Goal: Task Accomplishment & Management: Use online tool/utility

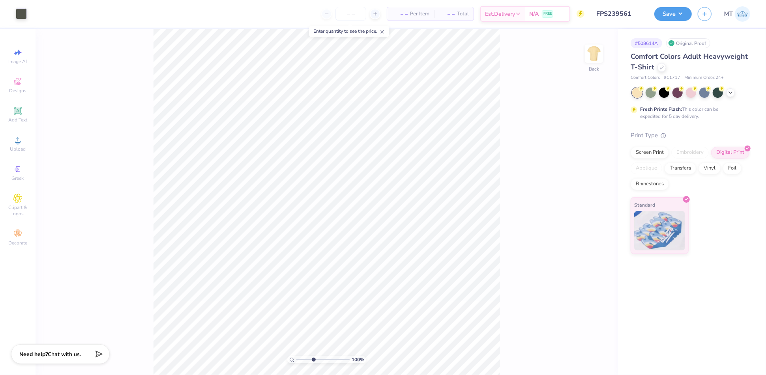
click at [313, 360] on input "range" at bounding box center [323, 360] width 53 height 7
drag, startPoint x: 306, startPoint y: 360, endPoint x: 300, endPoint y: 358, distance: 6.1
type input "1.32"
click at [300, 358] on input "range" at bounding box center [323, 360] width 53 height 7
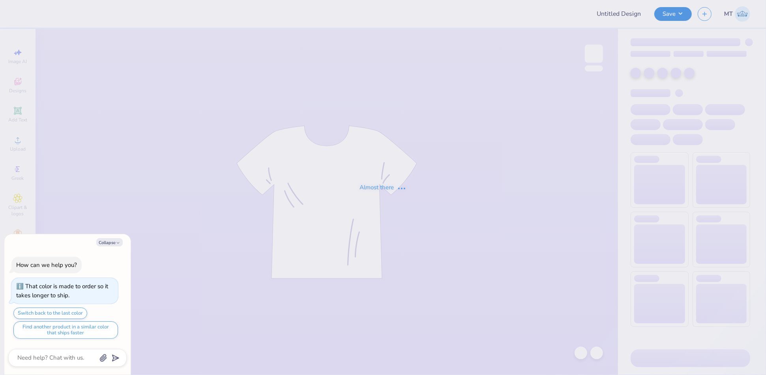
type textarea "x"
type input "FPS239562"
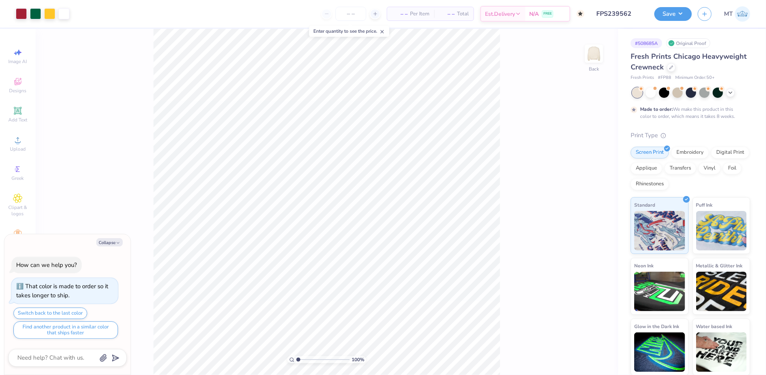
type textarea "x"
type input "2.92864105852612"
type textarea "x"
type input "2.63691169582794"
click at [106, 239] on button "Collapse" at bounding box center [109, 242] width 26 height 8
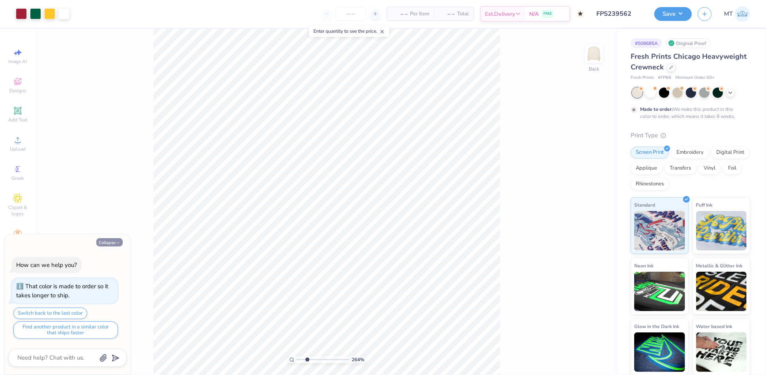
type textarea "x"
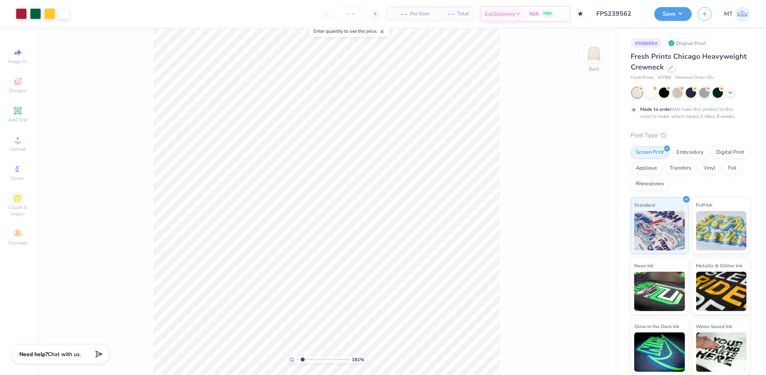
type input "3.1574747339512"
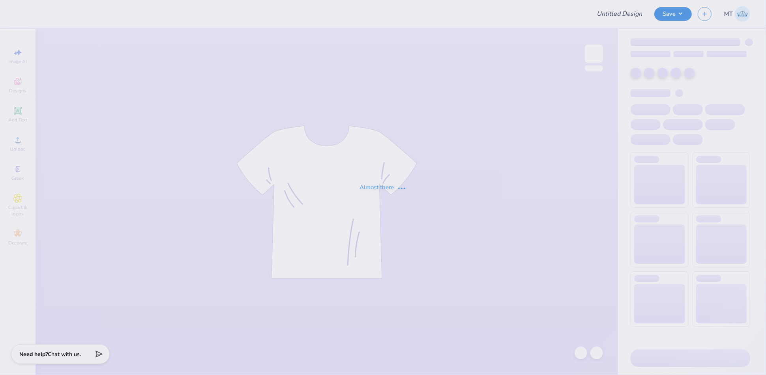
type input "FPS239521"
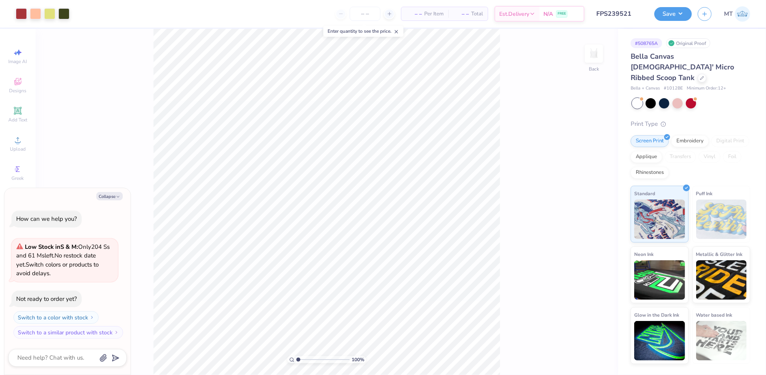
click at [313, 359] on input "range" at bounding box center [323, 360] width 53 height 7
click at [324, 360] on input "range" at bounding box center [323, 360] width 53 height 7
drag, startPoint x: 324, startPoint y: 360, endPoint x: 530, endPoint y: 3, distance: 412.3
type input "2.38"
click at [306, 359] on input "range" at bounding box center [323, 360] width 53 height 7
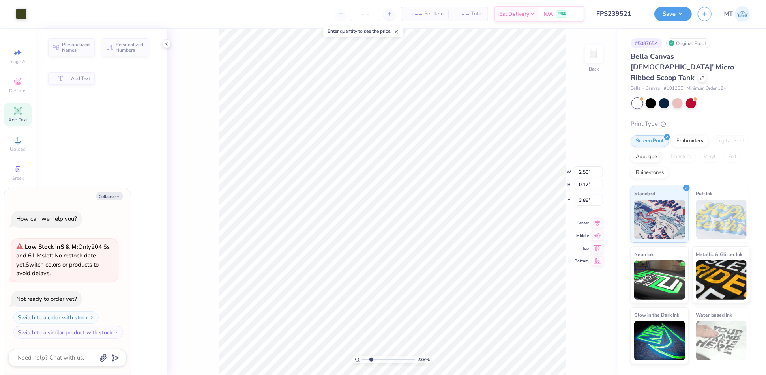
type textarea "x"
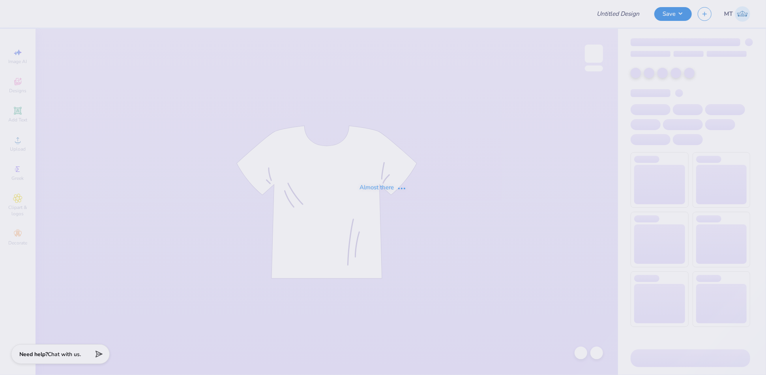
type input "FPS239522"
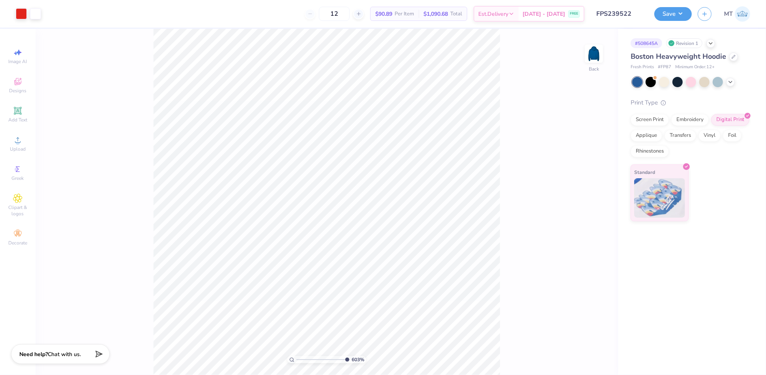
type input "10"
type input "2.73"
type input "4.24231695439418"
type input "2.36"
type input "2.92982493364967"
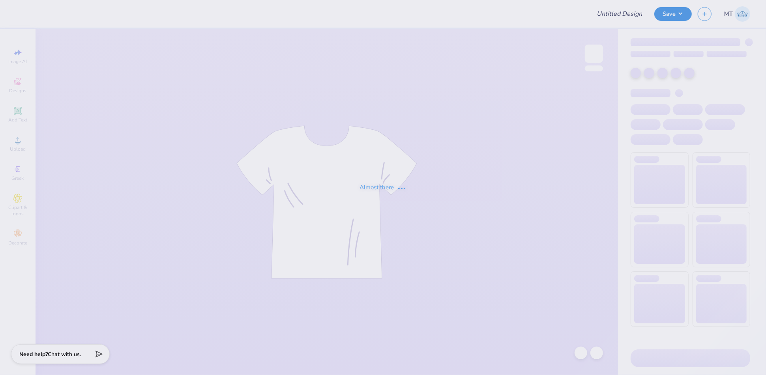
type input "FPS239523"
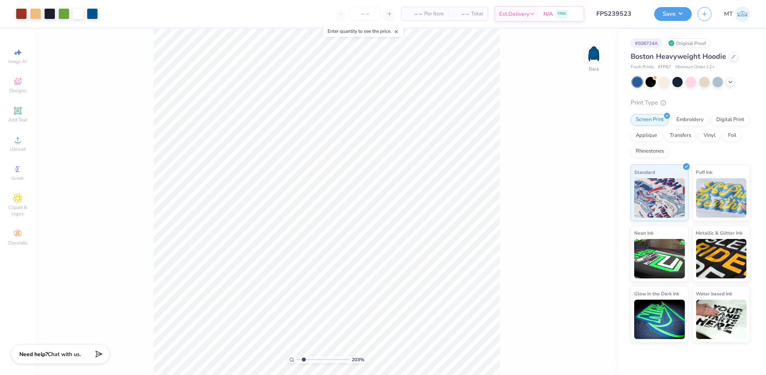
drag, startPoint x: 304, startPoint y: 359, endPoint x: 296, endPoint y: 358, distance: 7.6
click at [297, 358] on input "range" at bounding box center [323, 360] width 53 height 7
type input "2.47531375798124"
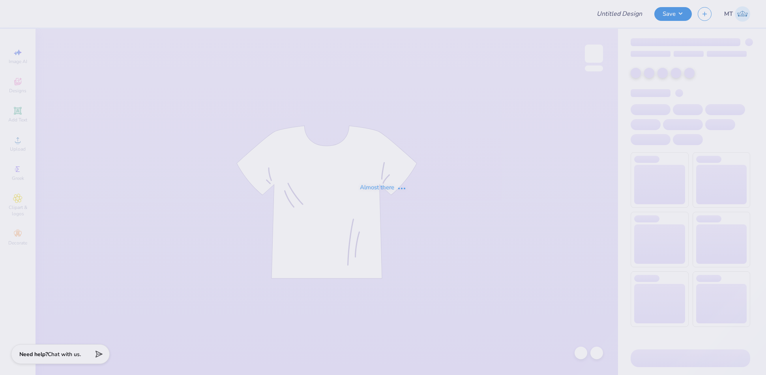
type input "FPS239524"
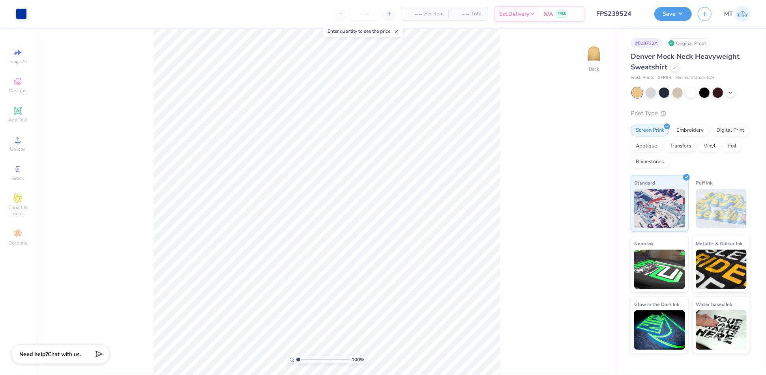
click at [308, 360] on input "range" at bounding box center [323, 360] width 53 height 7
type input "2.60271258531024"
type input "7.09"
type input "2.97"
type input "2.60271258531024"
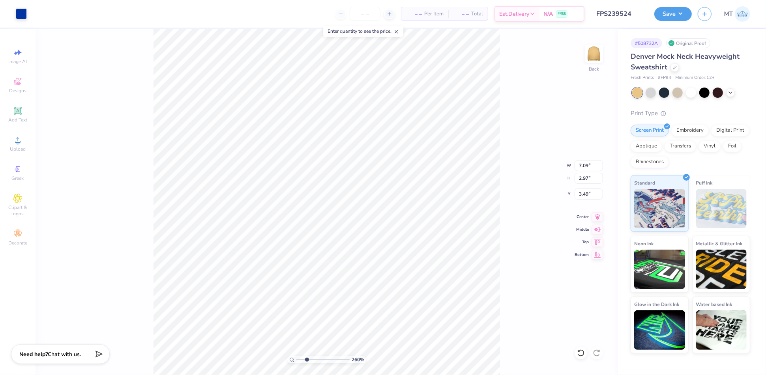
type input "3.63"
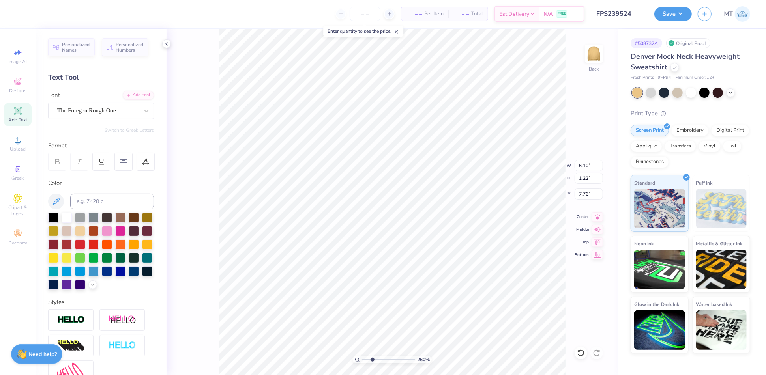
type input "2.60271258531024"
type input "6.91"
type input "1.87226924091643"
type input "3.94"
type input "1.87226924091643"
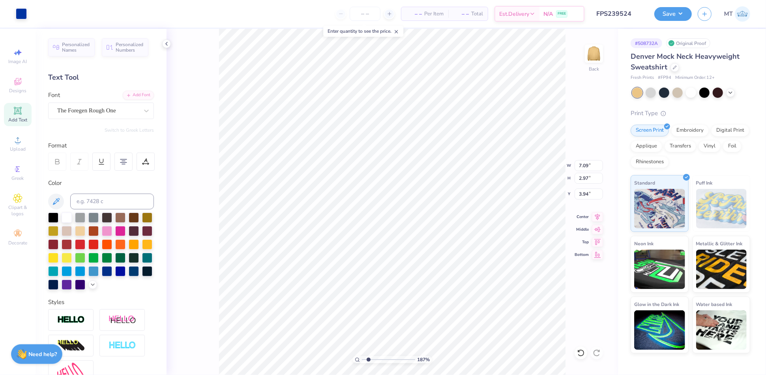
type input "3.63"
click at [473, 303] on li "Ungroup" at bounding box center [480, 305] width 62 height 15
type input "2.09320638702259"
type input "6.65"
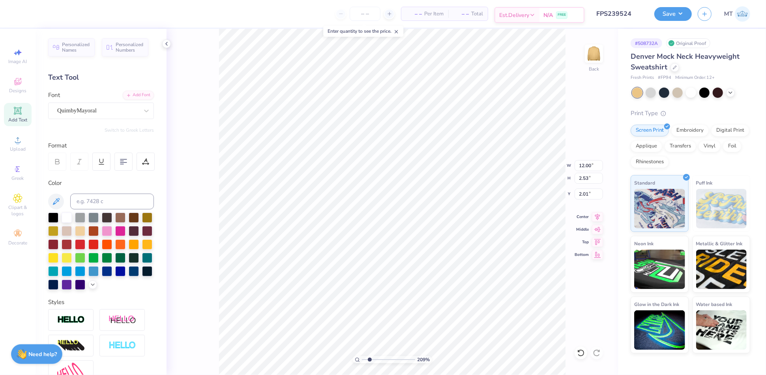
type input "2.09320638702259"
type textarea "Gamma Phi"
type input "1.73942254931283"
type input "9.22"
type input "1.94"
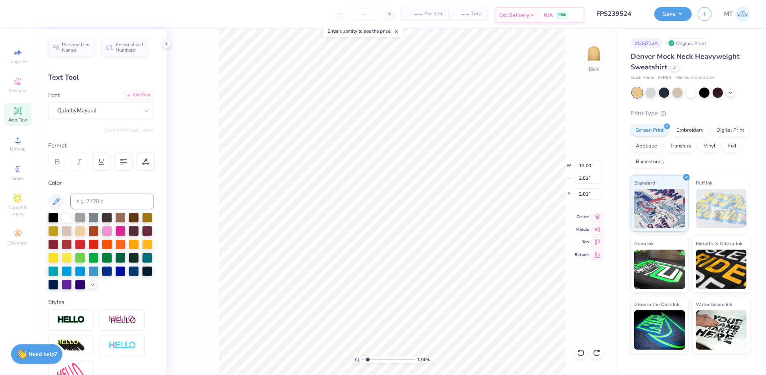
type input "2.59"
type input "1.73942254931283"
type input "2.38"
click at [145, 94] on div "Add Font" at bounding box center [138, 94] width 31 height 9
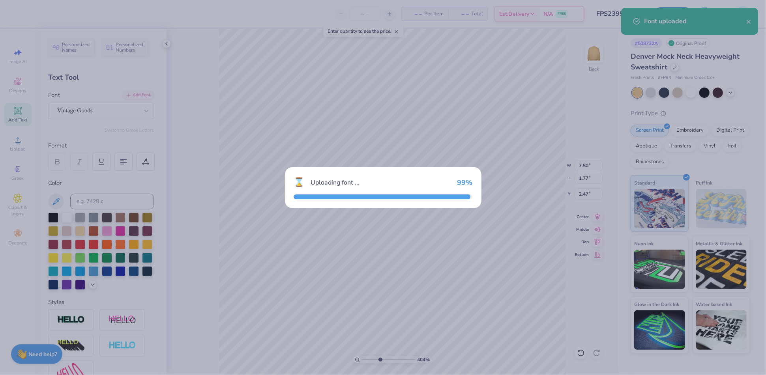
type input "4.03531576361543"
type input "7.50"
type input "1.77"
type input "2.47"
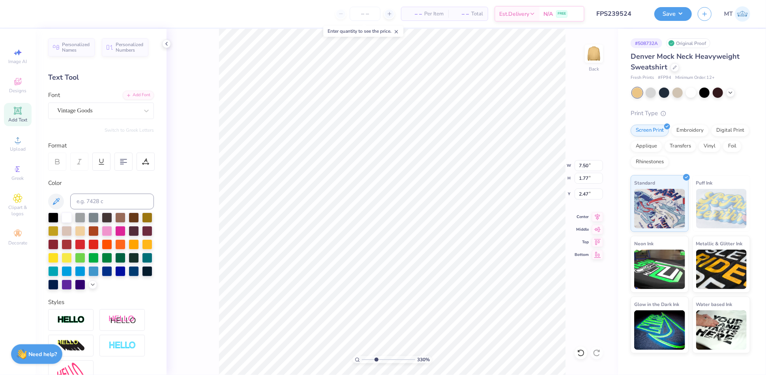
type input "3.30223452174968"
type textarea "Gamma Phia"
type input "3.30223452174968"
type textarea "Gamma Phi"
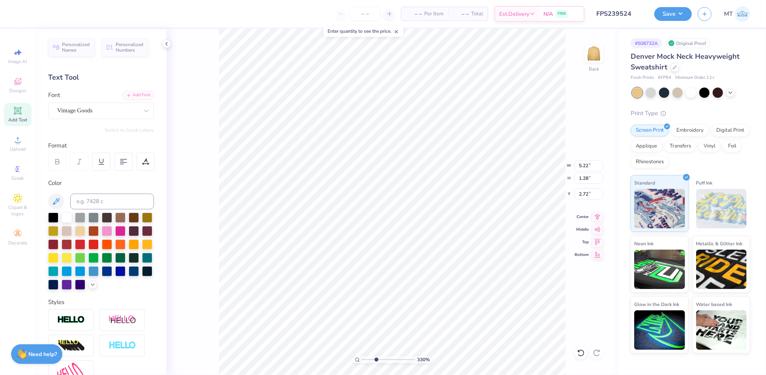
type input "3.30223452174968"
type input "6.78"
type input "1.66"
type input "2.34"
type input "3.30223452174968"
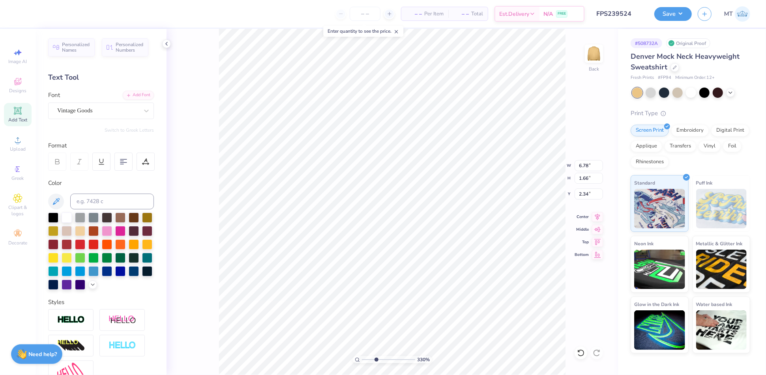
type input "2.57"
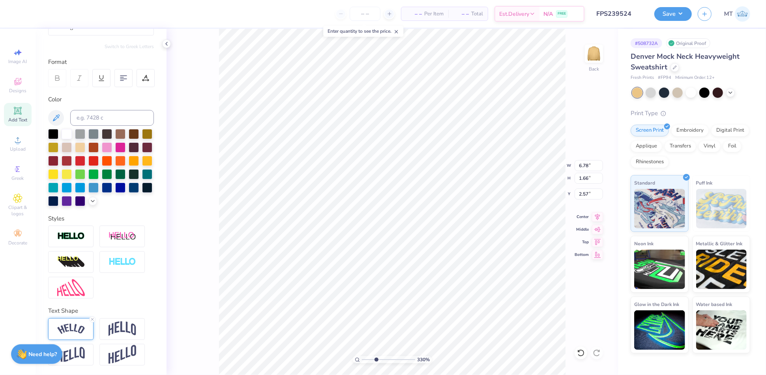
click at [80, 333] on img at bounding box center [71, 329] width 28 height 11
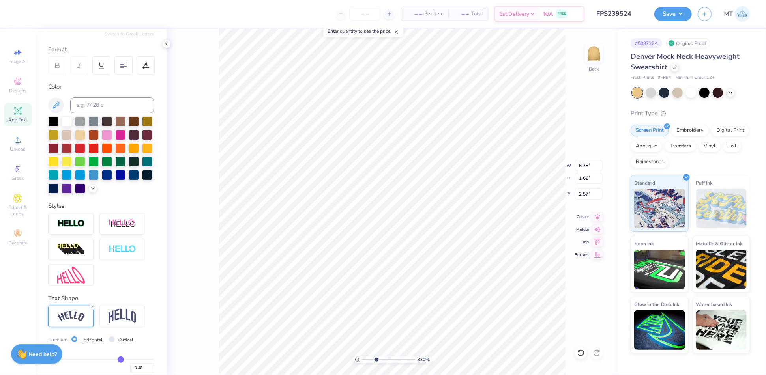
scroll to position [142, 0]
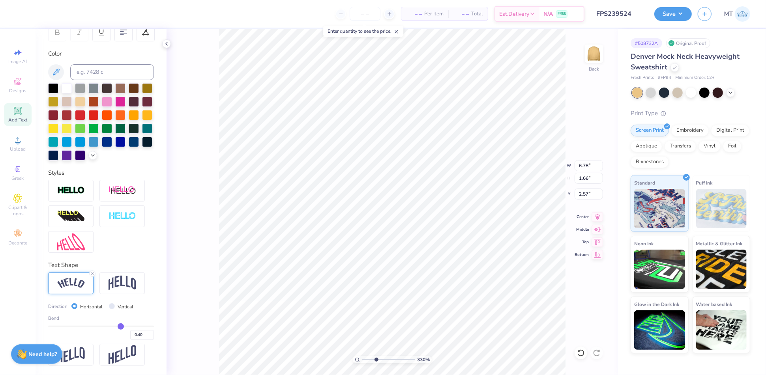
type input "0.41"
type input "0.42"
type input "0.44"
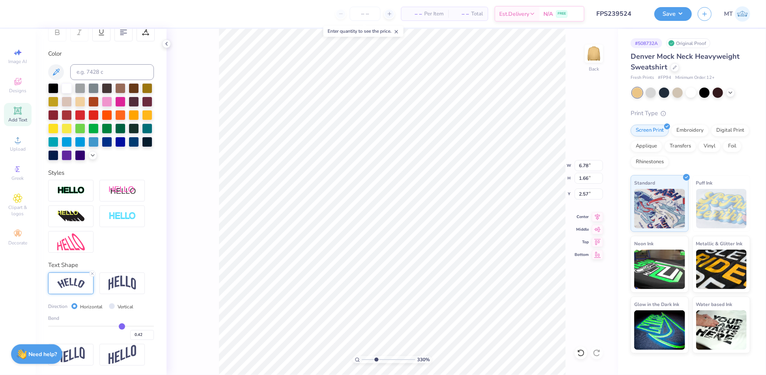
type input "0.44"
type input "0.46"
type input "0.47"
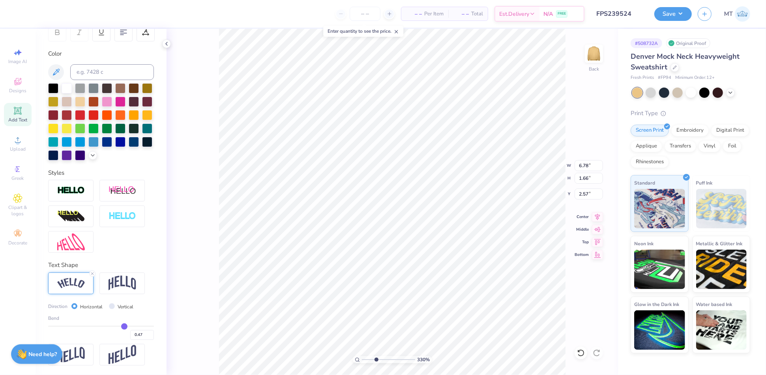
type input "0.49"
type input "0.51"
type input "0.52"
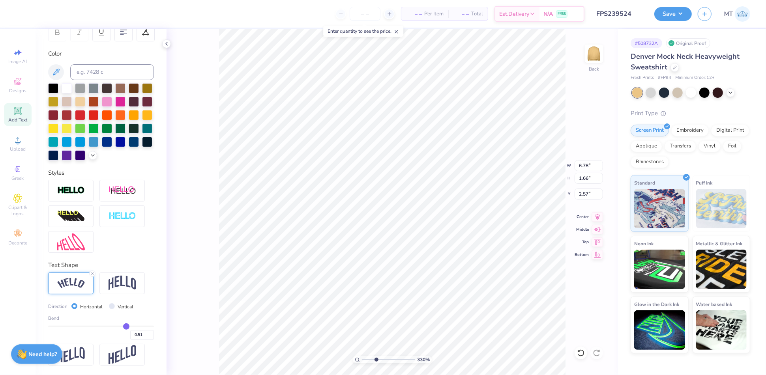
type input "0.52"
type input "0.53"
type input "0.54"
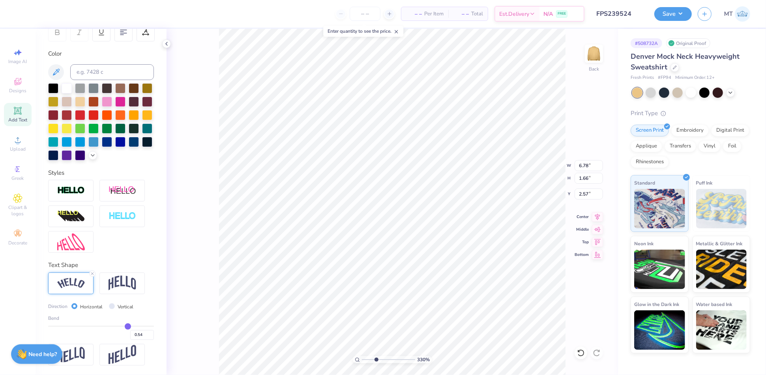
type input "0.56"
type input "0.57"
type input "0.58"
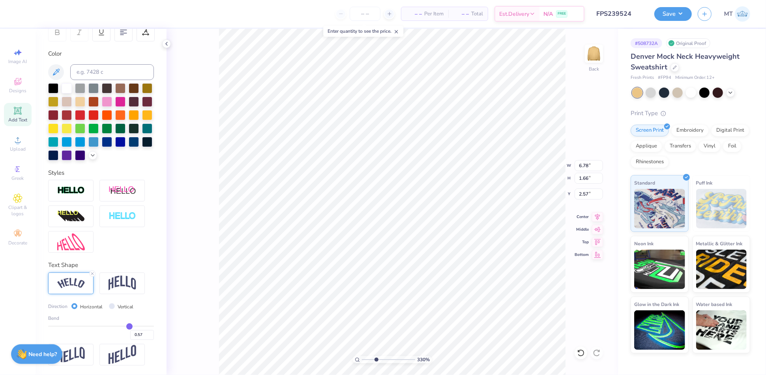
type input "0.58"
click at [124, 327] on input "range" at bounding box center [101, 326] width 106 height 1
type input "3.30223452174968"
type input "7.15"
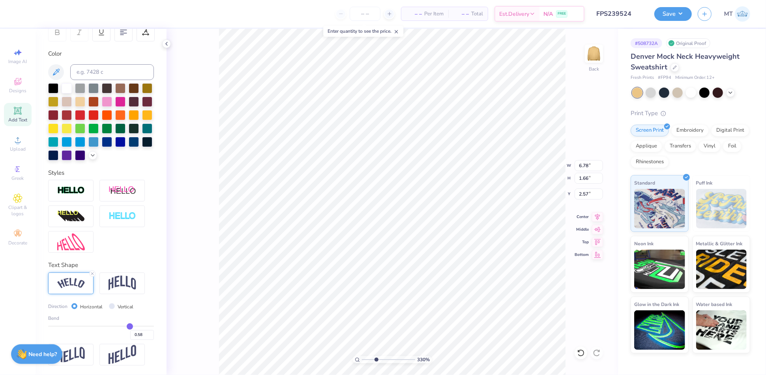
type input "1.99"
type input "2.41"
type input "0.57"
type input "0.55"
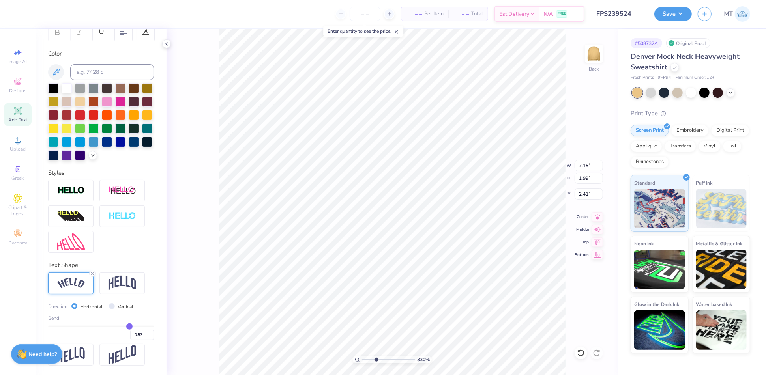
type input "0.55"
type input "0.54"
type input "0.53"
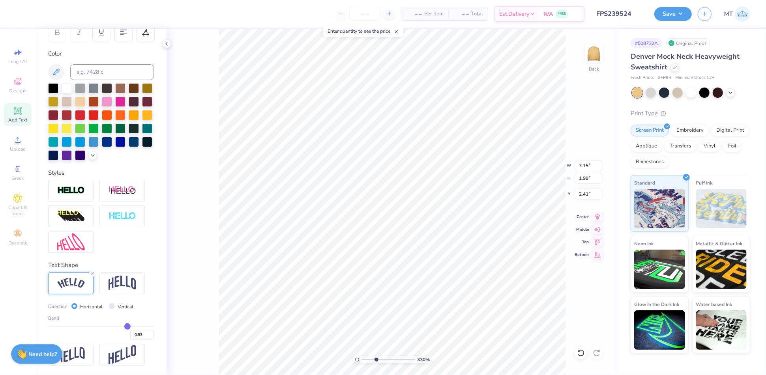
type input "0.52"
type input "0.51"
type input "0.5"
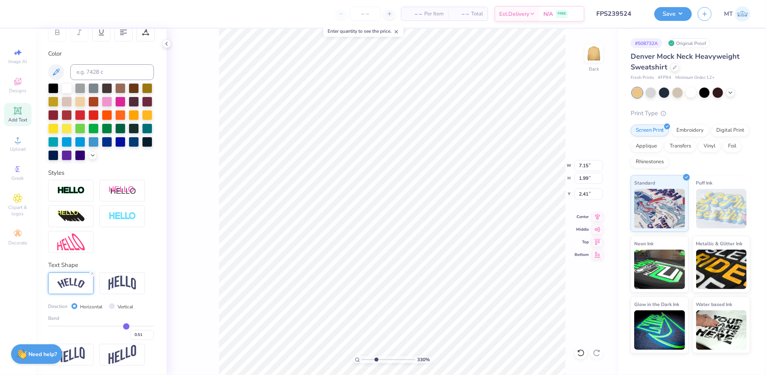
type input "0.50"
type input "0.48"
type input "0.47"
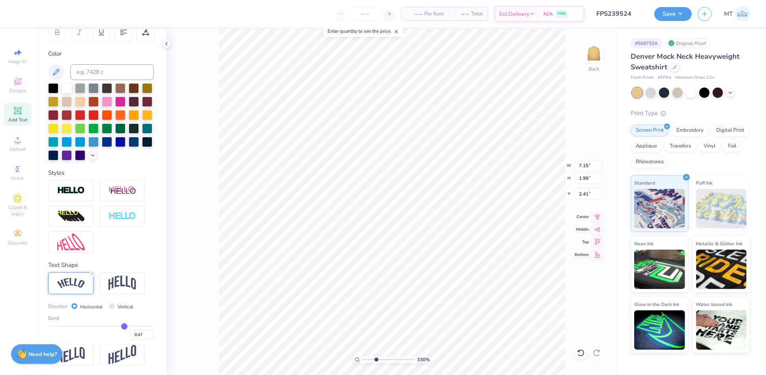
type input "0.45"
type input "0.44"
type input "0.43"
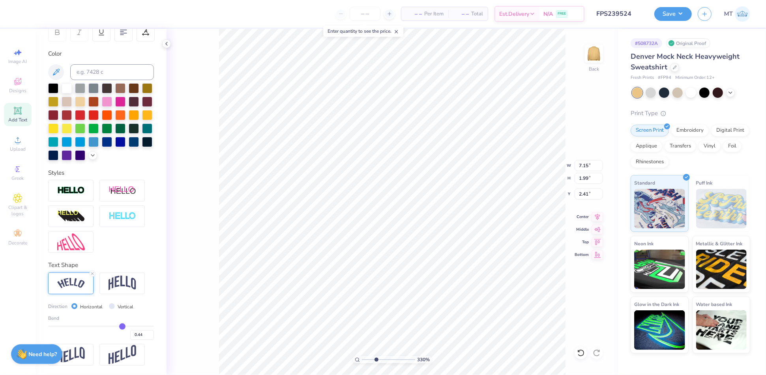
type input "0.43"
type input "0.42"
type input "0.4"
type input "0.40"
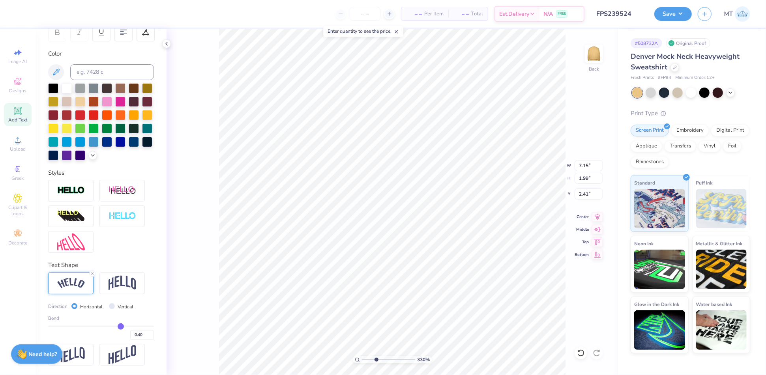
type input "0.39"
type input "0.37"
type input "0.35"
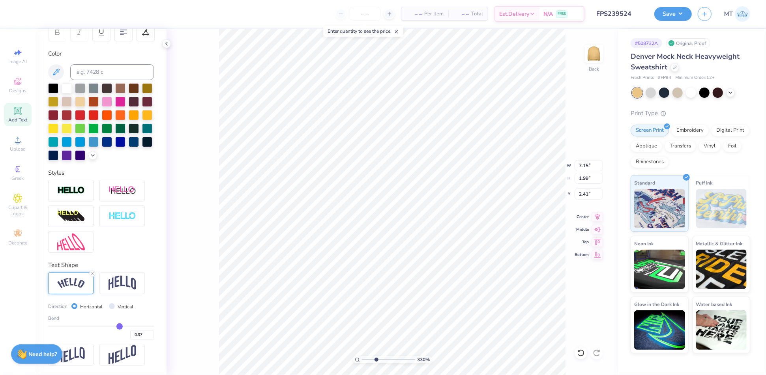
type input "0.35"
type input "0.34"
type input "0.33"
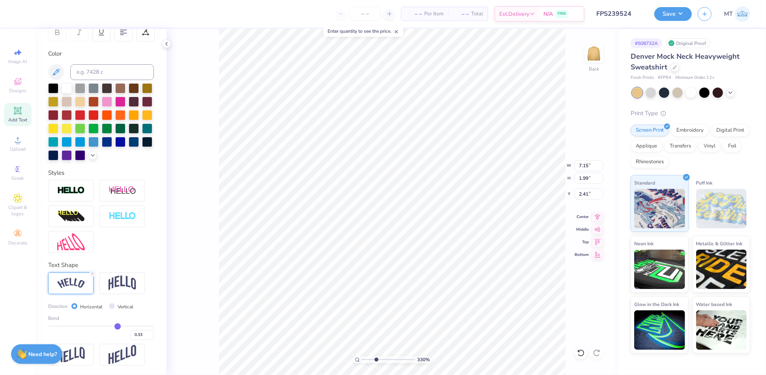
type input "0.32"
type input "0.3"
type input "0.30"
type input "0.29"
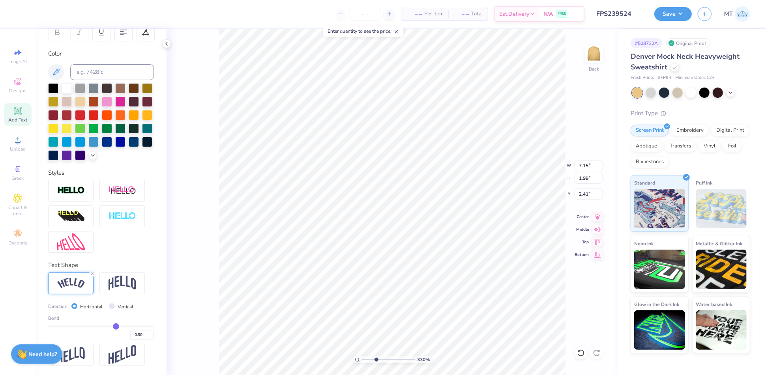
type input "0.29"
type input "0.28"
drag, startPoint x: 124, startPoint y: 329, endPoint x: 110, endPoint y: 327, distance: 14.0
type input "0.28"
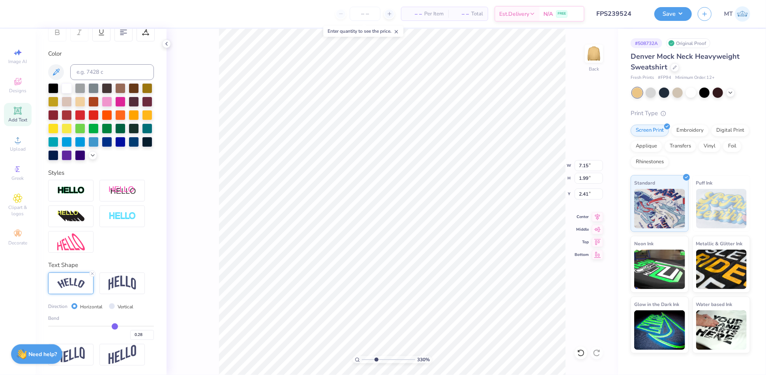
click at [110, 327] on input "range" at bounding box center [101, 326] width 106 height 1
type input "3.30223452174968"
type input "6.51"
type input "1.55"
type input "2.63"
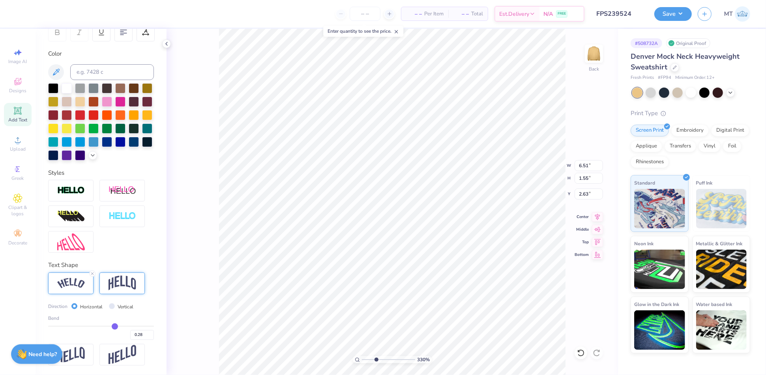
click at [122, 290] on img at bounding box center [123, 283] width 28 height 15
type input "3.30223452174968"
type input "5.99"
type input "1.83"
type input "2.49"
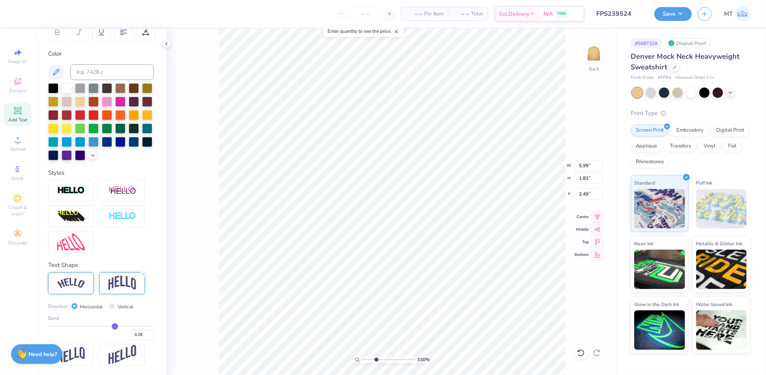
click at [85, 282] on div at bounding box center [70, 284] width 45 height 22
type input "3.30223452174968"
type input "6.51"
type input "1.55"
type input "2.63"
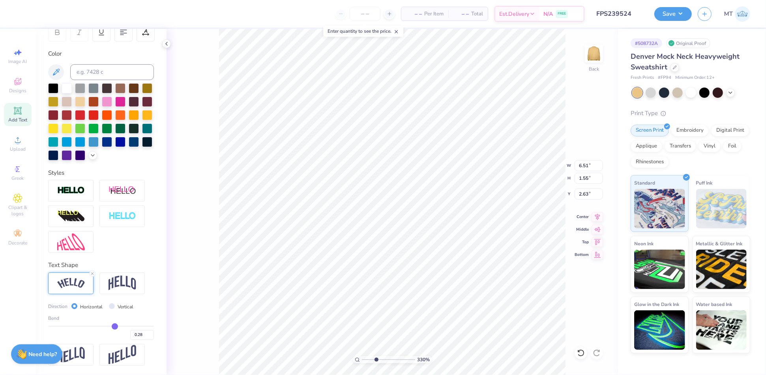
type input "0.27"
type input "0.25"
type input "0.24"
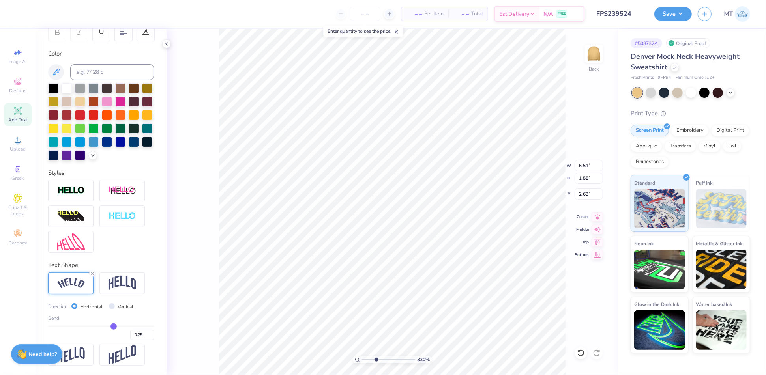
type input "0.24"
type input "0.23"
type input "0.22"
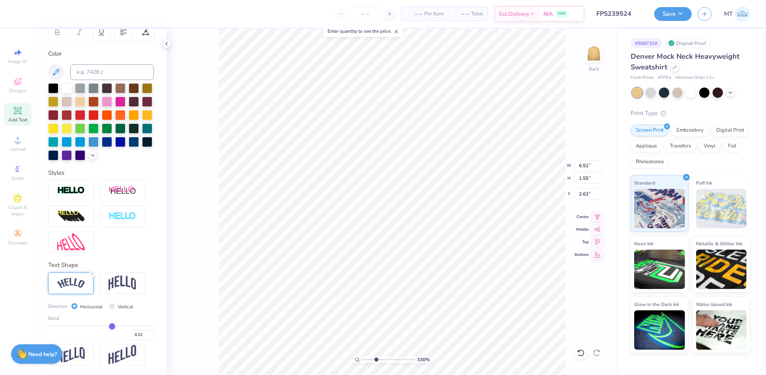
type input "0.21"
click at [106, 327] on input "range" at bounding box center [101, 326] width 106 height 1
type input "3.30223452174968"
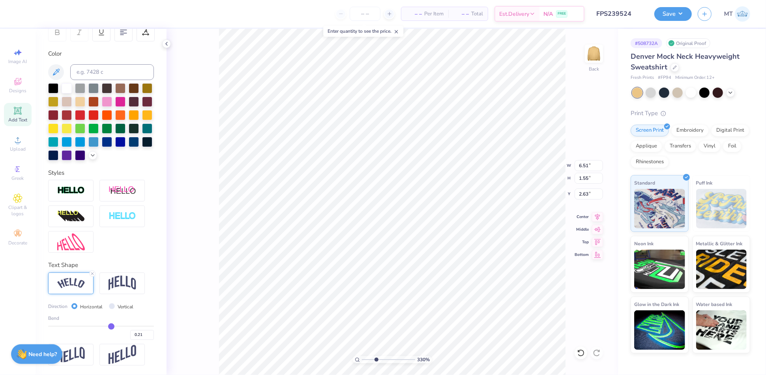
type input "6.35"
type input "1.51"
type input "2.65"
type input "0.23"
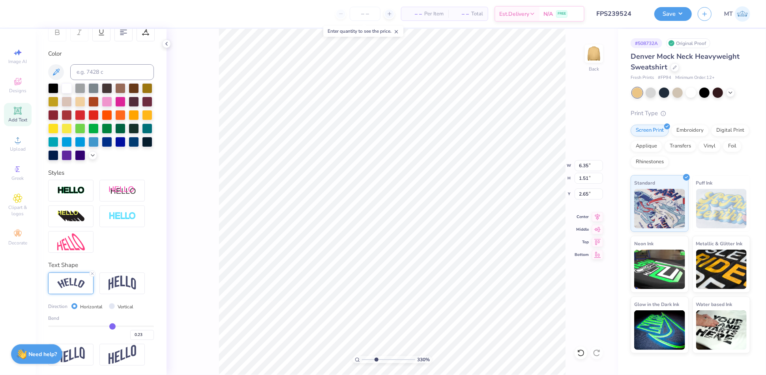
type input "0.24"
type input "0.25"
type input "0.26"
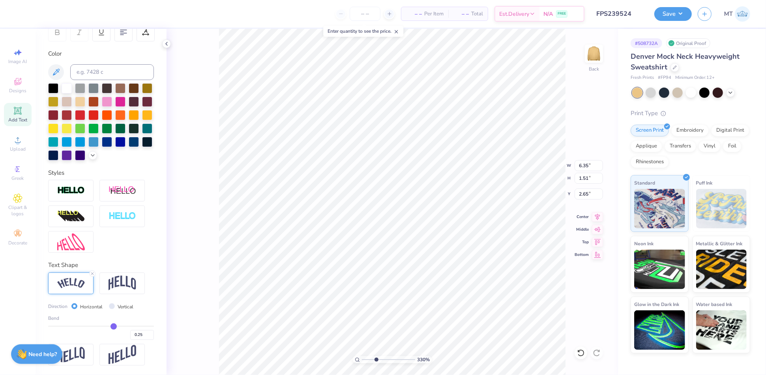
type input "0.26"
type input "0.27"
type input "0.28"
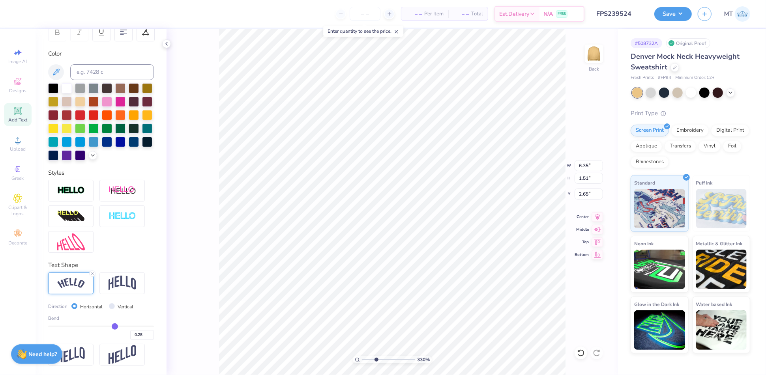
type input "0.31"
type input "0.32"
type input "0.33"
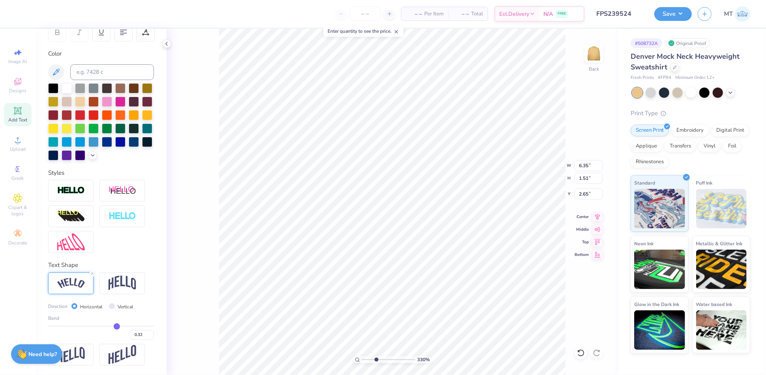
type input "0.33"
type input "0.35"
type input "0.36"
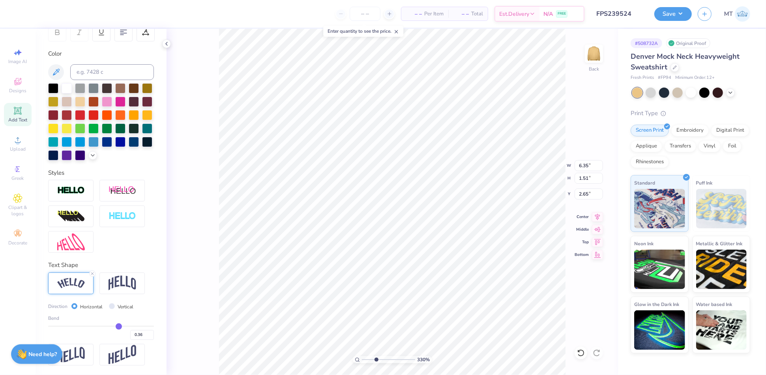
type input "0.37"
drag, startPoint x: 106, startPoint y: 327, endPoint x: 114, endPoint y: 329, distance: 7.9
type input "0.37"
click at [114, 327] on input "range" at bounding box center [101, 326] width 106 height 1
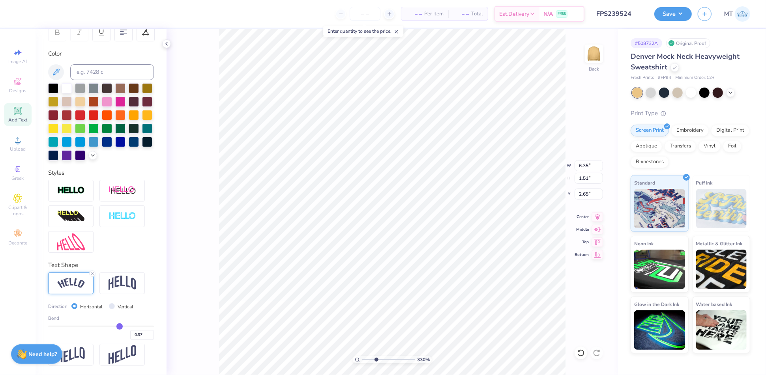
type input "3.30223452174968"
type input "6.71"
type input "1.63"
type input "2.59"
type input "1"
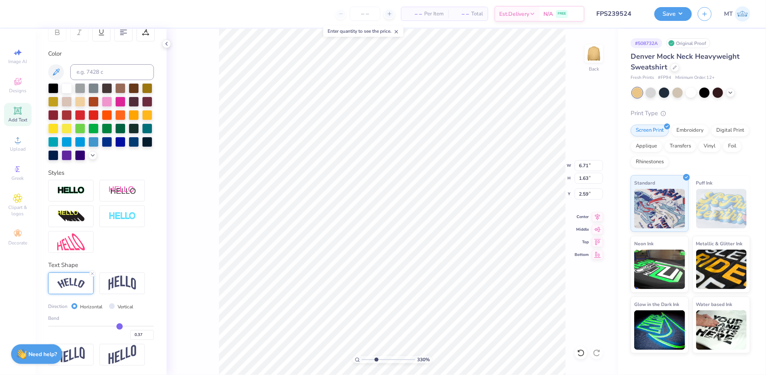
type input "2.61"
type input "4.37127562029747"
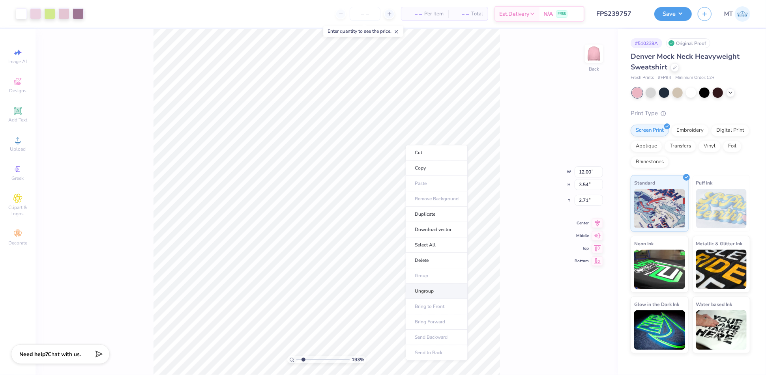
click at [432, 297] on li "Ungroup" at bounding box center [437, 291] width 62 height 15
type input "1.93250818483113"
type input "5.01"
type input "1.93250818483113"
type input "7.10"
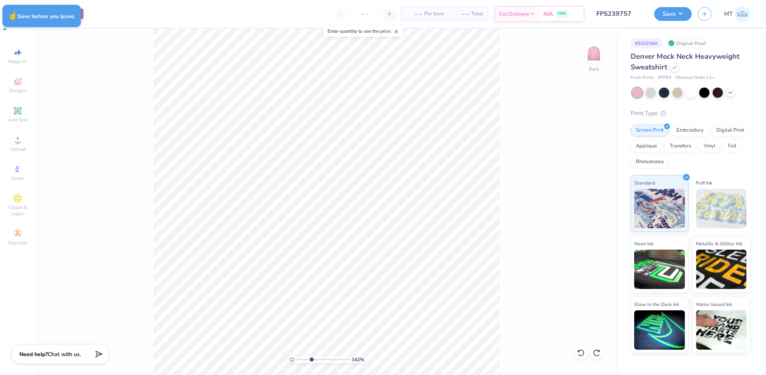
type input "3.42429740176959"
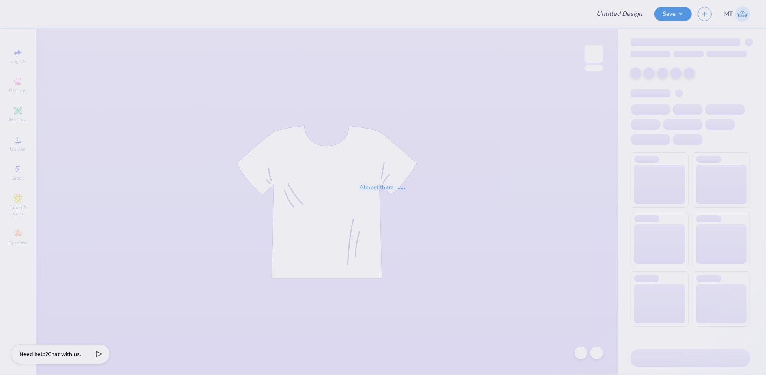
type input "FPS239758"
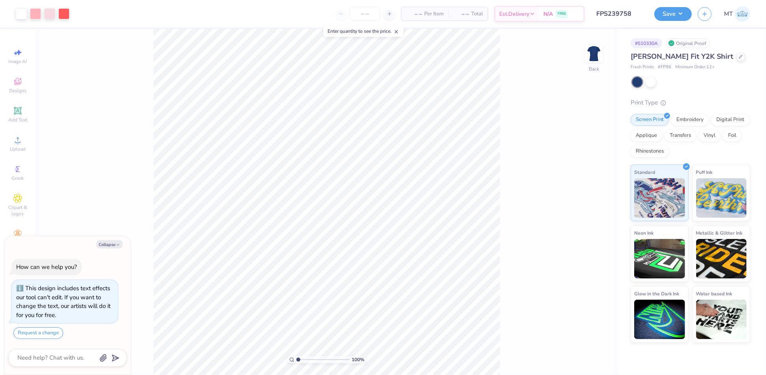
type textarea "x"
type input "1"
type textarea "x"
type input "1.0548376688459"
type textarea "x"
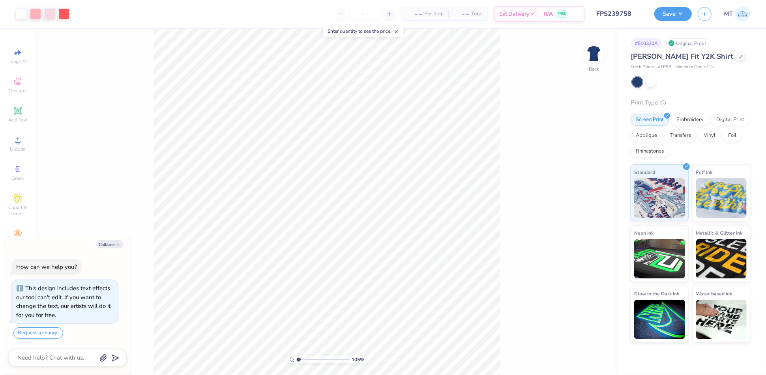
type input "1"
type textarea "x"
click at [584, 170] on input "9.82" at bounding box center [589, 172] width 28 height 11
click at [587, 183] on input "11.00" at bounding box center [589, 184] width 28 height 11
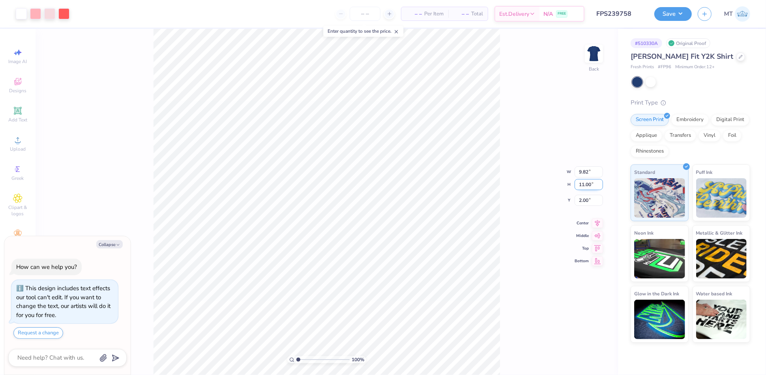
click at [587, 183] on input "11.00" at bounding box center [589, 184] width 28 height 11
type input "6"
type textarea "x"
type input "5.36"
type input "6.00"
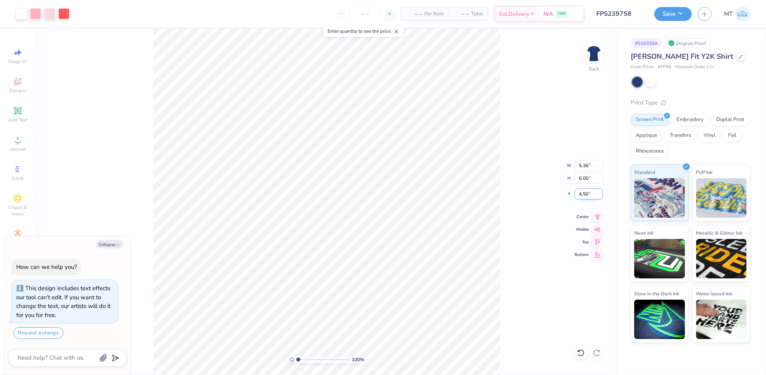
click at [584, 192] on input "4.50" at bounding box center [589, 194] width 28 height 11
type input "2"
type textarea "x"
type input "2.00"
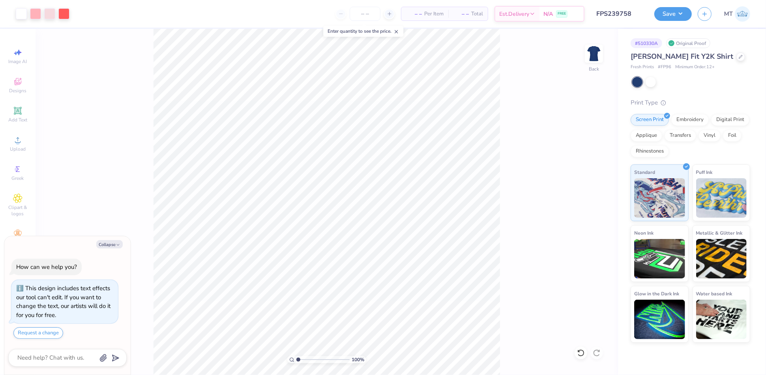
type textarea "x"
type input "1.63105425454832"
type textarea "x"
type input "4.04181786550755"
click at [113, 244] on button "Collapse" at bounding box center [109, 244] width 26 height 8
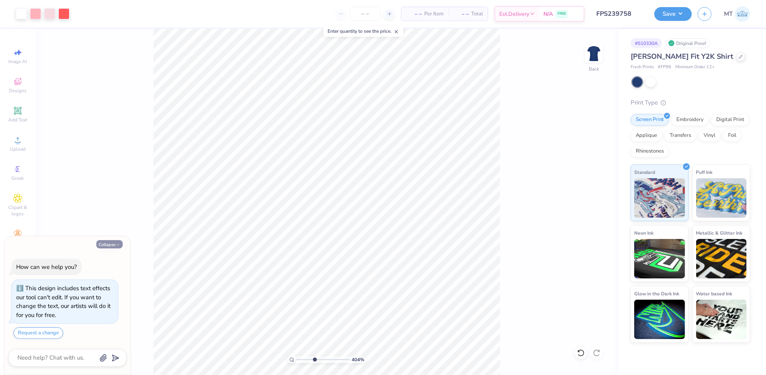
type textarea "x"
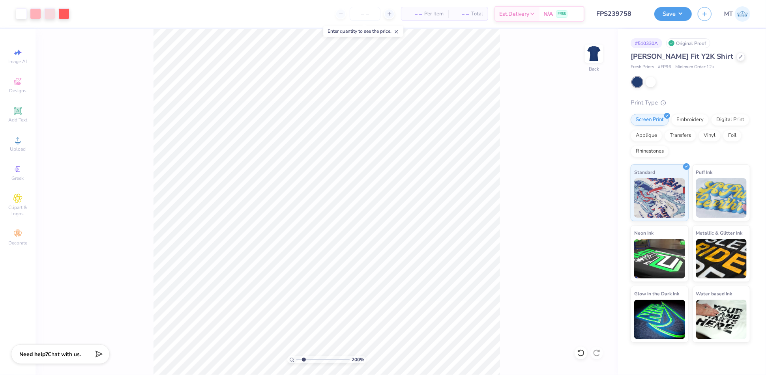
click at [304, 358] on input "range" at bounding box center [323, 360] width 53 height 7
click at [309, 360] on input "range" at bounding box center [323, 360] width 53 height 7
drag, startPoint x: 310, startPoint y: 360, endPoint x: 321, endPoint y: 360, distance: 11.5
click at [321, 360] on input "range" at bounding box center [323, 360] width 53 height 7
drag, startPoint x: 323, startPoint y: 360, endPoint x: 310, endPoint y: 356, distance: 13.0
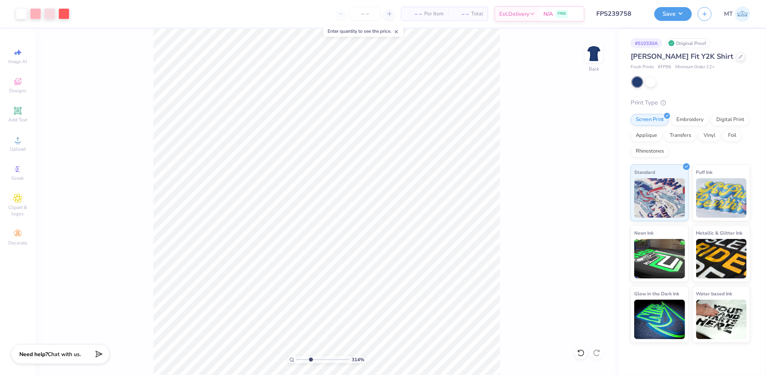
click at [310, 357] on input "range" at bounding box center [323, 360] width 53 height 7
click at [311, 359] on input "range" at bounding box center [323, 360] width 53 height 7
drag, startPoint x: 315, startPoint y: 360, endPoint x: 308, endPoint y: 355, distance: 8.8
click at [308, 357] on input "range" at bounding box center [323, 360] width 53 height 7
click at [651, 80] on div at bounding box center [651, 81] width 10 height 10
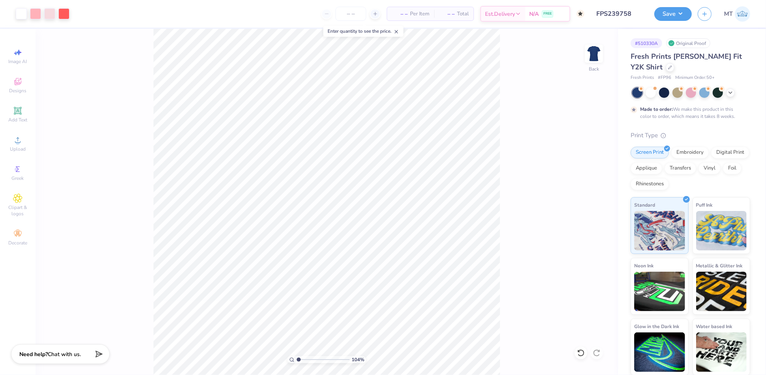
type input "1.03927007052751"
type textarea "x"
type input "1.03927007052751"
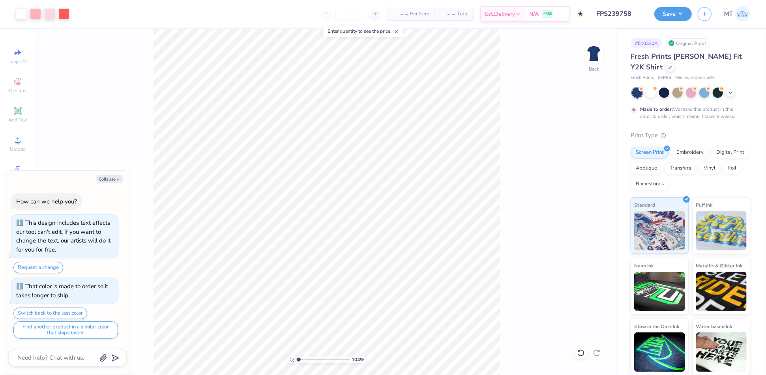
type textarea "x"
type input "1.03927007052751"
type textarea "x"
type input "1.03927007052751"
click at [650, 98] on div "Made to order: We make this product in this color to order, which means it take…" at bounding box center [691, 104] width 120 height 32
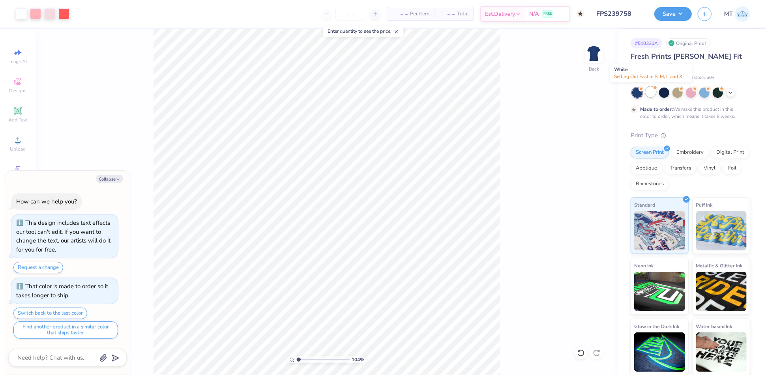
click at [653, 90] on div at bounding box center [651, 92] width 10 height 10
type textarea "x"
type input "1.03927007052751"
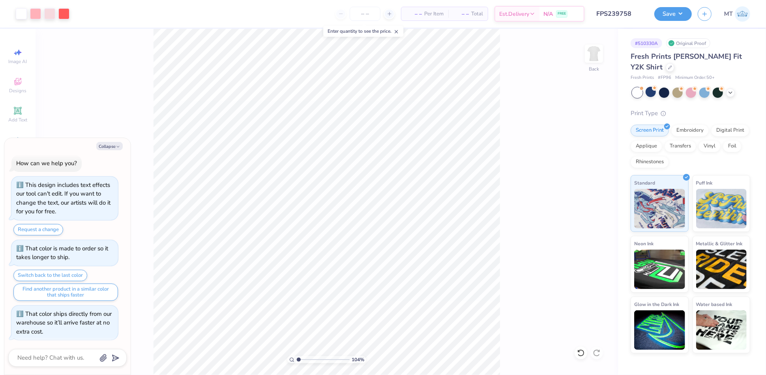
type textarea "x"
type input "1.03927007052751"
type textarea "x"
type input "1.03927007052751"
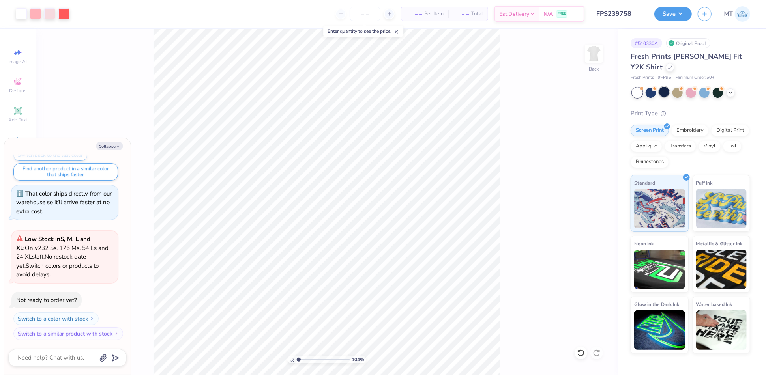
click at [666, 94] on div at bounding box center [664, 92] width 10 height 10
type textarea "x"
type input "1.03927007052751"
type textarea "x"
type input "1.03927007052751"
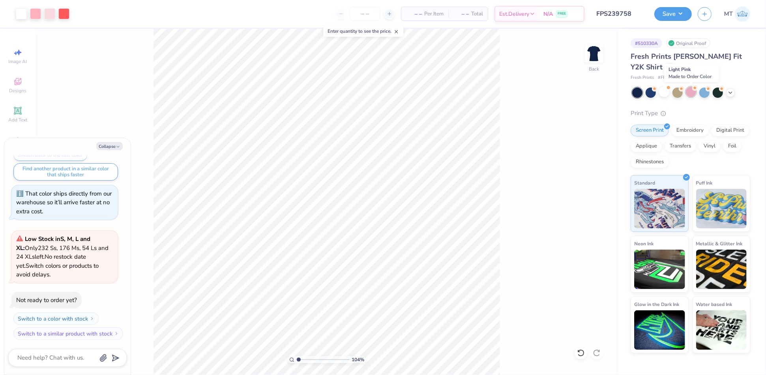
click at [691, 91] on div at bounding box center [691, 92] width 10 height 10
type textarea "x"
type input "1.03927007052751"
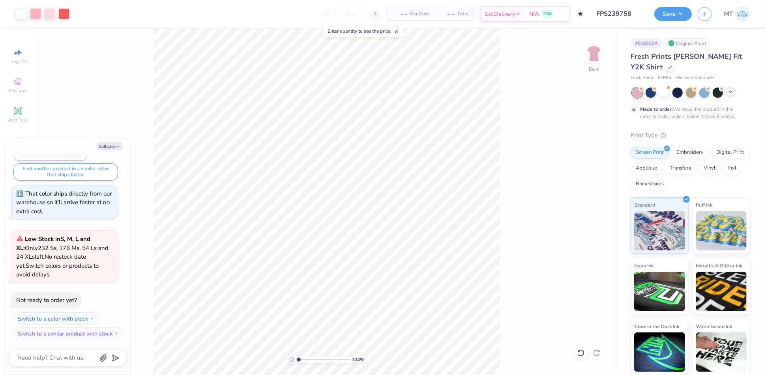
scroll to position [191, 0]
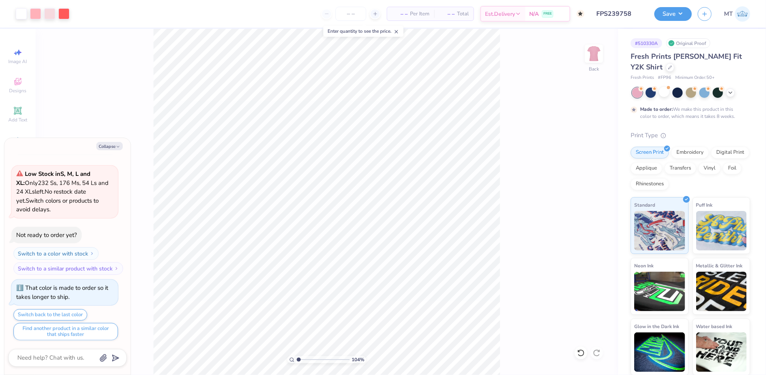
type textarea "x"
type input "1.03927007052751"
type textarea "x"
type input "1.03927007052751"
click at [653, 93] on div at bounding box center [651, 92] width 10 height 10
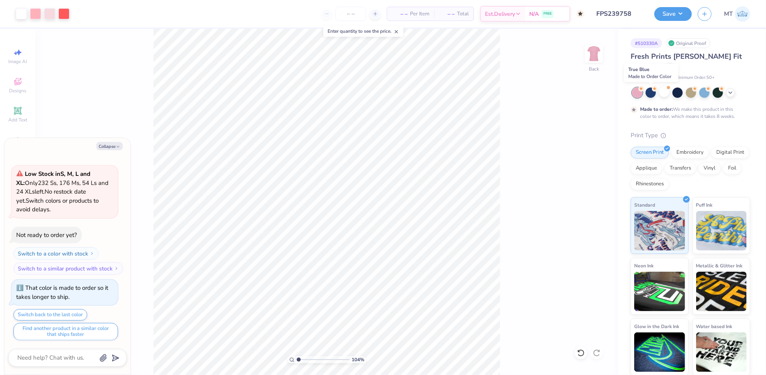
type textarea "x"
type input "1.03927007052751"
type textarea "x"
type input "1.03927007052751"
click at [731, 92] on polyline at bounding box center [730, 92] width 3 height 2
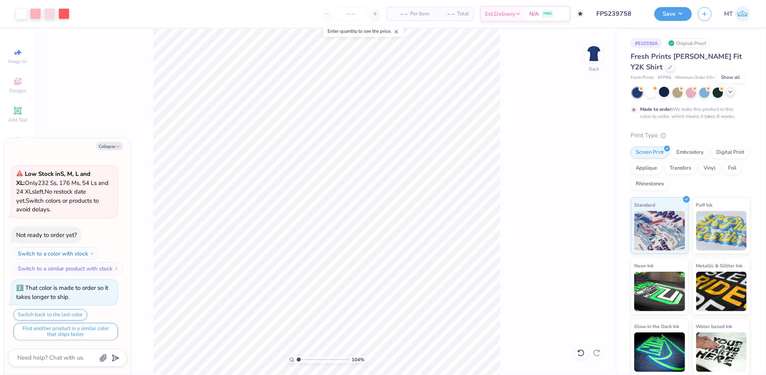
type textarea "x"
type input "1.03927007052751"
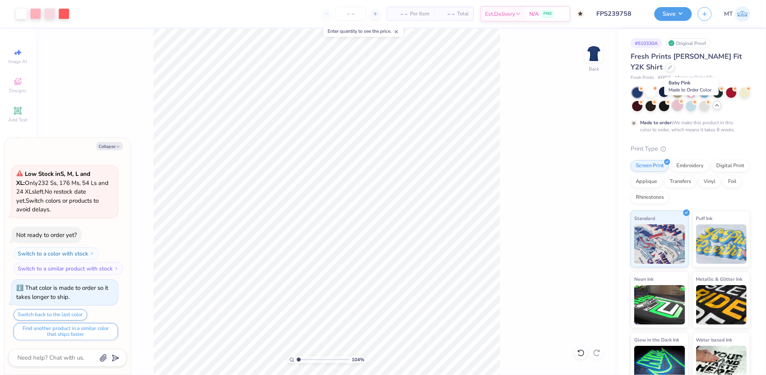
click at [683, 105] on div at bounding box center [678, 105] width 10 height 10
type textarea "x"
type input "1.03927007052751"
type textarea "x"
type input "1.03927007052751"
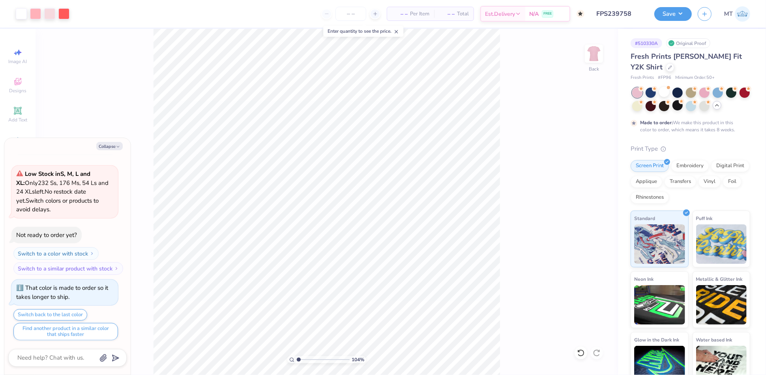
type textarea "x"
type input "1.03927007052751"
type textarea "x"
type input "1.28715477392767"
click at [710, 107] on div at bounding box center [705, 105] width 10 height 10
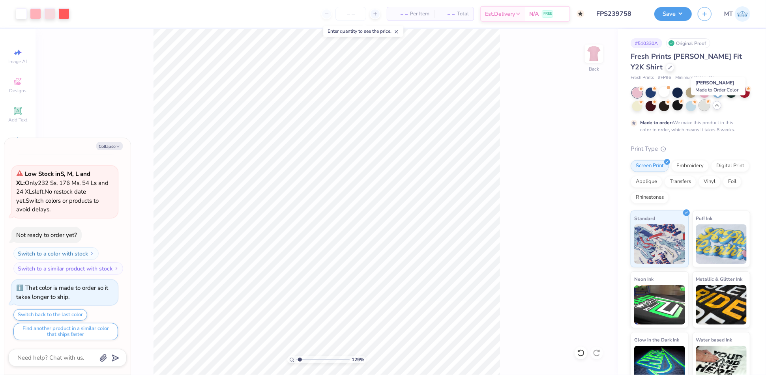
type textarea "x"
type input "1.28715477392767"
type textarea "x"
type input "1.28715477392767"
type textarea "x"
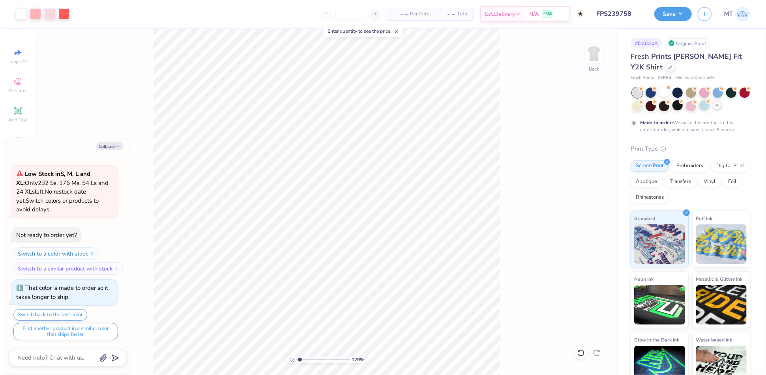
type input "1.28715477392767"
type textarea "x"
type input "1.23326332842653"
click at [114, 145] on button "Collapse" at bounding box center [109, 146] width 26 height 8
type textarea "x"
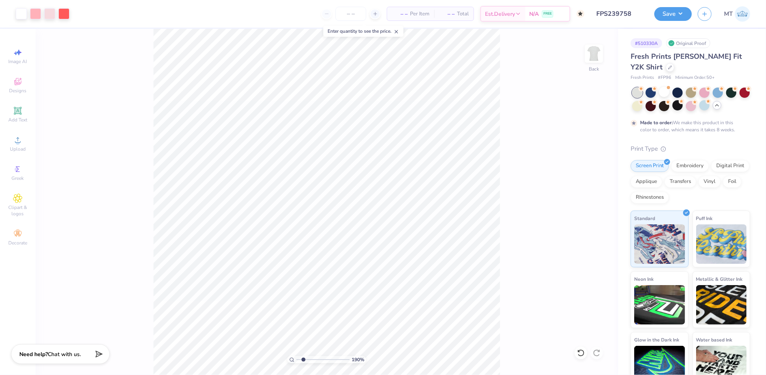
click at [303, 358] on input "range" at bounding box center [323, 360] width 53 height 7
type input "1.16255735937207"
click at [586, 176] on input "6.00" at bounding box center [589, 178] width 28 height 11
type input "7"
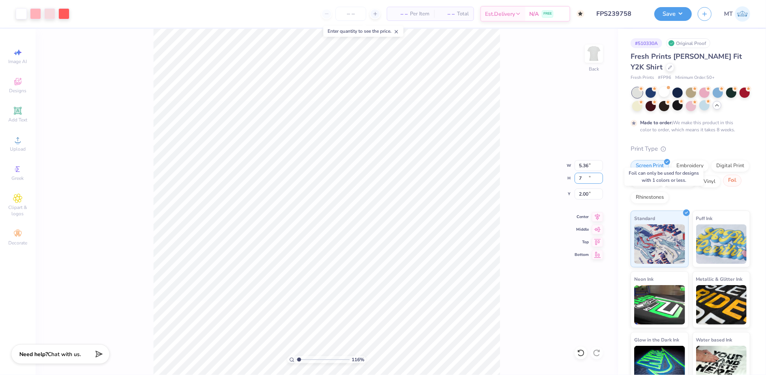
type input "1.16255735937207"
type input "6.25"
type input "7.00"
click at [585, 192] on input "1.50" at bounding box center [589, 194] width 28 height 11
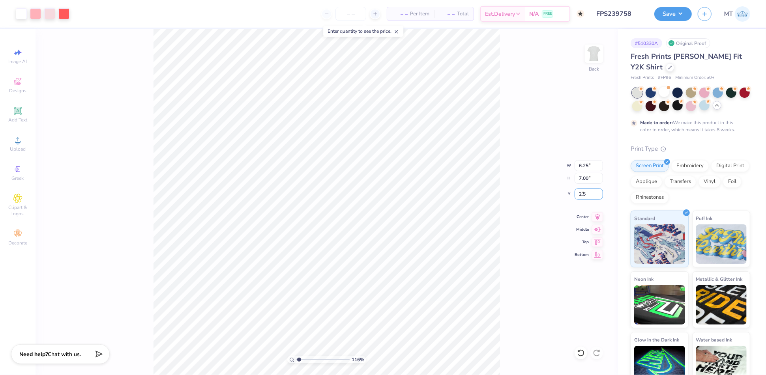
type input "2.5"
type input "1.16255735937207"
type input "2.50"
type input "1.04425585730477"
click at [585, 192] on input "2.50" at bounding box center [589, 194] width 28 height 11
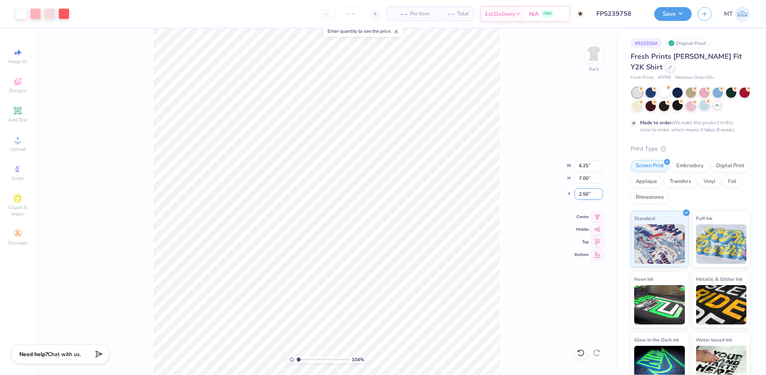
click at [585, 192] on input "2.50" at bounding box center [589, 194] width 28 height 11
type input "2"
type input "1.04425585730477"
type input "2.00"
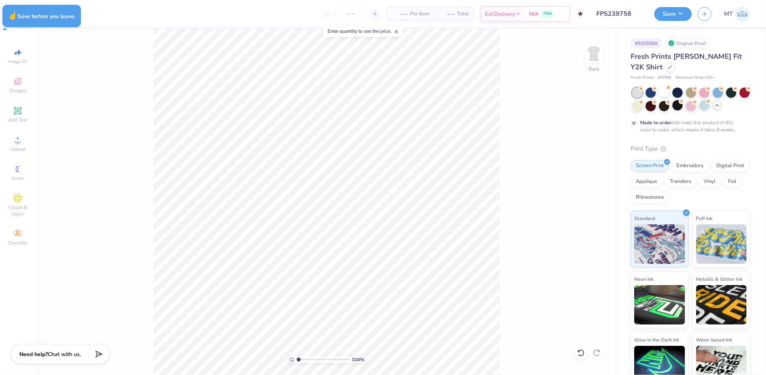
type input "1.04425585730477"
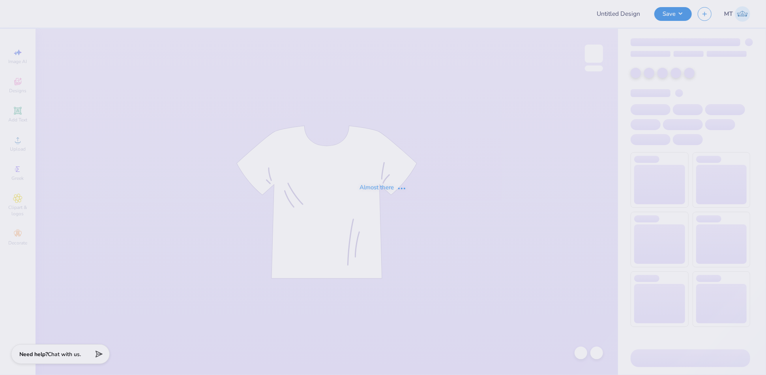
type input "FPS239759"
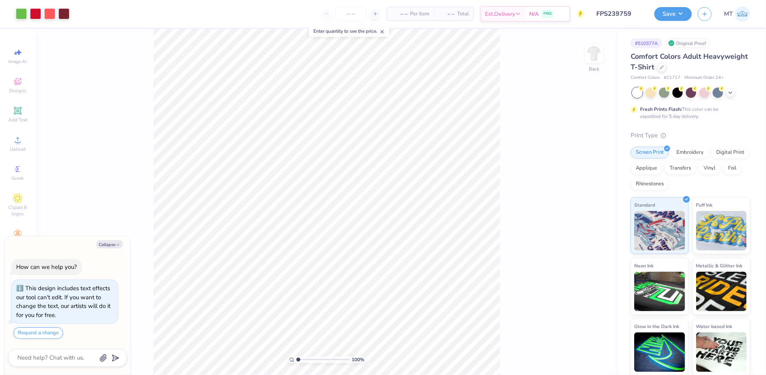
type textarea "x"
type input "1"
type textarea "x"
type input "2.11057850941519"
type textarea "x"
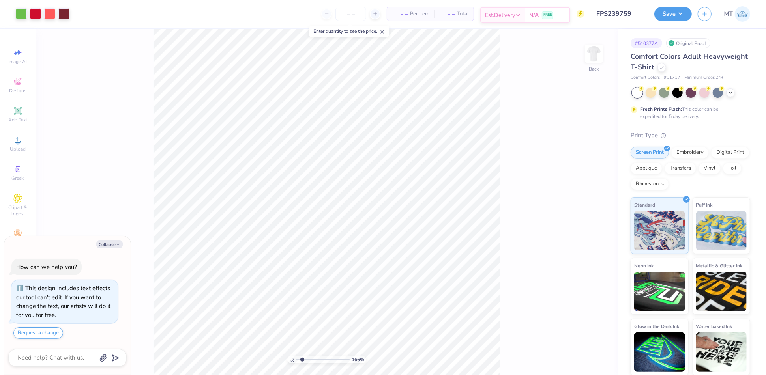
type input "2.07961961836384"
type textarea "x"
type input "1.62313596509011"
type textarea "x"
type input "1.29447808524645"
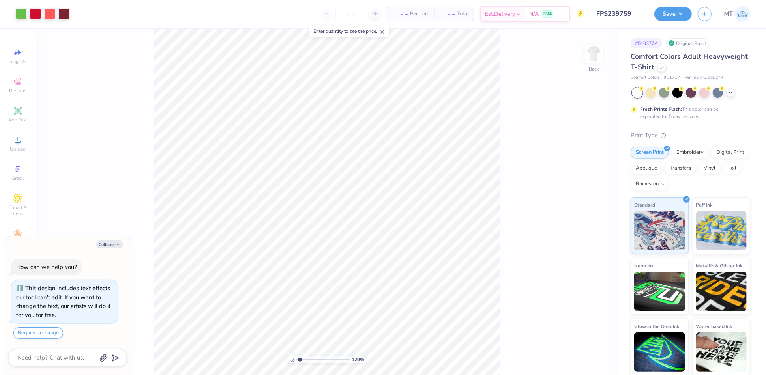
type textarea "x"
type input "1"
type textarea "x"
type input "1"
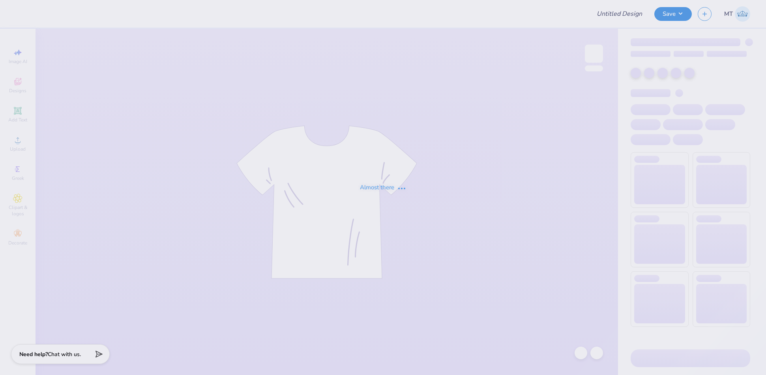
type input "FPS239760"
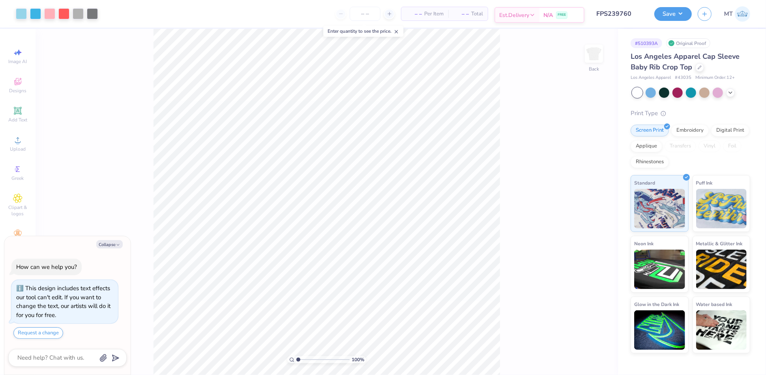
type textarea "x"
type input "1.55953940831354"
click at [119, 245] on icon "button" at bounding box center [118, 245] width 5 height 5
type textarea "x"
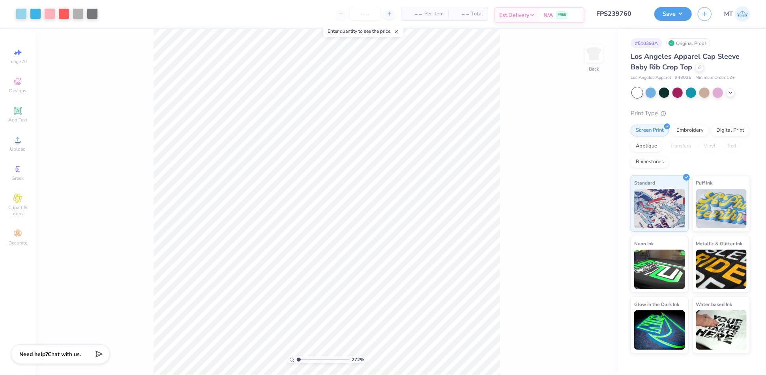
type input "1"
click at [584, 169] on input "7.00" at bounding box center [589, 172] width 28 height 11
type input "6.50"
type input "1.81"
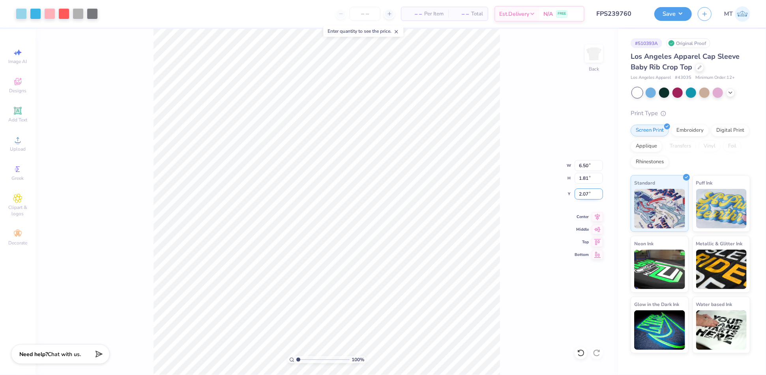
click at [586, 193] on input "2.07" at bounding box center [589, 194] width 28 height 11
type input "2.50"
click at [677, 11] on button "Save" at bounding box center [674, 13] width 38 height 14
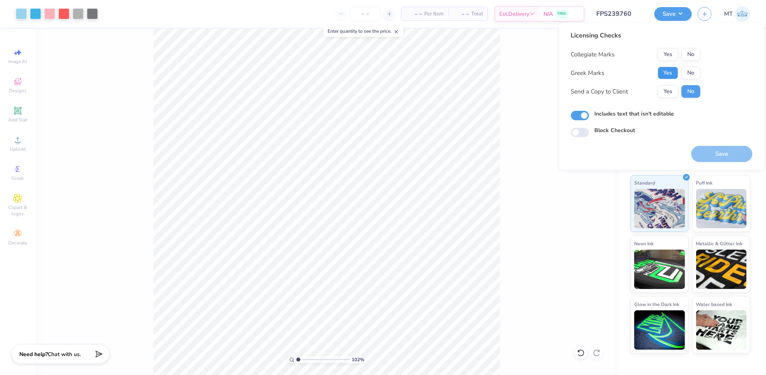
click at [674, 70] on button "Yes" at bounding box center [668, 73] width 21 height 13
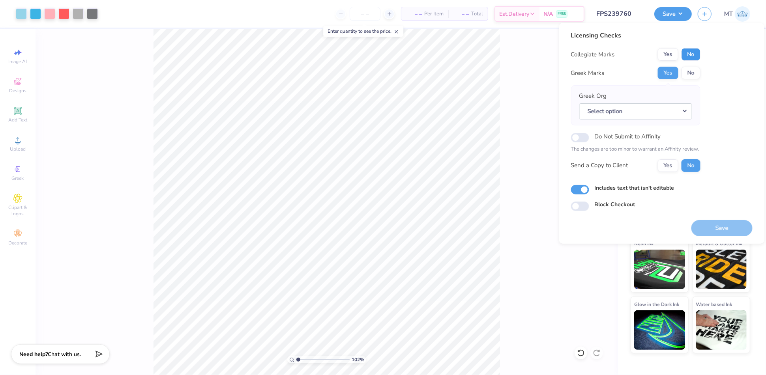
click at [689, 59] on button "No" at bounding box center [691, 54] width 19 height 13
click at [689, 107] on button "Select option" at bounding box center [636, 111] width 113 height 16
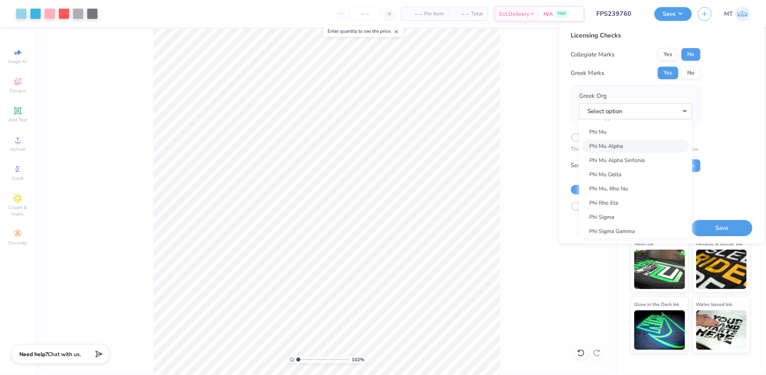
scroll to position [4275, 0]
click at [626, 133] on link "Phi Mu" at bounding box center [636, 132] width 107 height 13
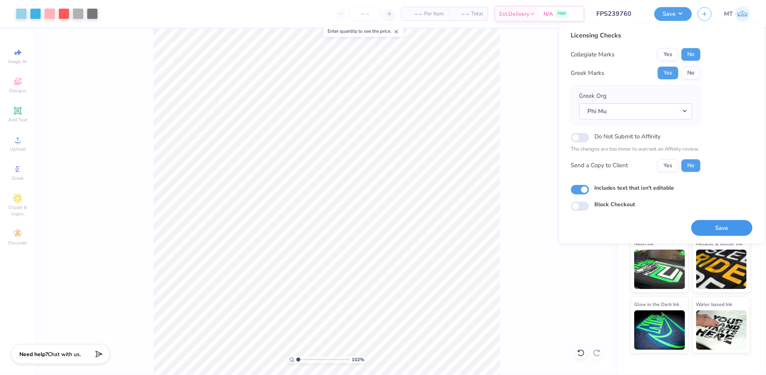
click at [745, 223] on button "Save" at bounding box center [722, 228] width 61 height 16
type input "1.01797370151127"
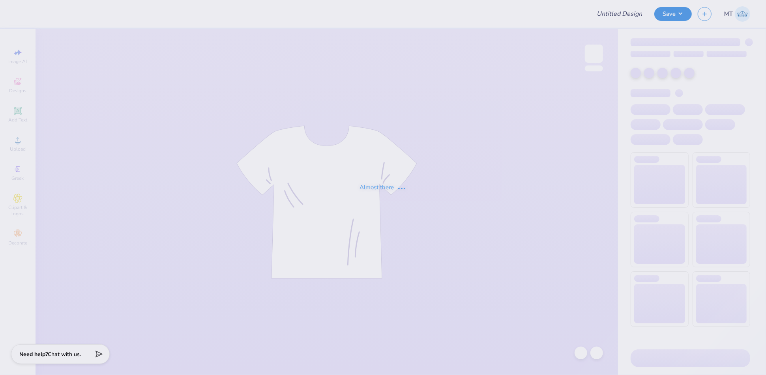
type input "FPS239762"
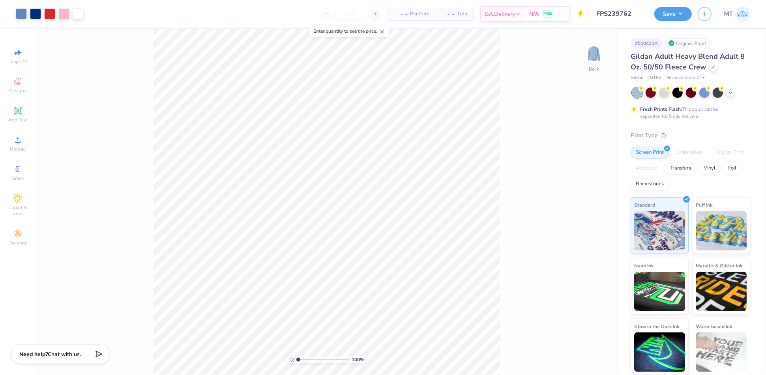
drag, startPoint x: 301, startPoint y: 360, endPoint x: 295, endPoint y: 357, distance: 6.0
click at [297, 357] on input "range" at bounding box center [323, 360] width 53 height 7
click at [306, 360] on input "range" at bounding box center [323, 360] width 53 height 7
click at [303, 360] on input "range" at bounding box center [323, 360] width 53 height 7
click at [302, 358] on input "range" at bounding box center [323, 360] width 53 height 7
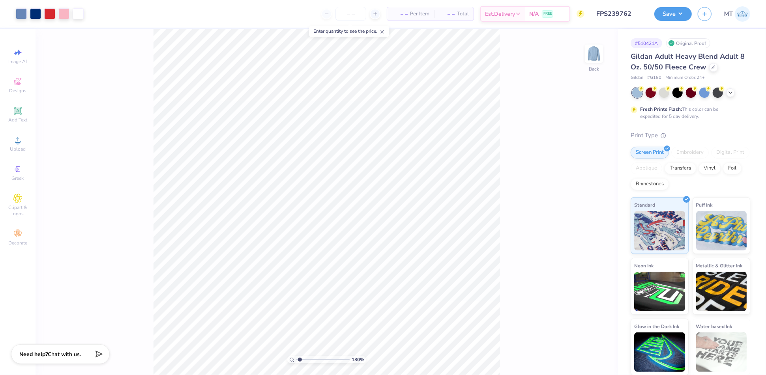
click at [300, 361] on input "range" at bounding box center [323, 360] width 53 height 7
click at [298, 361] on input "range" at bounding box center [323, 360] width 53 height 7
click at [377, 303] on li "Ungroup" at bounding box center [388, 305] width 62 height 15
type input "2.31"
click at [305, 361] on input "range" at bounding box center [323, 360] width 53 height 7
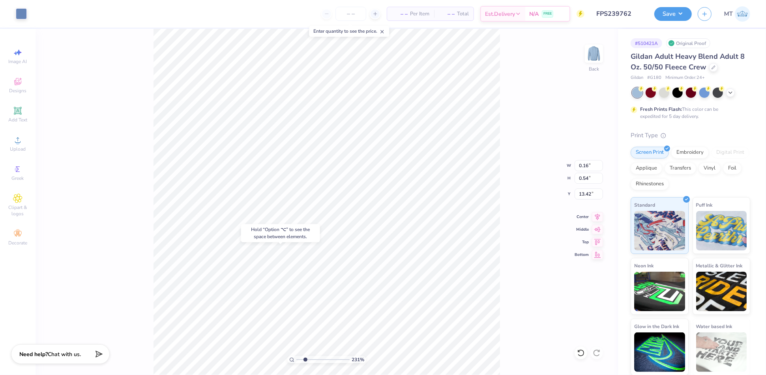
type input "13.42"
type input "14.36"
type input "0.27"
type input "0.62"
type input "14.01"
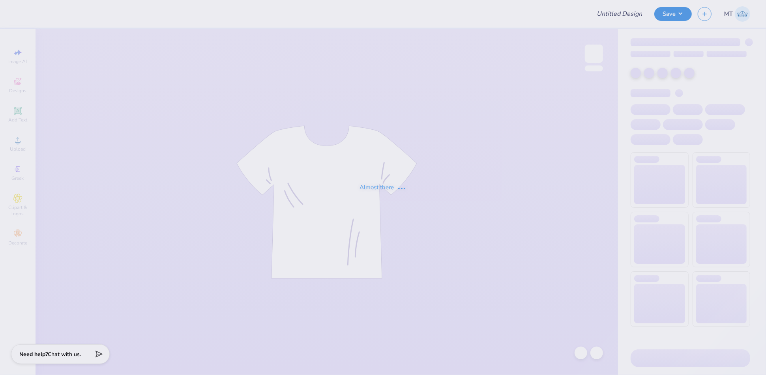
type input "FPS239758"
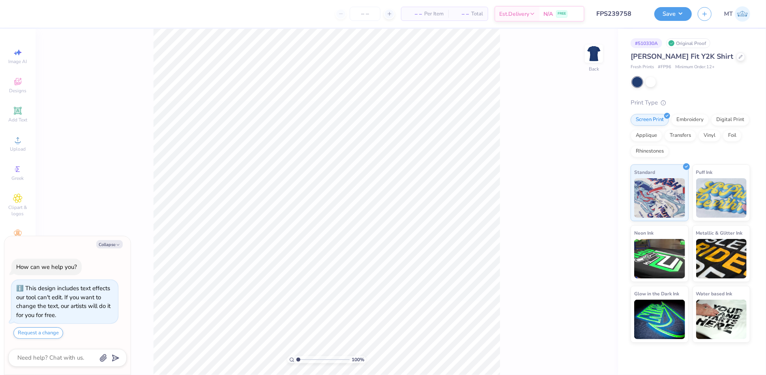
type textarea "x"
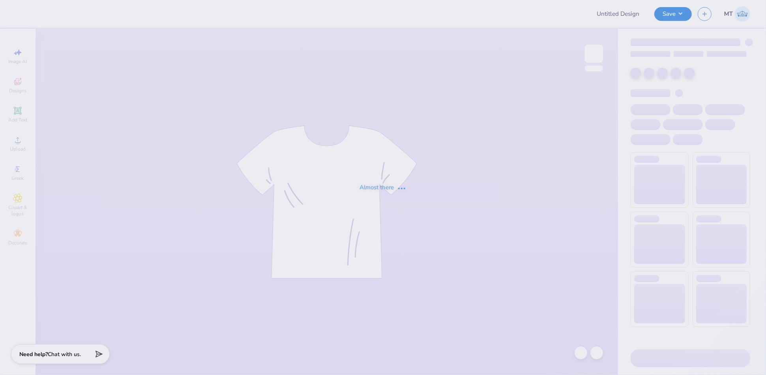
type input "FPS239759"
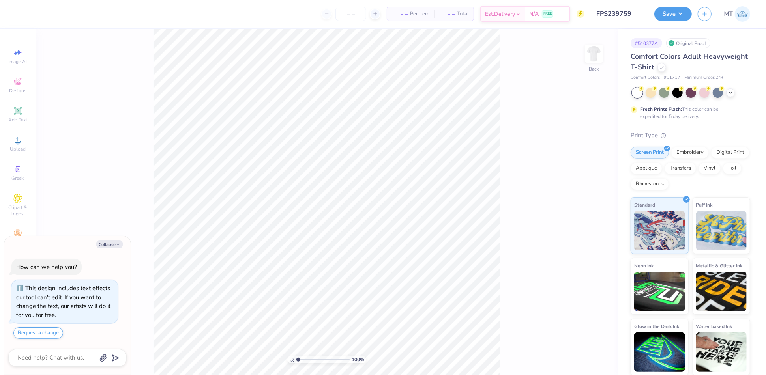
type textarea "x"
click at [311, 359] on input "range" at bounding box center [323, 360] width 53 height 7
drag, startPoint x: 308, startPoint y: 359, endPoint x: 294, endPoint y: 357, distance: 14.7
type input "1"
click at [297, 357] on input "range" at bounding box center [323, 360] width 53 height 7
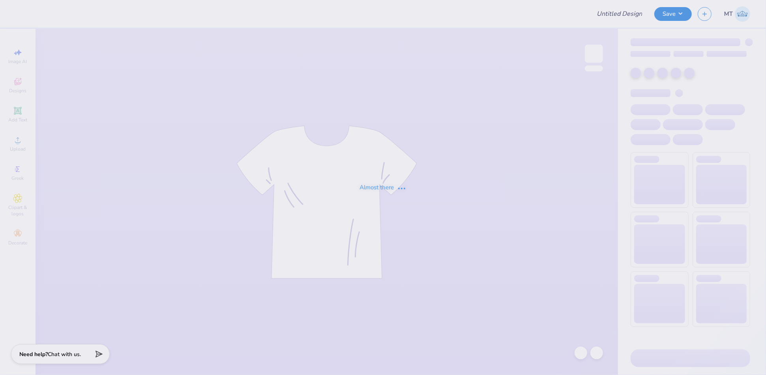
type input "FPS239763"
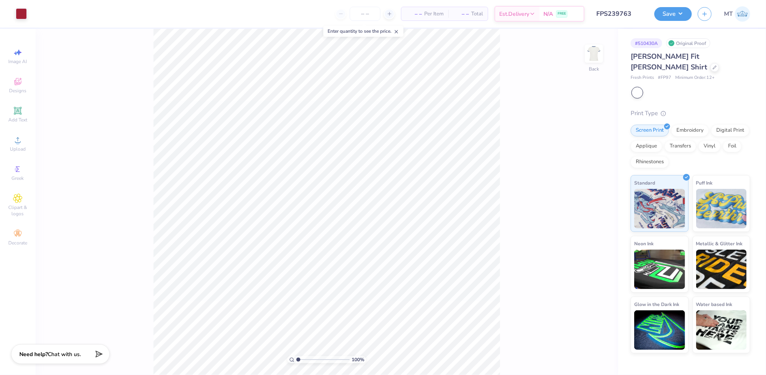
click at [641, 88] on div at bounding box center [638, 93] width 10 height 10
type input "3.04"
click at [309, 360] on input "range" at bounding box center [323, 360] width 53 height 7
click at [392, 251] on li "Ungroup" at bounding box center [398, 250] width 62 height 15
type input "6.42"
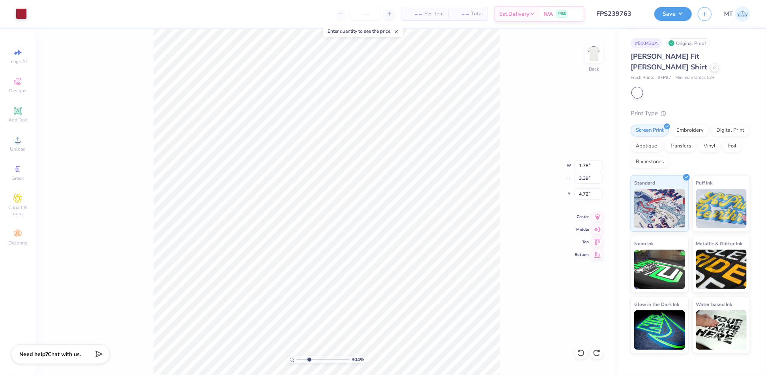
type input "6.76"
type input "2.83"
type input "1"
drag, startPoint x: 308, startPoint y: 360, endPoint x: 293, endPoint y: 359, distance: 14.6
click at [294, 360] on div "304 %" at bounding box center [326, 360] width 79 height 7
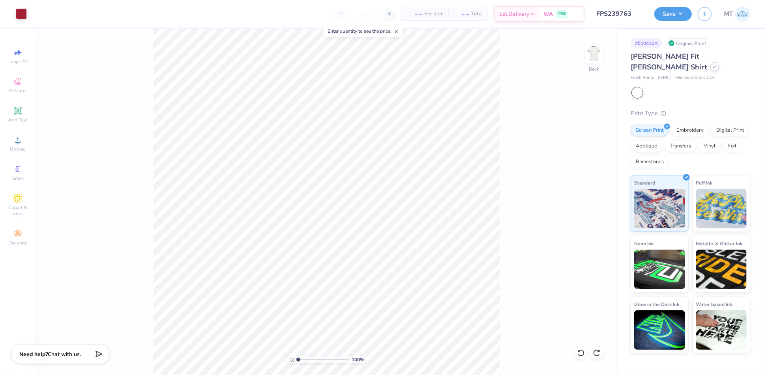
click at [717, 65] on icon at bounding box center [715, 67] width 4 height 4
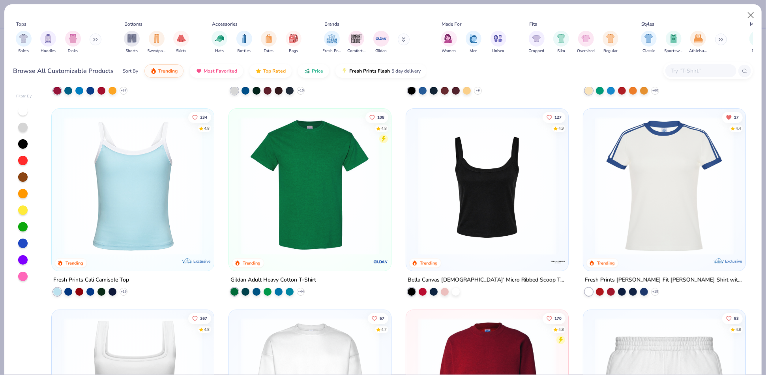
scroll to position [187, 0]
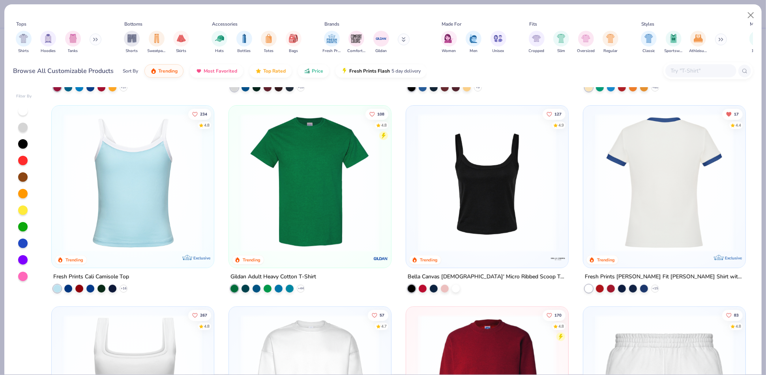
click at [591, 205] on img at bounding box center [518, 183] width 146 height 139
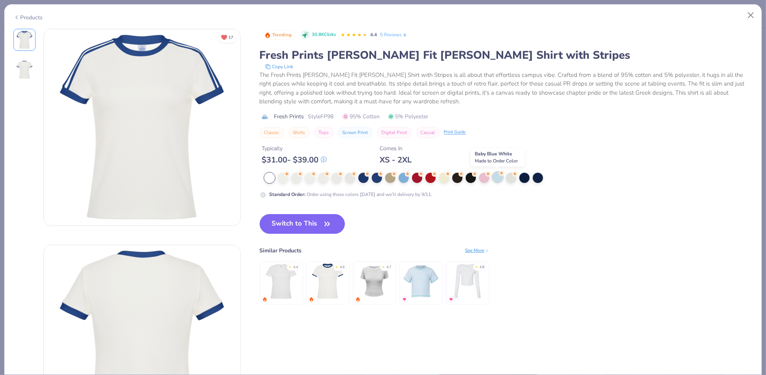
click at [499, 178] on div at bounding box center [498, 177] width 10 height 10
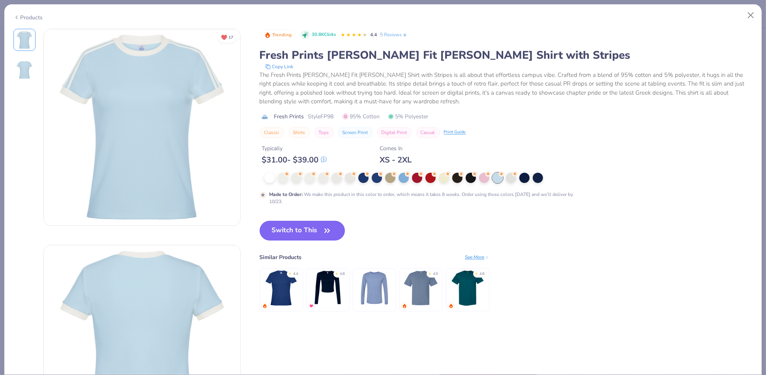
click at [303, 234] on button "Switch to This" at bounding box center [303, 231] width 86 height 20
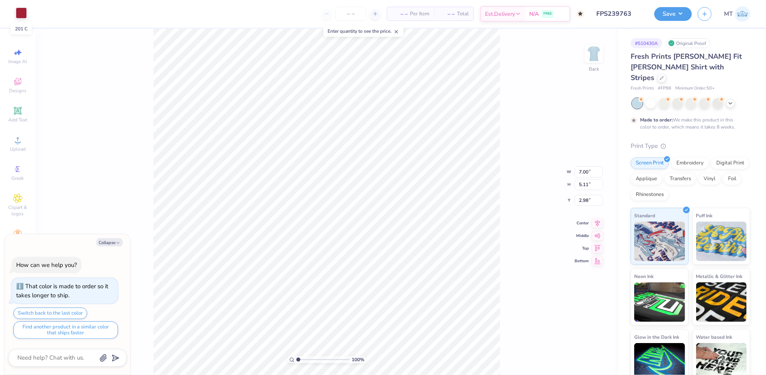
click at [25, 17] on div at bounding box center [21, 13] width 11 height 11
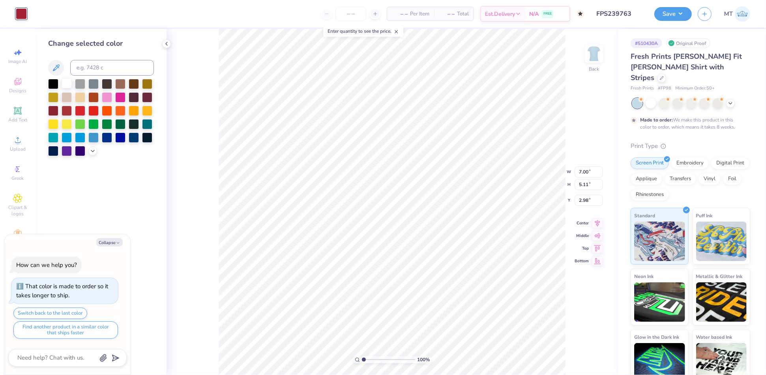
click at [67, 82] on div at bounding box center [67, 83] width 10 height 10
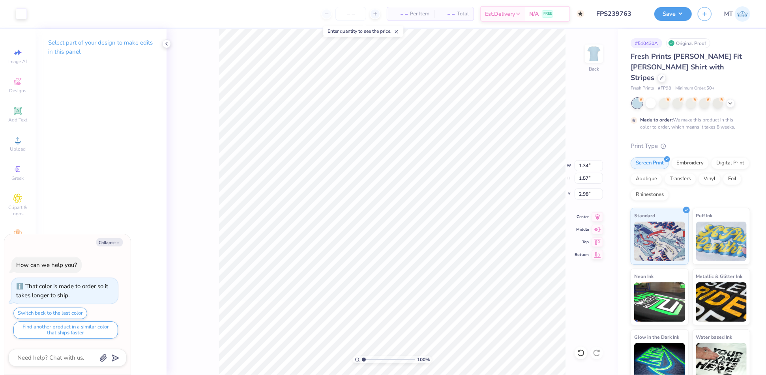
type textarea "x"
type input "2.50"
type textarea "x"
type input "2.98"
type textarea "x"
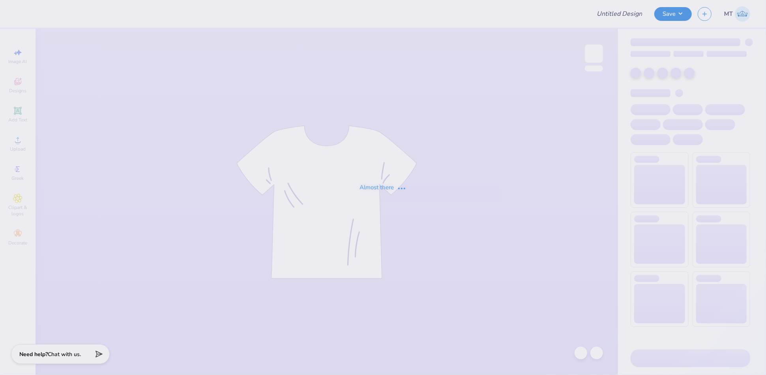
type input "FPS239764"
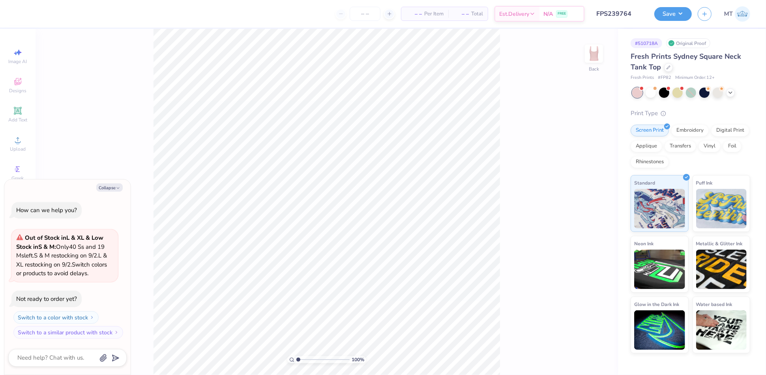
type textarea "x"
click at [304, 359] on input "range" at bounding box center [323, 360] width 53 height 7
click at [313, 362] on input "range" at bounding box center [323, 360] width 53 height 7
drag, startPoint x: 312, startPoint y: 359, endPoint x: 295, endPoint y: 353, distance: 18.6
click at [297, 357] on input "range" at bounding box center [323, 360] width 53 height 7
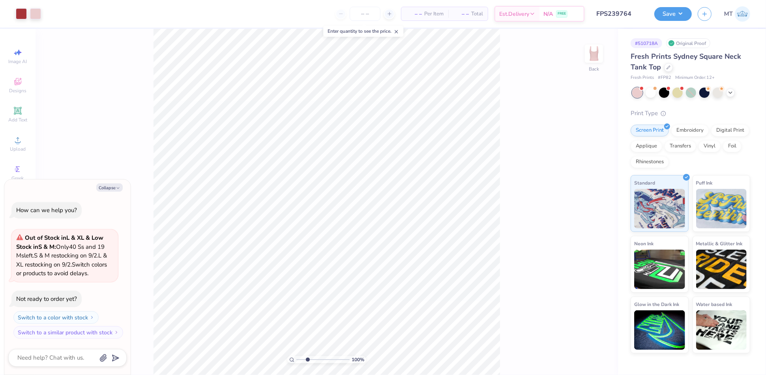
click at [308, 359] on input "range" at bounding box center [323, 360] width 53 height 7
click at [314, 360] on input "range" at bounding box center [323, 360] width 53 height 7
click at [316, 360] on input "range" at bounding box center [323, 360] width 53 height 7
drag, startPoint x: 314, startPoint y: 359, endPoint x: 297, endPoint y: 356, distance: 17.7
type input "1"
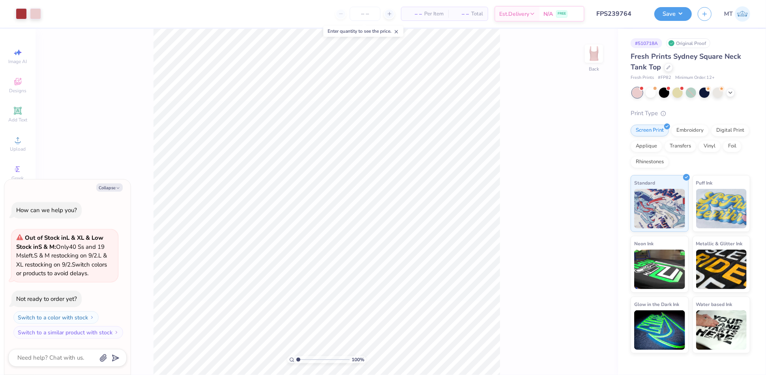
click at [297, 357] on input "range" at bounding box center [323, 360] width 53 height 7
type textarea "x"
click at [583, 182] on input "4.08" at bounding box center [589, 184] width 28 height 11
type input "3.8"
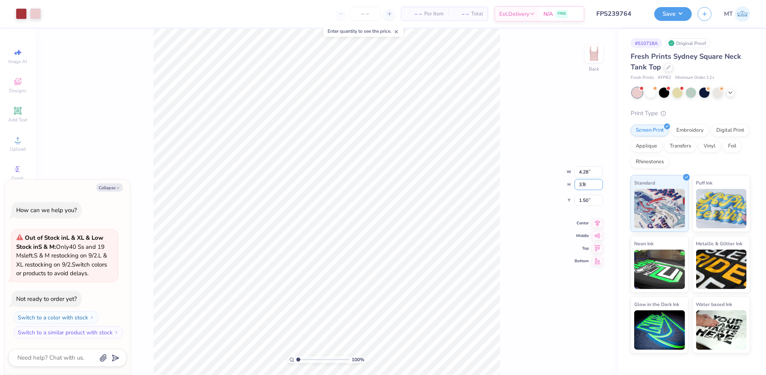
type textarea "x"
type input "3.99"
type input "3.80"
click at [584, 195] on input "1.64" at bounding box center [589, 194] width 28 height 11
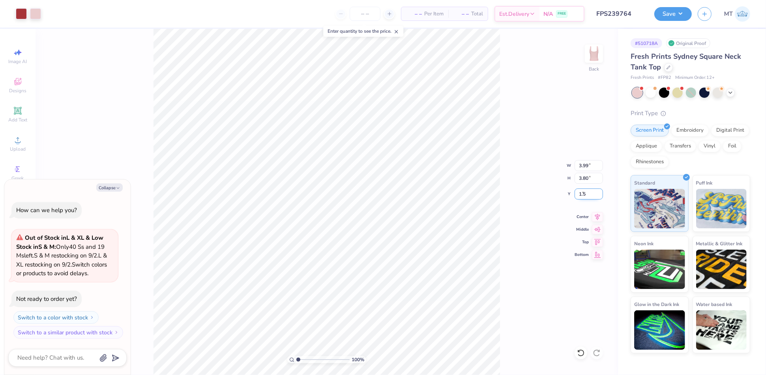
type input "1.5"
type textarea "x"
type input "1.50"
click at [521, 136] on div "100 % Back W 3.99 3.99 " H 3.80 3.80 " Y 1.50 1.50 " Center Middle Top Bottom" at bounding box center [327, 202] width 583 height 347
click at [673, 13] on button "Save" at bounding box center [674, 13] width 38 height 14
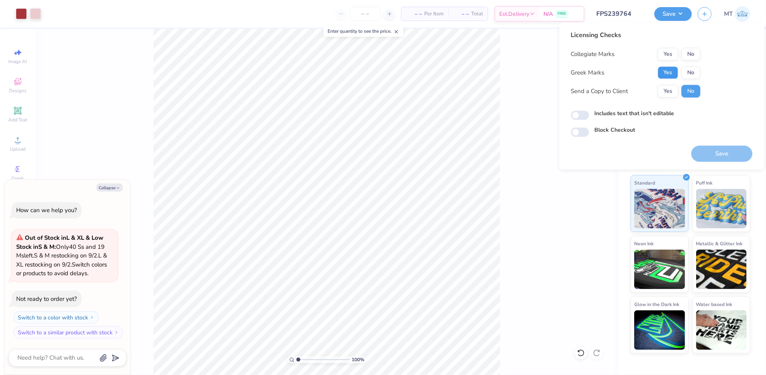
click at [672, 71] on button "Yes" at bounding box center [668, 72] width 21 height 13
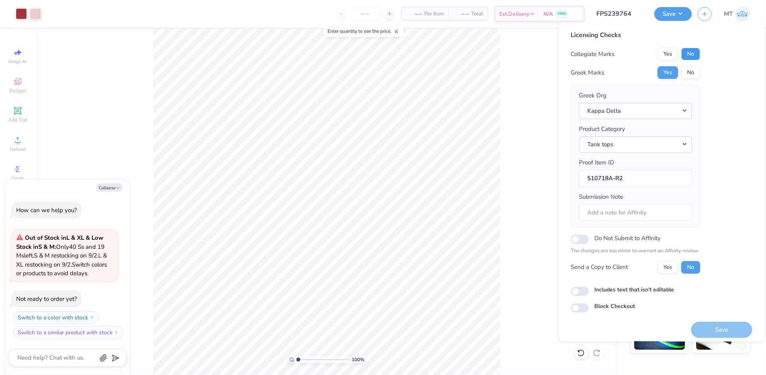
click at [690, 50] on button "No" at bounding box center [691, 54] width 19 height 13
click at [717, 329] on button "Save" at bounding box center [722, 330] width 61 height 16
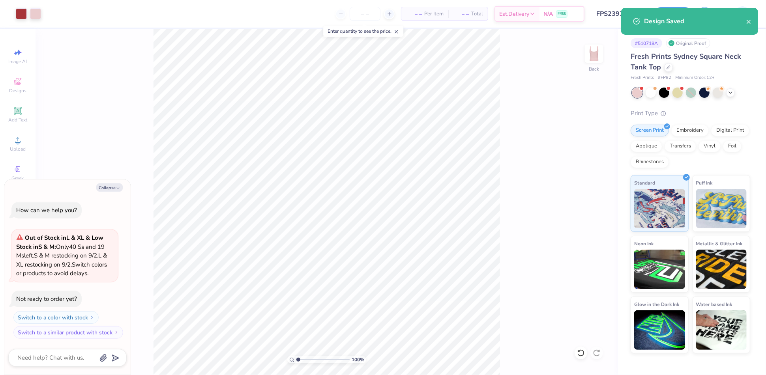
type textarea "x"
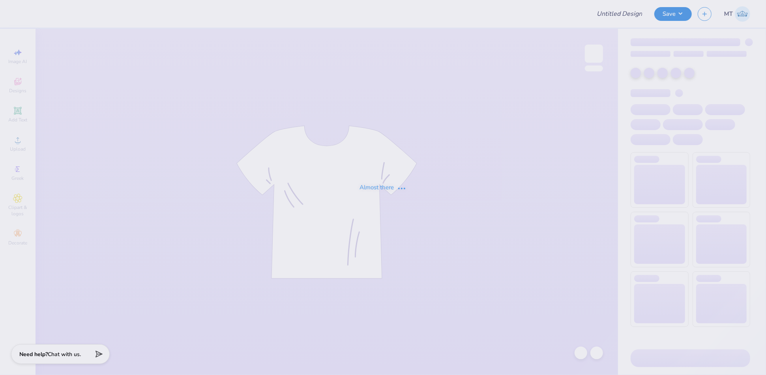
type input "FPS239765"
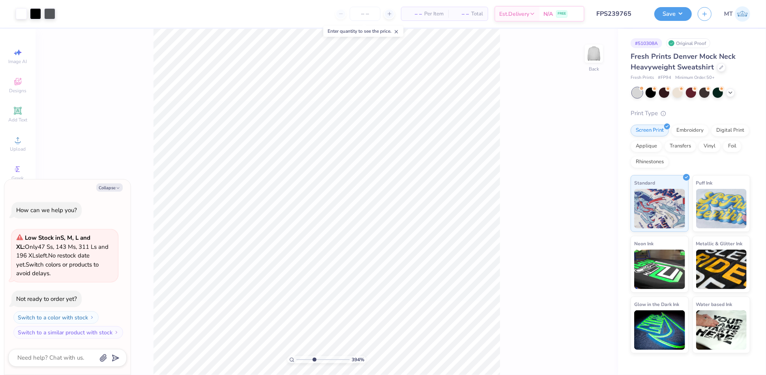
click at [314, 359] on input "range" at bounding box center [323, 360] width 53 height 7
drag, startPoint x: 314, startPoint y: 359, endPoint x: 308, endPoint y: 357, distance: 6.1
click at [308, 357] on input "range" at bounding box center [323, 360] width 53 height 7
drag, startPoint x: 308, startPoint y: 360, endPoint x: 304, endPoint y: 357, distance: 5.1
type input "2.04"
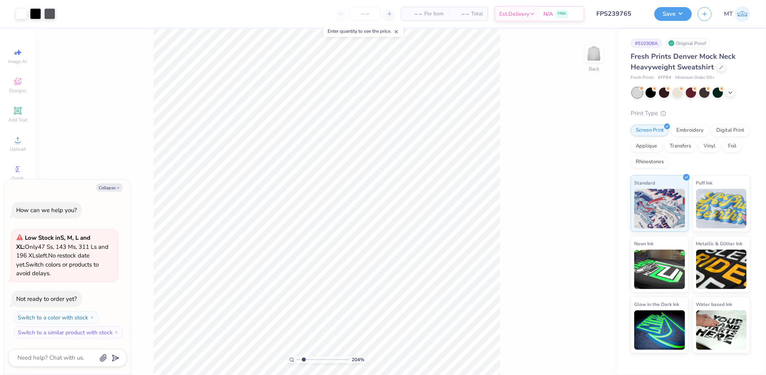
click at [304, 357] on input "range" at bounding box center [323, 360] width 53 height 7
type textarea "x"
type input "2.5"
click at [306, 360] on input "range" at bounding box center [323, 360] width 53 height 7
type textarea "x"
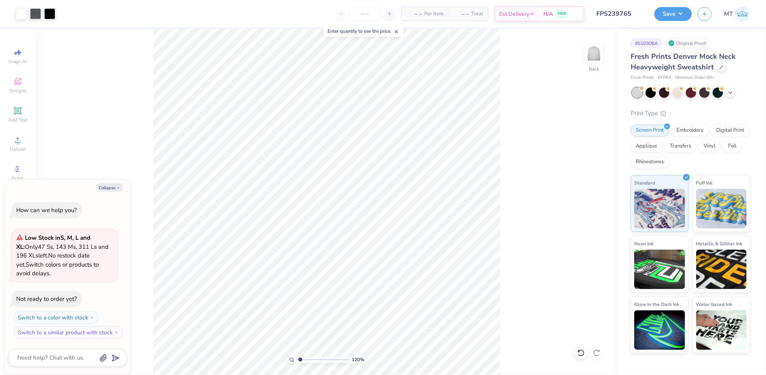
drag, startPoint x: 306, startPoint y: 361, endPoint x: 300, endPoint y: 358, distance: 6.5
type input "1.39"
click at [300, 358] on input "range" at bounding box center [323, 360] width 53 height 7
type textarea "x"
type input "1.98"
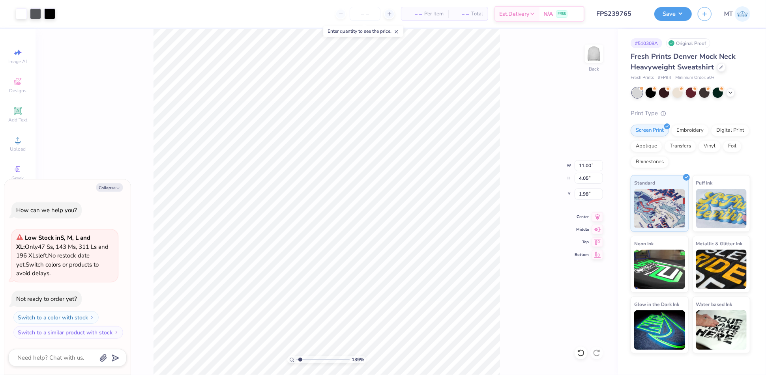
type textarea "x"
type input "1.43"
click at [300, 359] on input "range" at bounding box center [323, 360] width 53 height 7
click at [577, 357] on icon at bounding box center [581, 353] width 8 height 8
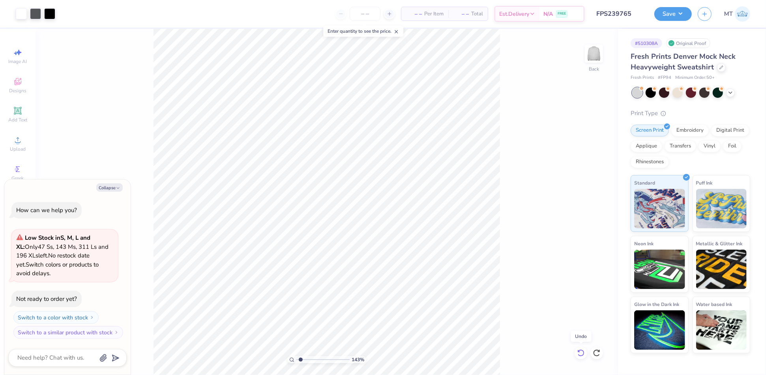
type textarea "x"
type input "1.96"
click at [304, 360] on input "range" at bounding box center [323, 360] width 53 height 7
type textarea "x"
type input "8.04"
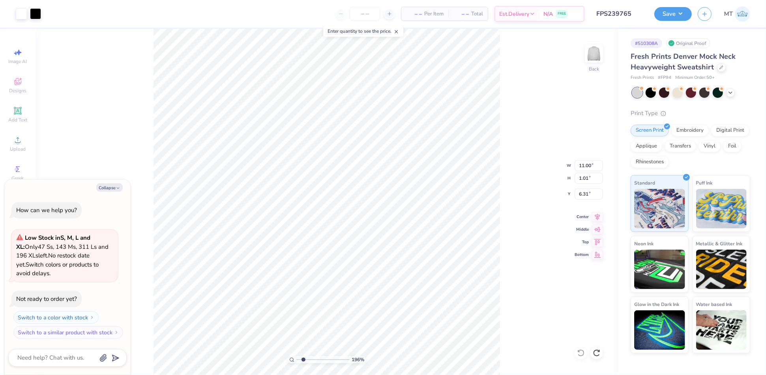
type input "0.74"
type textarea "x"
type input "6.36"
type textarea "x"
type input "2.01"
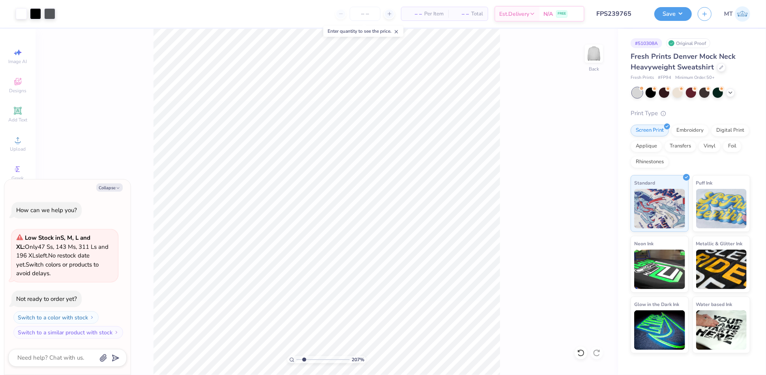
click at [302, 362] on input "range" at bounding box center [323, 360] width 53 height 7
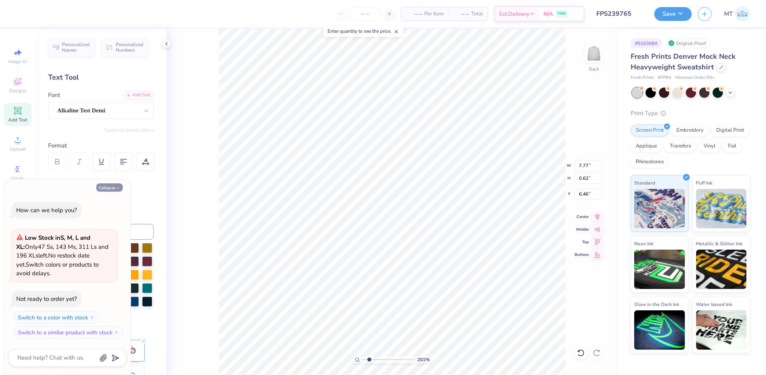
click at [109, 191] on button "Collapse" at bounding box center [109, 188] width 26 height 8
type textarea "x"
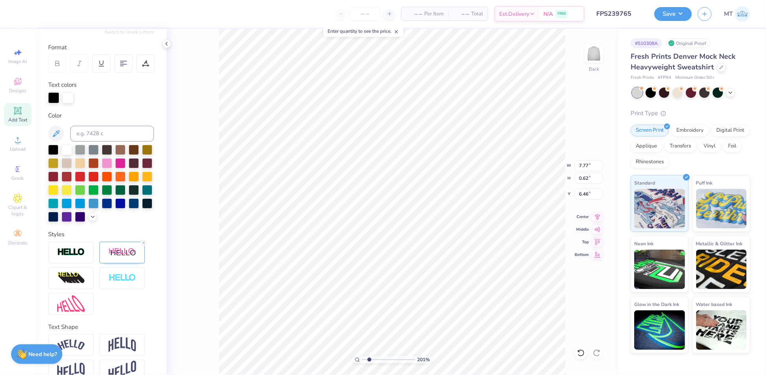
scroll to position [114, 0]
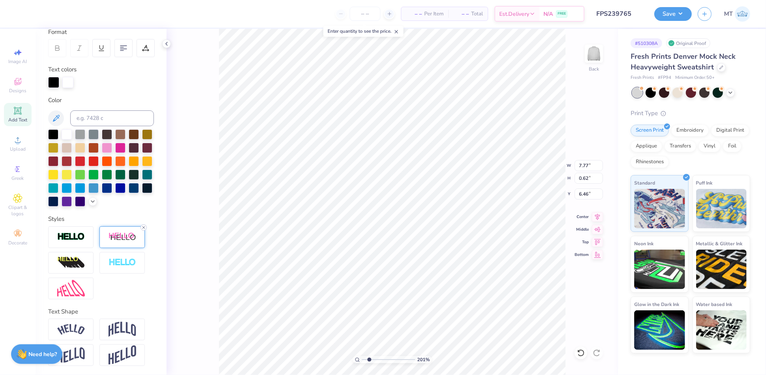
click at [145, 225] on icon at bounding box center [143, 227] width 5 height 5
type input "7.69"
type input "0.61"
type textarea "Established 1888"
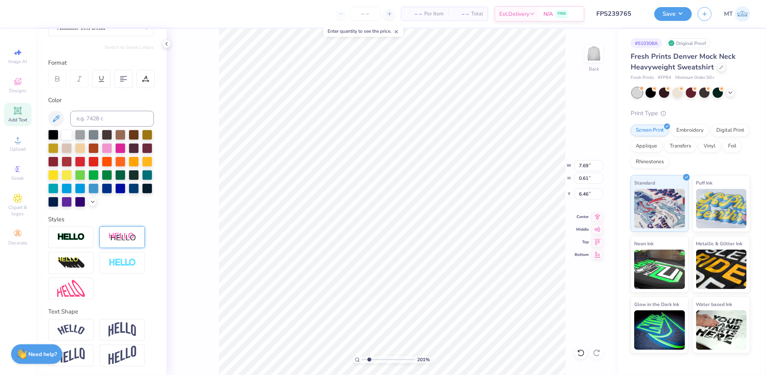
scroll to position [0, 2]
click at [149, 75] on icon at bounding box center [145, 78] width 7 height 7
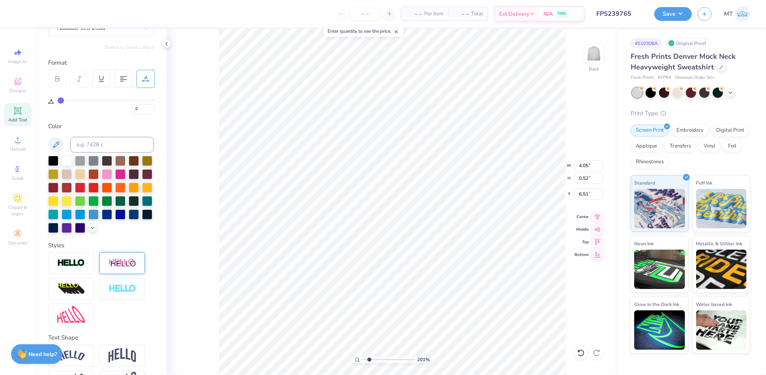
type input "3"
type input "4"
type input "5"
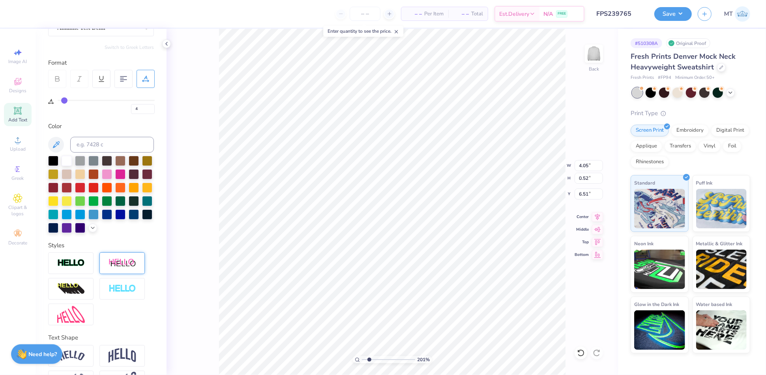
type input "5"
type input "6"
type input "7"
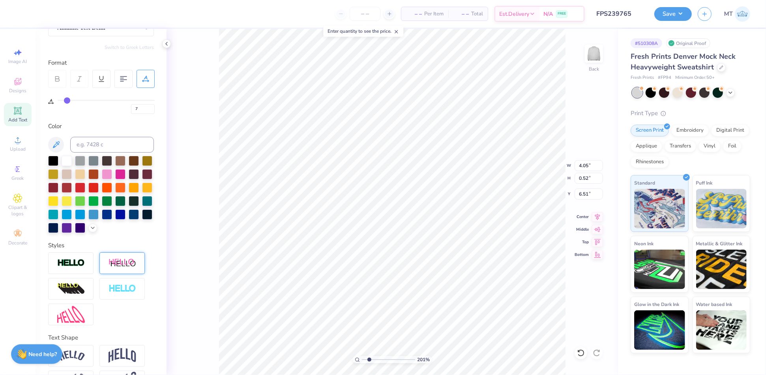
type input "8"
type input "10"
type input "11"
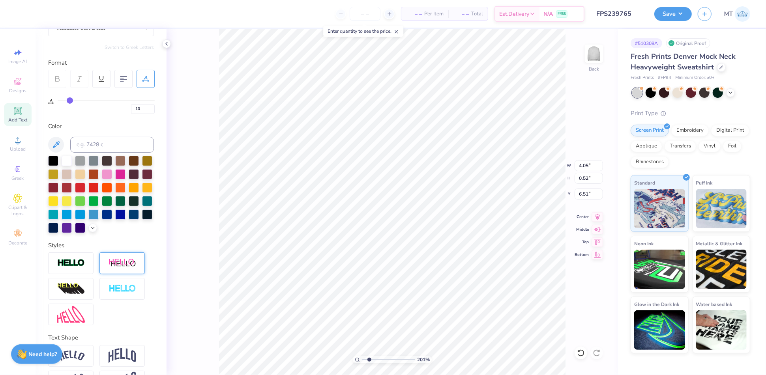
type input "11"
type input "12"
type input "14"
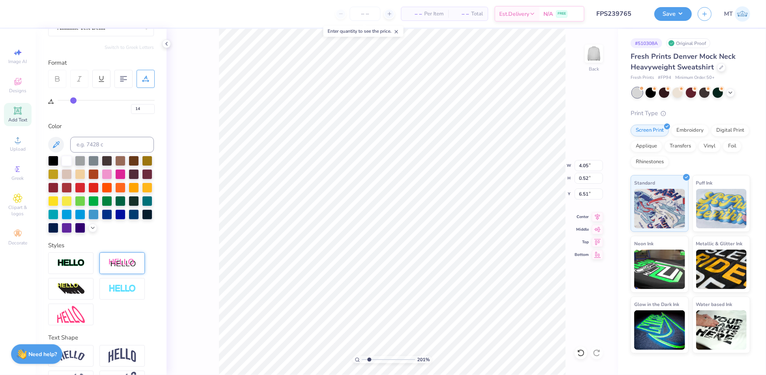
type input "15"
type input "16"
type input "17"
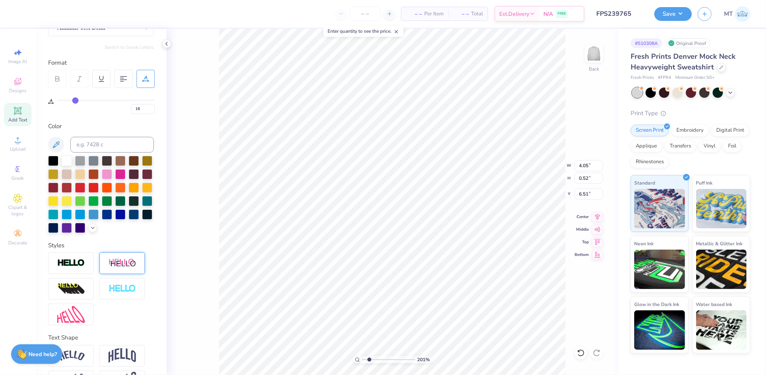
type input "17"
type input "18"
type input "19"
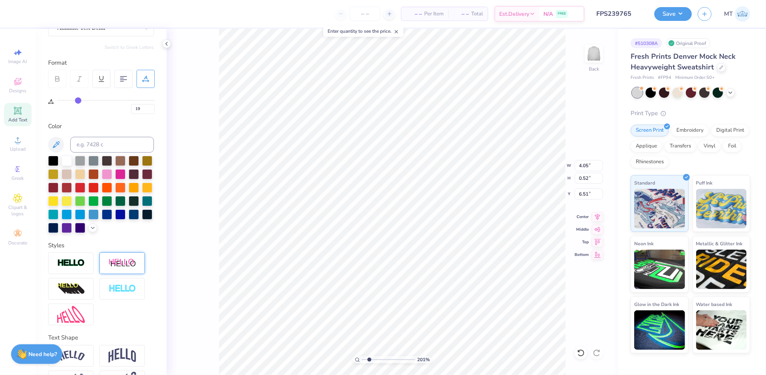
type input "20"
drag, startPoint x: 63, startPoint y: 100, endPoint x: 79, endPoint y: 101, distance: 16.2
type input "20"
click at [79, 101] on input "range" at bounding box center [106, 100] width 97 height 1
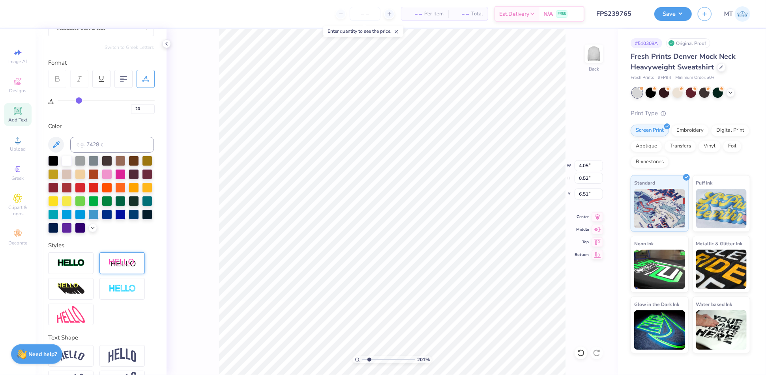
type input "5.97"
drag, startPoint x: 368, startPoint y: 360, endPoint x: 360, endPoint y: 359, distance: 7.2
click at [362, 359] on input "range" at bounding box center [388, 360] width 53 height 7
click at [580, 353] on icon at bounding box center [581, 353] width 8 height 8
click at [580, 352] on icon at bounding box center [579, 352] width 2 height 2
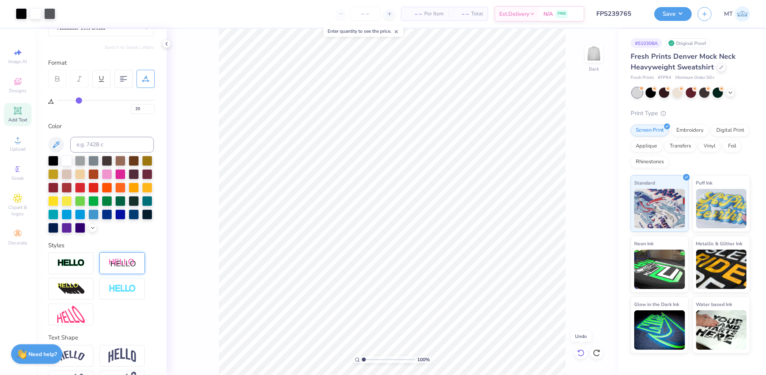
click at [580, 352] on icon at bounding box center [579, 352] width 2 height 2
click at [586, 357] on div at bounding box center [581, 353] width 13 height 13
type input "1"
click at [362, 359] on input "range" at bounding box center [388, 360] width 53 height 7
click at [585, 163] on input "11.00" at bounding box center [589, 165] width 28 height 11
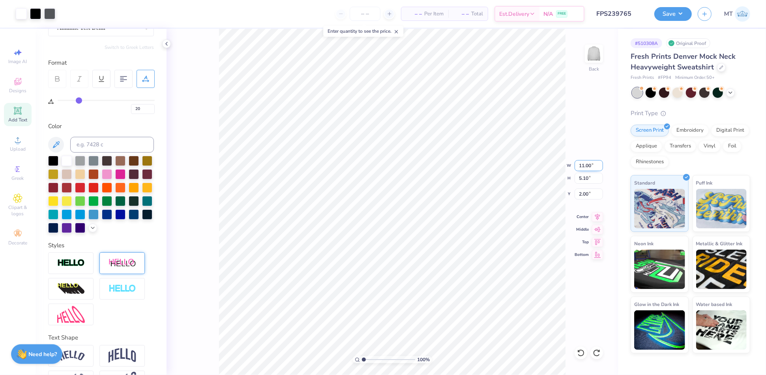
click at [585, 163] on input "11.00" at bounding box center [589, 165] width 28 height 11
type input "10.00"
type input "4.63"
click at [585, 191] on input "2.23" at bounding box center [589, 194] width 28 height 11
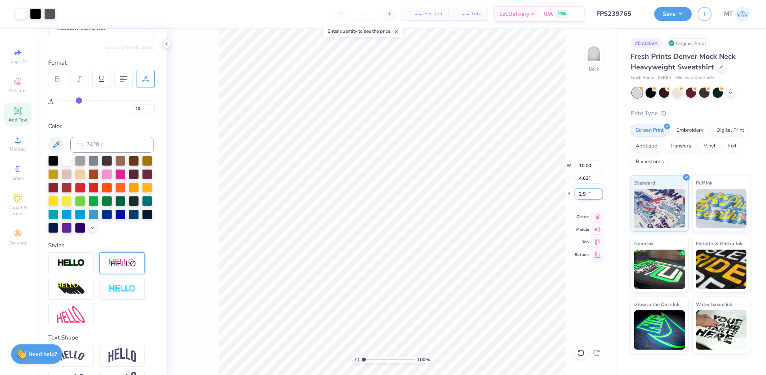
type input "2.50"
click at [680, 14] on button "Save" at bounding box center [674, 13] width 38 height 14
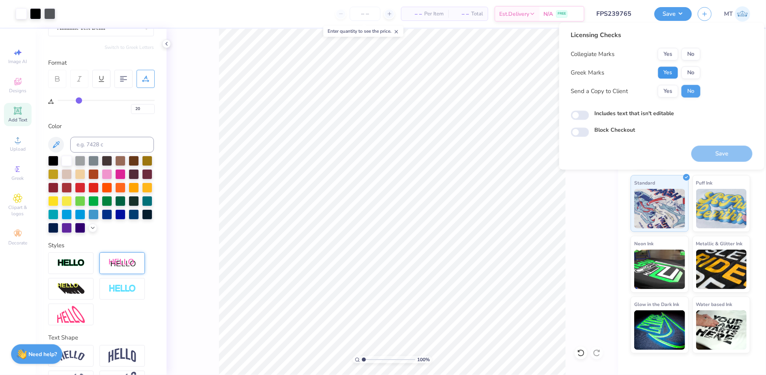
click at [664, 72] on button "Yes" at bounding box center [668, 72] width 21 height 13
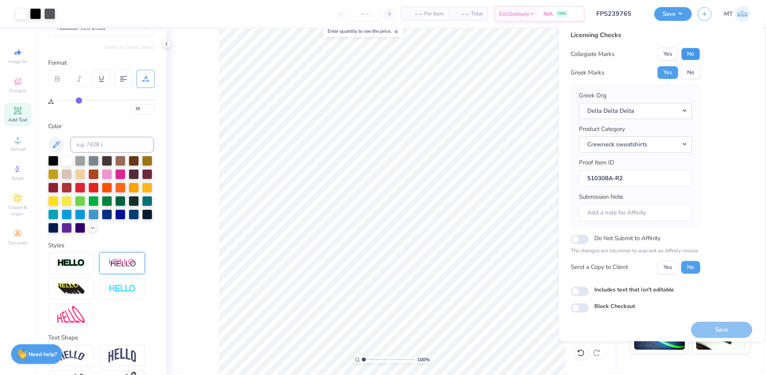
click at [698, 51] on button "No" at bounding box center [691, 54] width 19 height 13
click at [712, 328] on button "Save" at bounding box center [722, 330] width 61 height 16
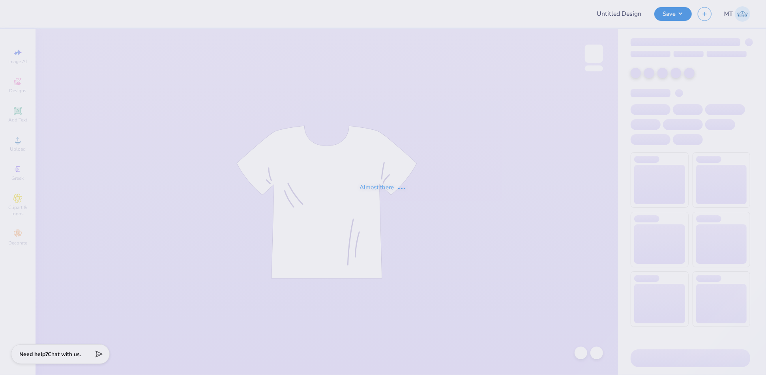
type input "FPS239766"
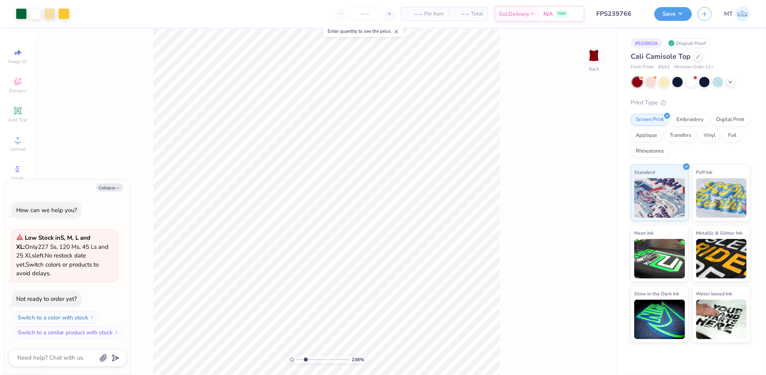
click at [306, 361] on input "range" at bounding box center [323, 360] width 53 height 7
drag, startPoint x: 307, startPoint y: 361, endPoint x: 291, endPoint y: 356, distance: 17.4
type input "1"
click at [297, 357] on input "range" at bounding box center [323, 360] width 53 height 7
click at [693, 83] on div at bounding box center [691, 81] width 10 height 10
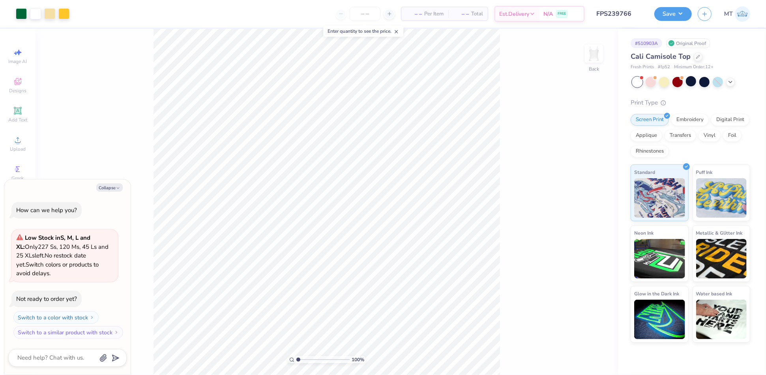
type textarea "x"
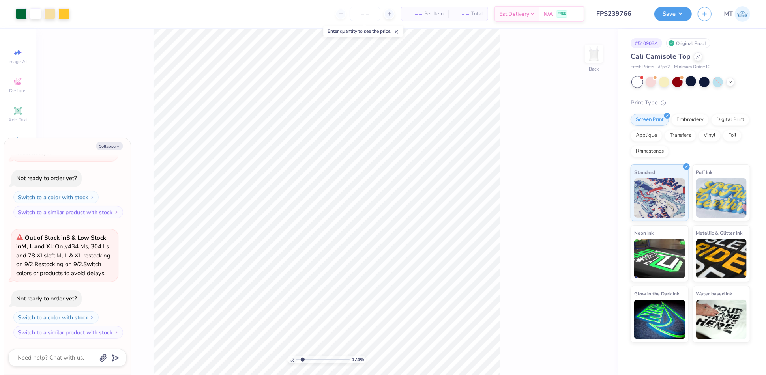
type input "1.79"
click at [302, 360] on input "range" at bounding box center [323, 360] width 53 height 7
click at [118, 143] on button "Collapse" at bounding box center [109, 146] width 26 height 8
type textarea "x"
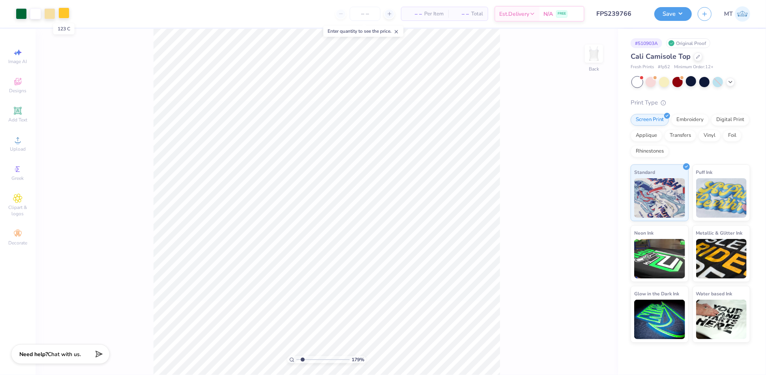
click at [66, 15] on div at bounding box center [63, 13] width 11 height 11
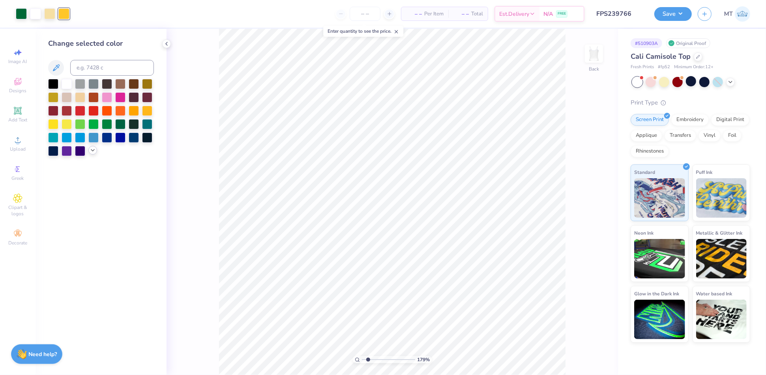
click at [91, 154] on div at bounding box center [92, 150] width 9 height 9
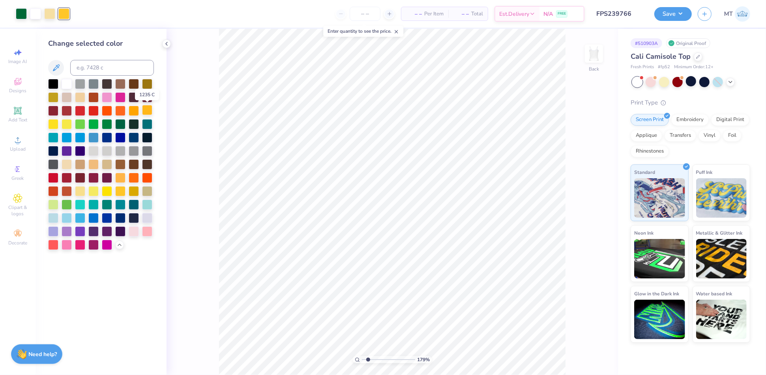
click at [148, 110] on div at bounding box center [147, 110] width 10 height 10
click at [21, 16] on div at bounding box center [21, 13] width 11 height 11
click at [84, 68] on input at bounding box center [112, 68] width 84 height 16
type input "5763"
type input "2.51"
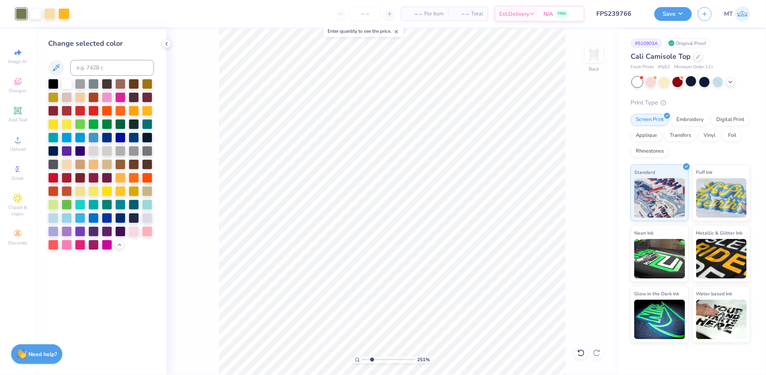
click at [372, 360] on input "range" at bounding box center [388, 360] width 53 height 7
click at [89, 66] on input at bounding box center [112, 68] width 84 height 16
type input "5767"
drag, startPoint x: 372, startPoint y: 360, endPoint x: 377, endPoint y: 361, distance: 5.6
type input "3.45"
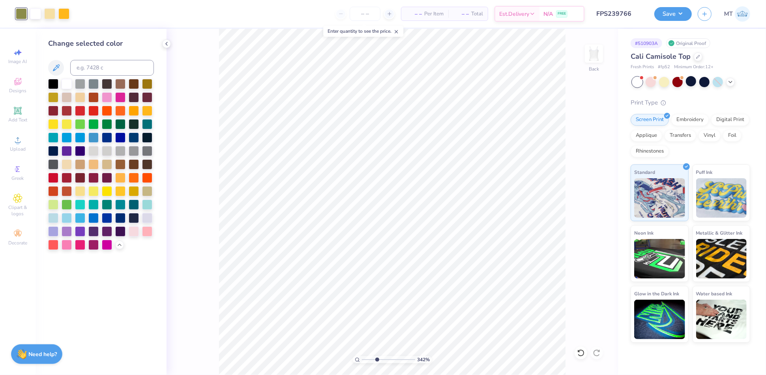
click at [377, 361] on input "range" at bounding box center [388, 360] width 53 height 7
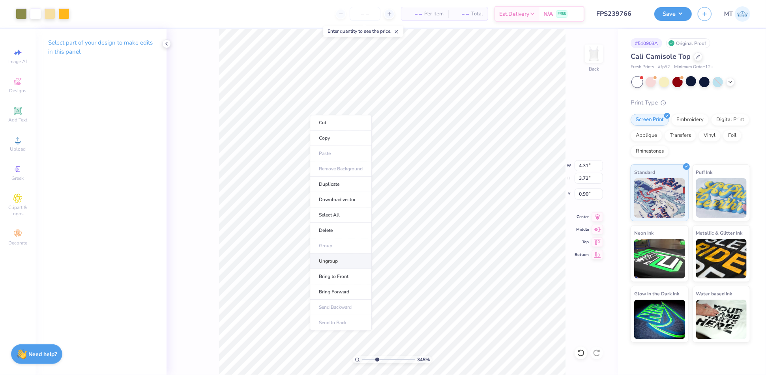
click at [343, 258] on li "Ungroup" at bounding box center [341, 261] width 62 height 15
type input "2.07"
drag, startPoint x: 377, startPoint y: 361, endPoint x: 358, endPoint y: 356, distance: 19.4
click at [362, 357] on input "range" at bounding box center [388, 360] width 53 height 7
click at [580, 353] on icon at bounding box center [581, 353] width 8 height 8
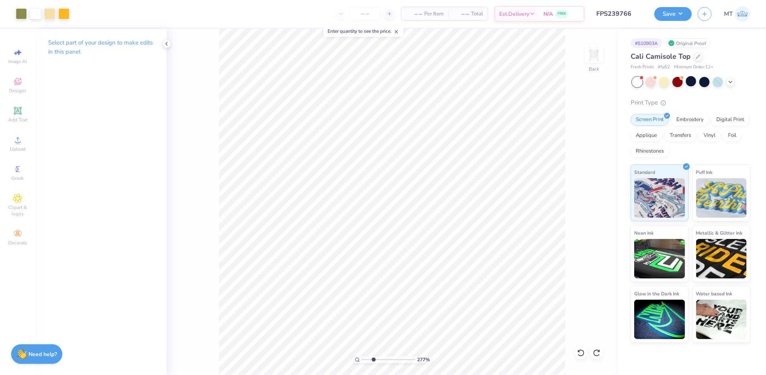
drag, startPoint x: 365, startPoint y: 361, endPoint x: 374, endPoint y: 363, distance: 9.0
click at [374, 363] on input "range" at bounding box center [388, 360] width 53 height 7
click at [597, 354] on icon at bounding box center [597, 353] width 8 height 8
click at [582, 353] on icon at bounding box center [581, 353] width 8 height 8
drag, startPoint x: 373, startPoint y: 361, endPoint x: 361, endPoint y: 355, distance: 13.4
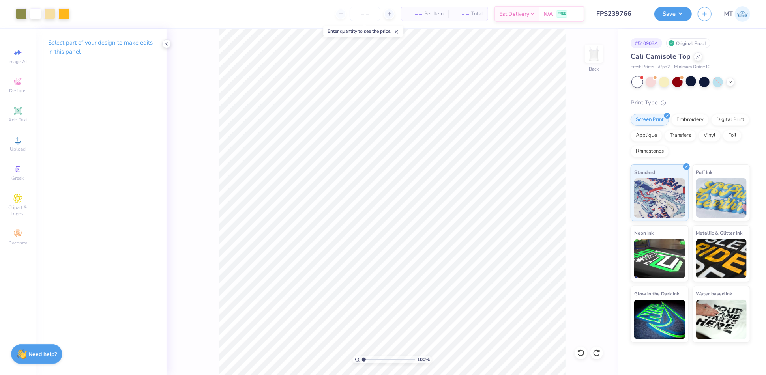
type input "1"
click at [362, 357] on input "range" at bounding box center [388, 360] width 53 height 7
click at [584, 178] on input "4.05" at bounding box center [589, 178] width 28 height 11
type input "3.8"
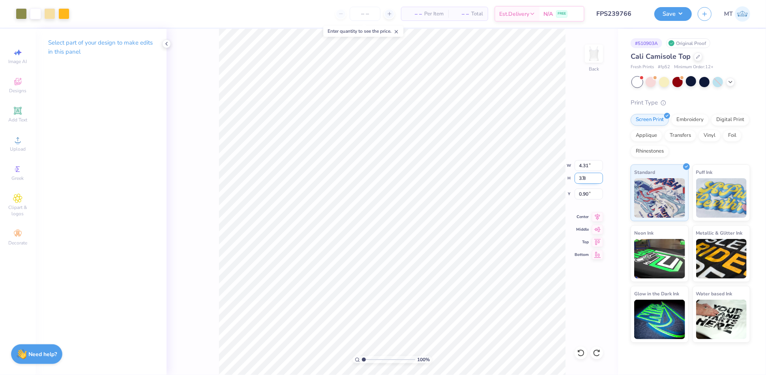
type input "4.04"
type input "3.80"
click at [582, 193] on input "1.03" at bounding box center [589, 194] width 28 height 11
type input "1.00"
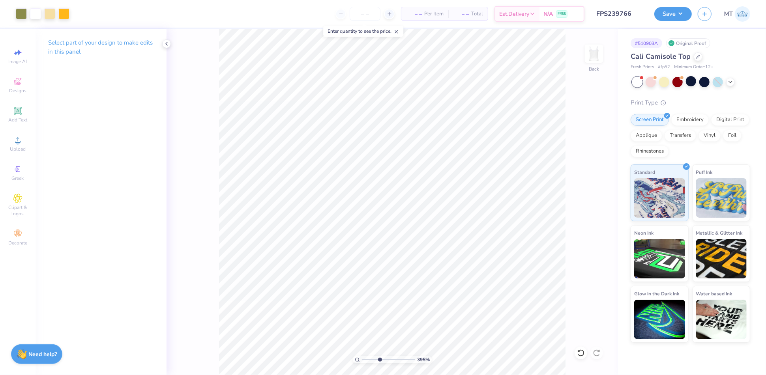
click at [379, 360] on input "range" at bounding box center [388, 360] width 53 height 7
drag, startPoint x: 380, startPoint y: 359, endPoint x: 354, endPoint y: 355, distance: 26.4
click at [362, 357] on input "range" at bounding box center [388, 360] width 53 height 7
drag, startPoint x: 366, startPoint y: 359, endPoint x: 375, endPoint y: 358, distance: 9.5
type input "3.14"
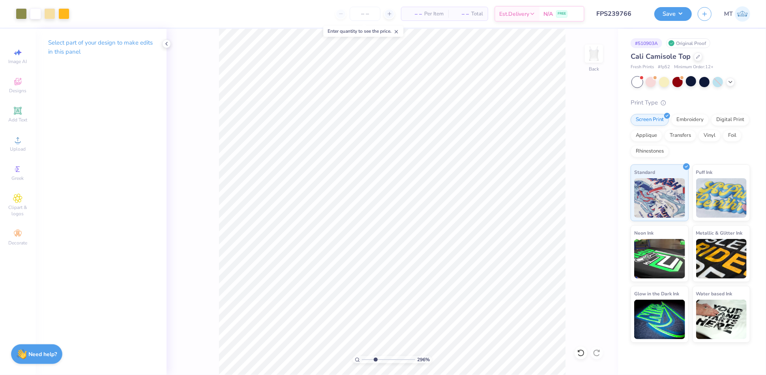
click at [375, 358] on input "range" at bounding box center [388, 360] width 53 height 7
click at [364, 306] on li "Ungroup" at bounding box center [372, 305] width 62 height 15
click at [462, 287] on li "Group" at bounding box center [459, 290] width 62 height 15
type input "2.26"
type input "1.86"
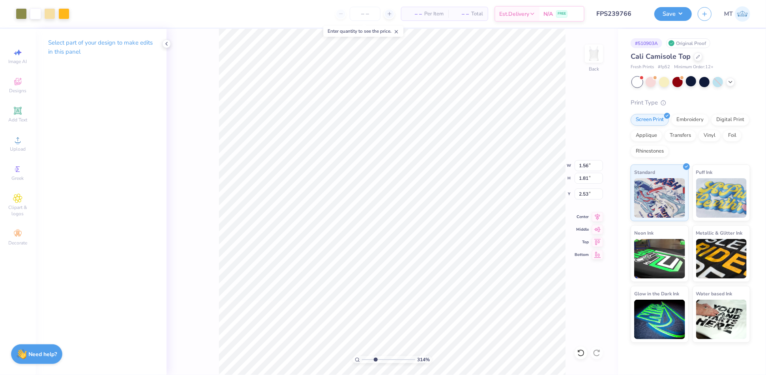
type input "1.00"
click at [397, 270] on li "Group" at bounding box center [405, 271] width 62 height 15
type input "1.56"
type input "1.81"
type input "2.53"
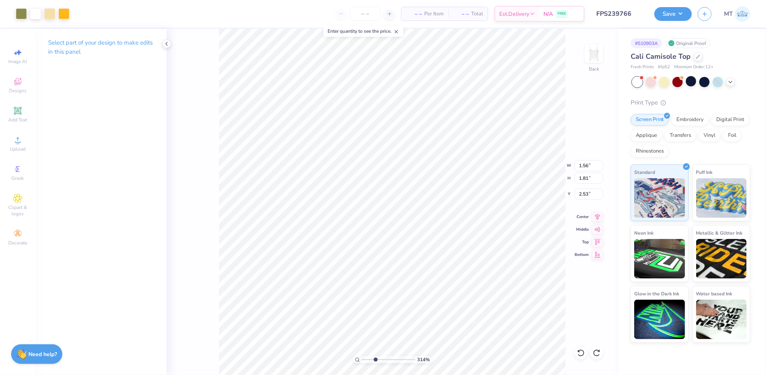
type input "2.26"
type input "1.86"
type input "2.86"
type input "1.95"
type input "1.93"
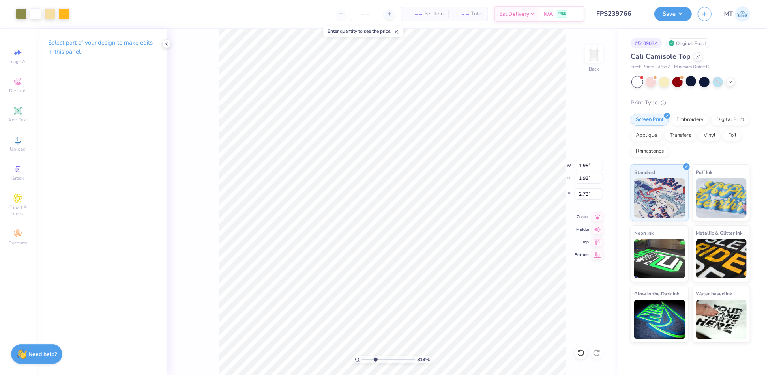
type input "2.80"
type input "2.02"
type input "1.64"
type input "2.90"
drag, startPoint x: 374, startPoint y: 359, endPoint x: 379, endPoint y: 358, distance: 4.6
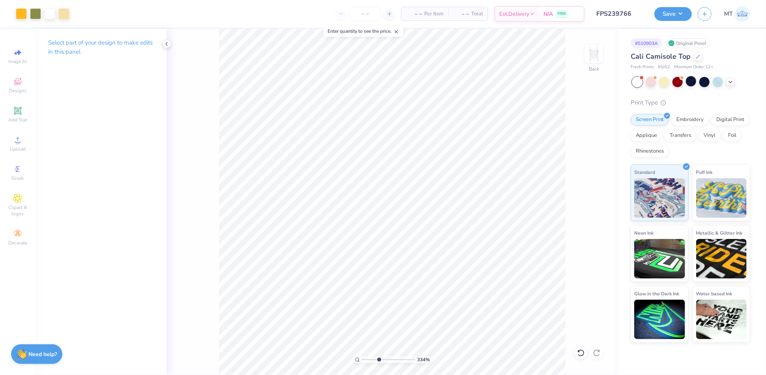
type input "3.81"
click at [379, 358] on input "range" at bounding box center [388, 360] width 53 height 7
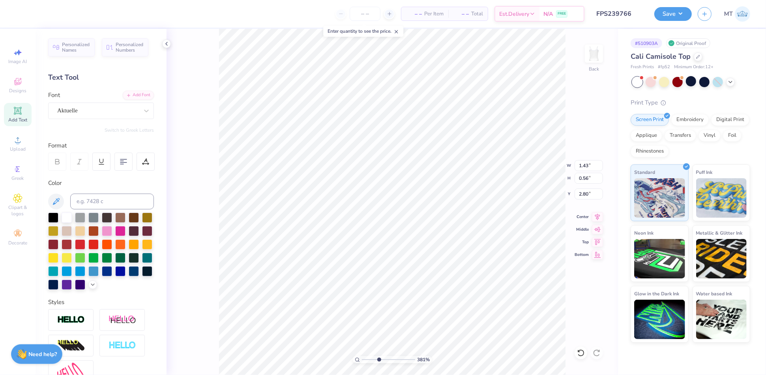
type input "2.82"
type input "4.15"
click at [381, 357] on input "range" at bounding box center [388, 360] width 53 height 7
type input "4.37"
click at [382, 358] on input "range" at bounding box center [388, 360] width 53 height 7
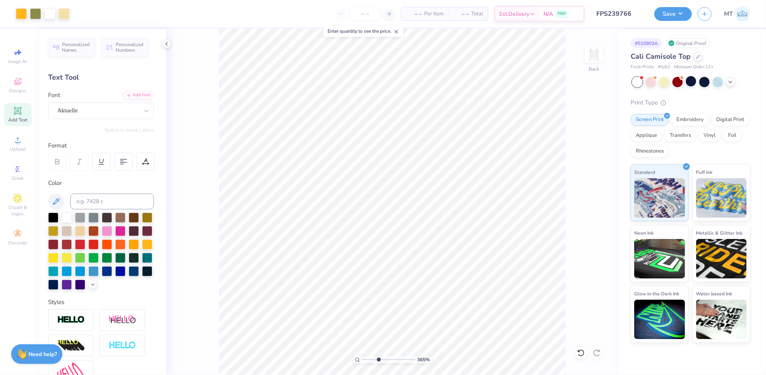
type input "3.73"
click at [378, 356] on div "365 %" at bounding box center [392, 202] width 347 height 347
type input "2.93"
drag, startPoint x: 378, startPoint y: 360, endPoint x: 382, endPoint y: 358, distance: 4.4
click at [382, 358] on input "range" at bounding box center [388, 360] width 53 height 7
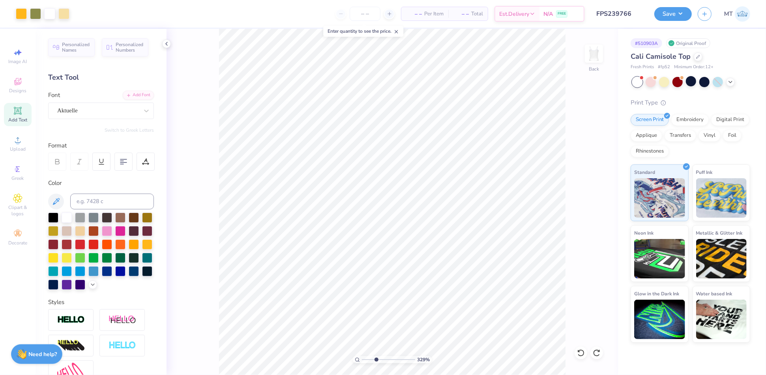
type input "3.31"
click at [376, 356] on div "329 %" at bounding box center [392, 202] width 347 height 347
type input "2.48"
type input "3"
click at [375, 358] on input "range" at bounding box center [388, 360] width 53 height 7
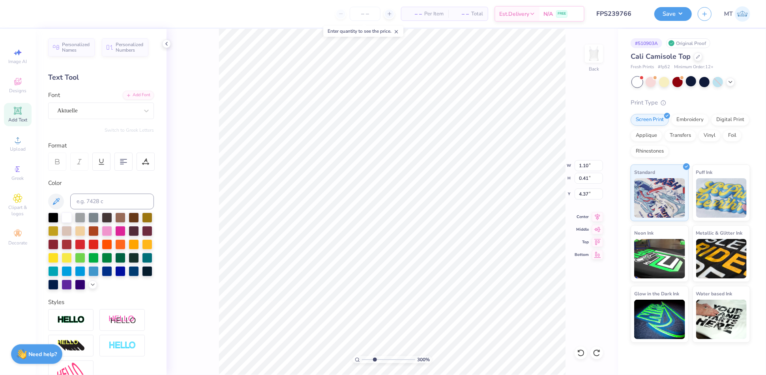
type input "4.42"
type input "3.89"
click at [379, 356] on div "392 %" at bounding box center [392, 202] width 347 height 347
type input "1.11"
type input "0.37"
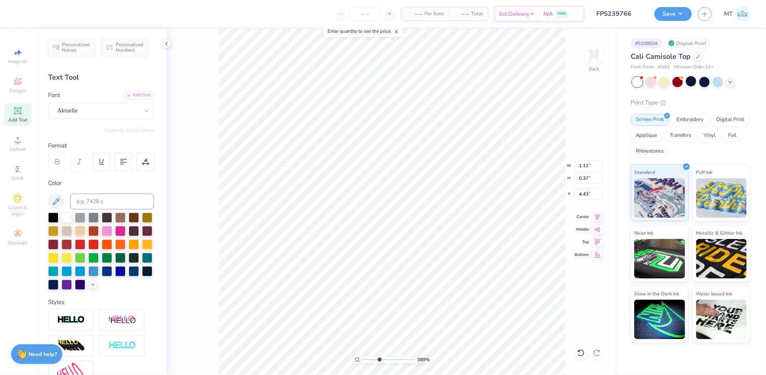
type input "4.41"
drag, startPoint x: 379, startPoint y: 360, endPoint x: 360, endPoint y: 352, distance: 21.3
type input "1"
click at [362, 357] on input "range" at bounding box center [388, 360] width 53 height 7
click at [584, 178] on input "3.78" at bounding box center [589, 178] width 28 height 11
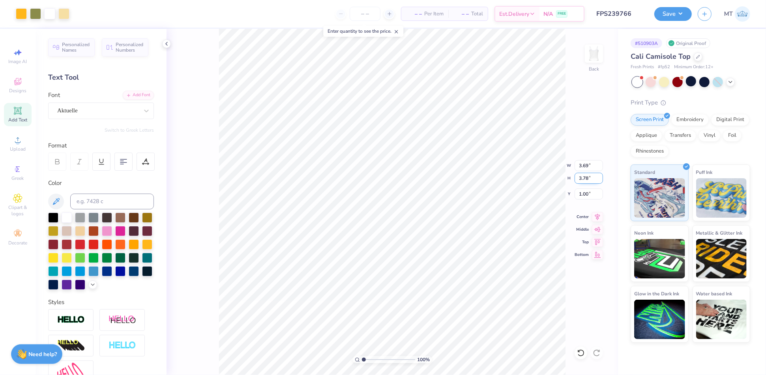
click at [584, 178] on input "3.78" at bounding box center [589, 178] width 28 height 11
type input "4"
type input "3.91"
type input "4.00"
click at [589, 190] on input "0.89" at bounding box center [589, 194] width 28 height 11
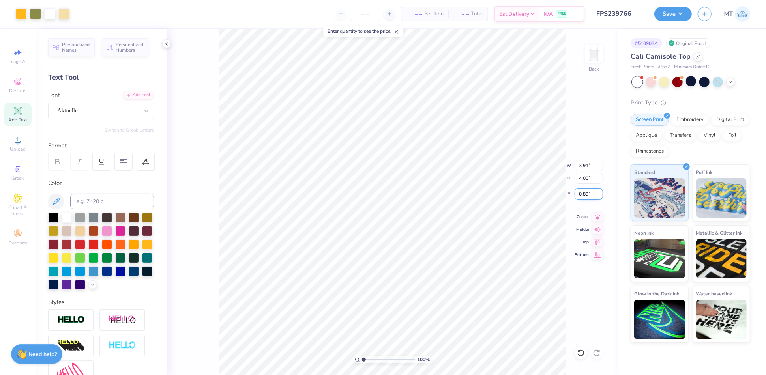
click at [580, 190] on input "0.89" at bounding box center [589, 194] width 28 height 11
type input "1.00"
drag, startPoint x: 363, startPoint y: 359, endPoint x: 356, endPoint y: 354, distance: 8.8
click at [362, 357] on input "range" at bounding box center [388, 360] width 53 height 7
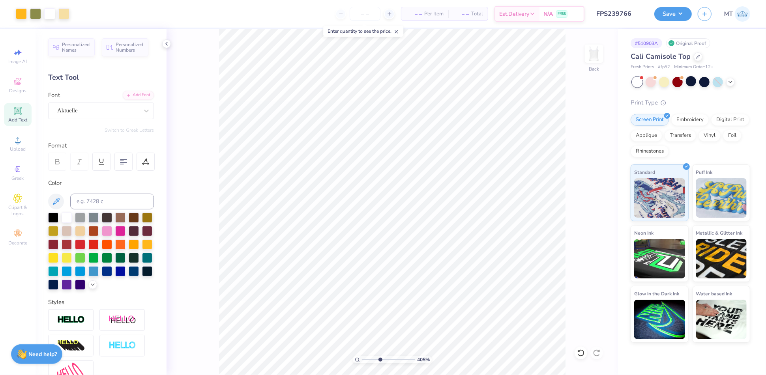
type input "4.05"
click at [380, 358] on input "range" at bounding box center [388, 360] width 53 height 7
type input "4.64"
drag, startPoint x: 379, startPoint y: 360, endPoint x: 389, endPoint y: 361, distance: 10.7
type input "5.97"
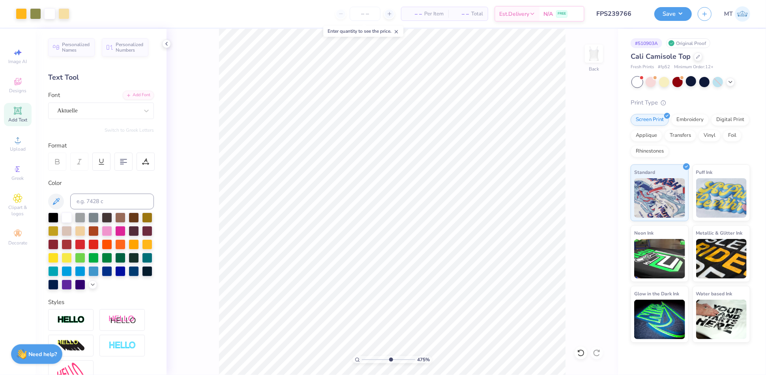
click at [390, 361] on input "range" at bounding box center [388, 360] width 53 height 7
type input "4.63"
drag, startPoint x: 389, startPoint y: 360, endPoint x: 371, endPoint y: 358, distance: 18.6
type input "2.33"
click at [371, 358] on input "range" at bounding box center [388, 360] width 53 height 7
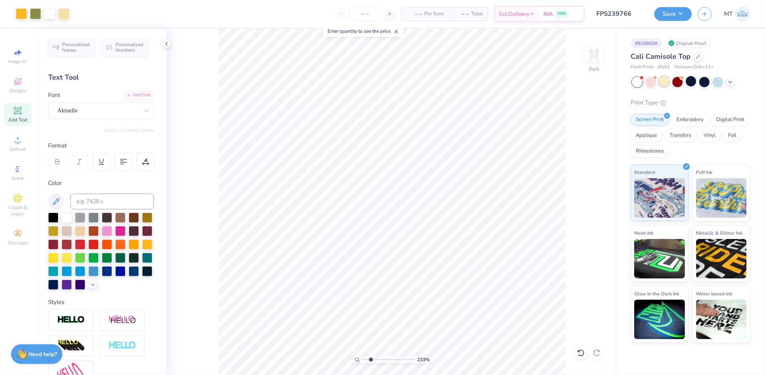
click at [664, 83] on div at bounding box center [664, 81] width 10 height 10
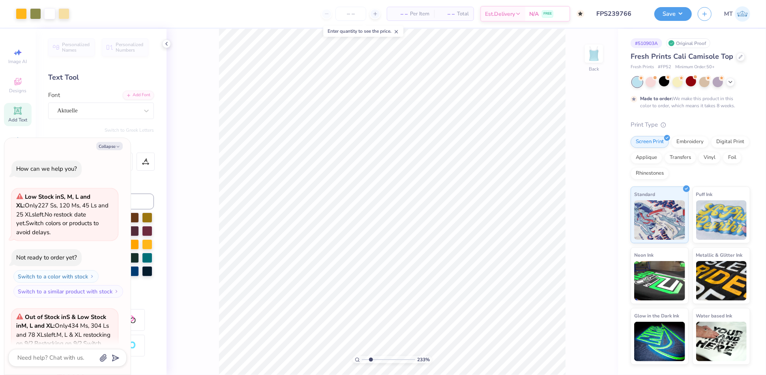
scroll to position [153, 0]
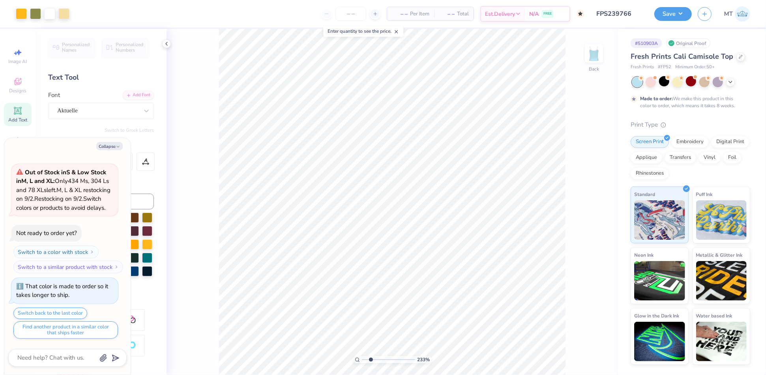
type textarea "x"
drag, startPoint x: 372, startPoint y: 359, endPoint x: 351, endPoint y: 357, distance: 21.0
type input "1"
click at [362, 357] on input "range" at bounding box center [388, 360] width 53 height 7
click at [730, 79] on icon at bounding box center [731, 81] width 6 height 6
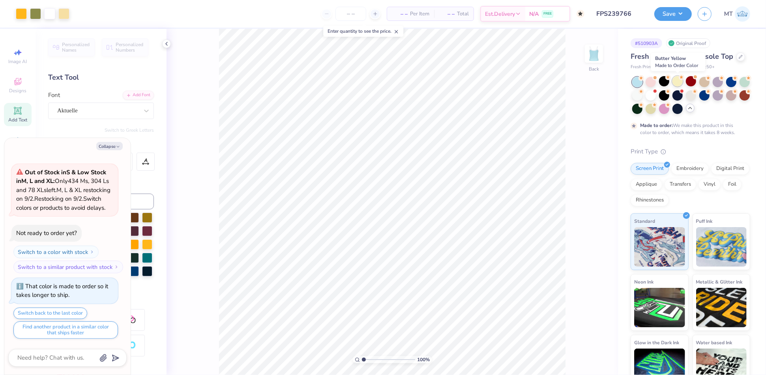
click at [680, 81] on div at bounding box center [678, 81] width 10 height 10
click at [691, 94] on div at bounding box center [691, 95] width 10 height 10
click at [664, 94] on div at bounding box center [664, 95] width 10 height 10
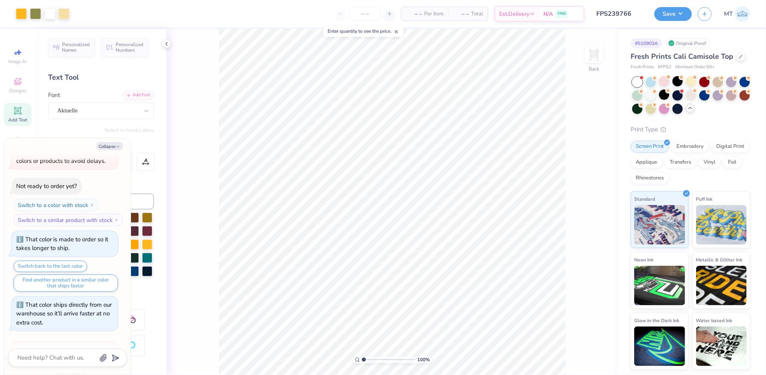
scroll to position [321, 0]
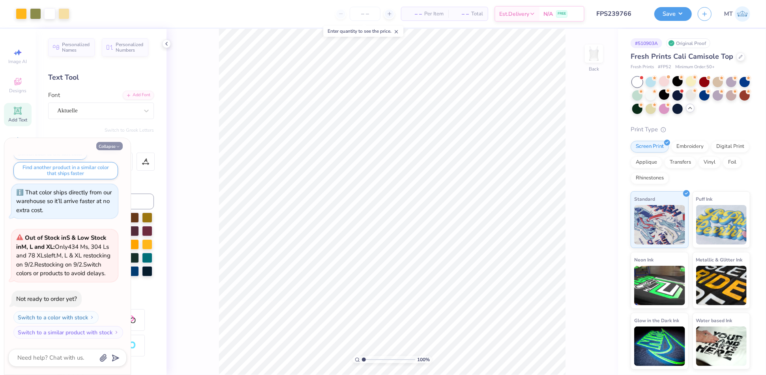
click at [105, 144] on button "Collapse" at bounding box center [109, 146] width 26 height 8
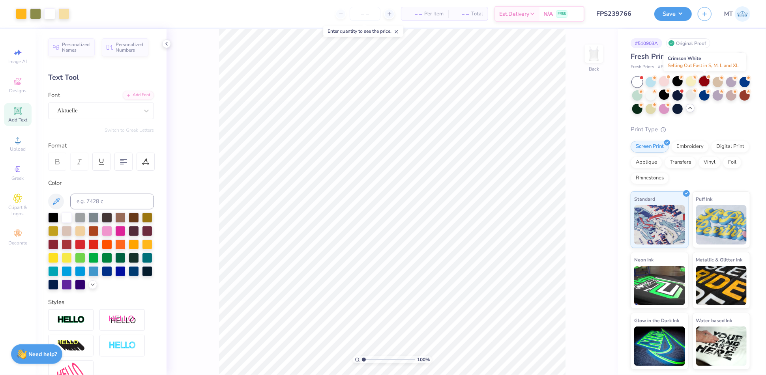
click at [706, 81] on div at bounding box center [705, 81] width 10 height 10
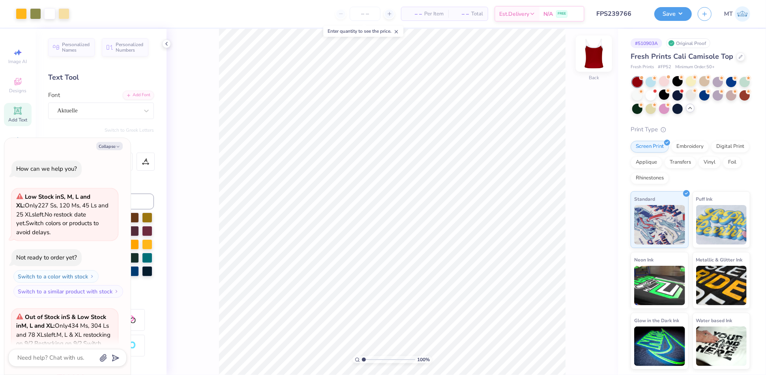
scroll to position [442, 0]
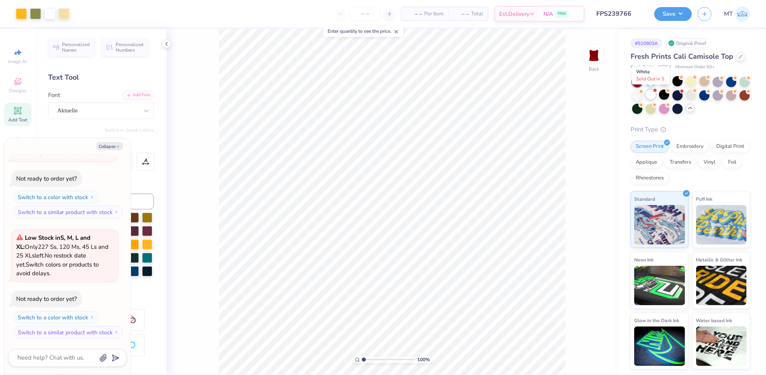
click at [652, 96] on div at bounding box center [651, 95] width 10 height 10
type textarea "x"
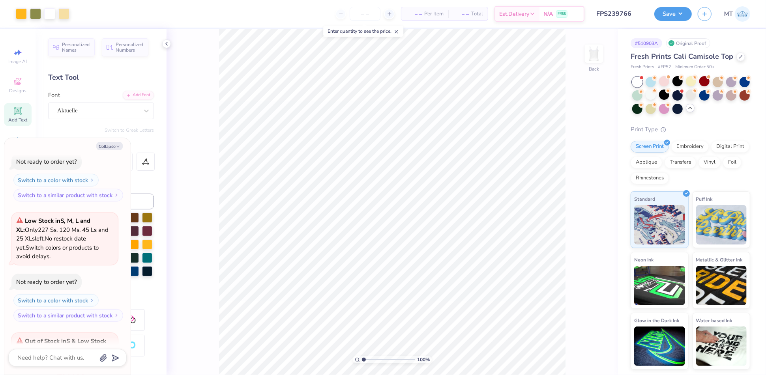
scroll to position [571, 0]
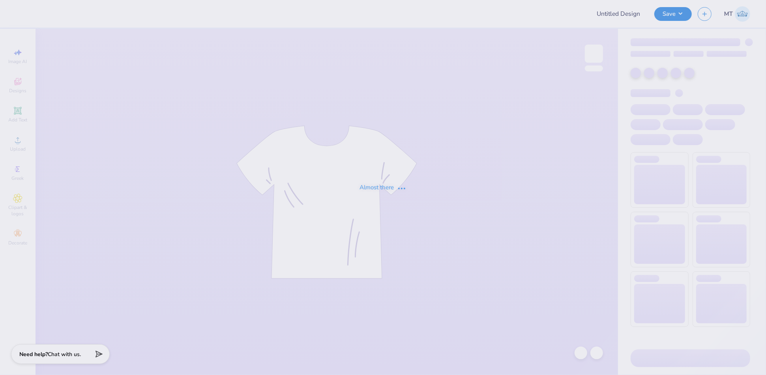
type input "FPS239766"
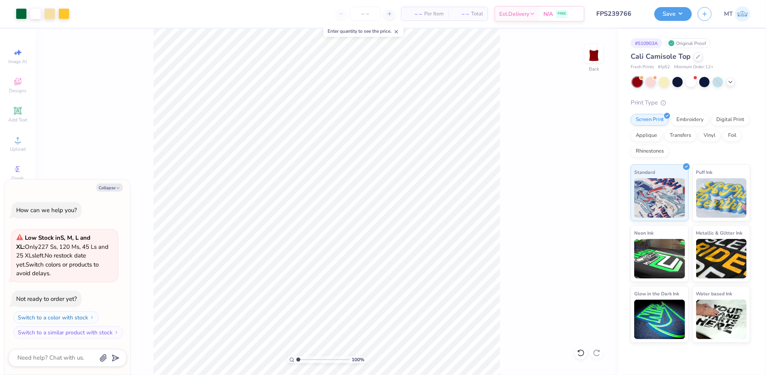
type textarea "x"
click at [584, 178] on input "4.05" at bounding box center [589, 178] width 28 height 11
type input "4"
type textarea "x"
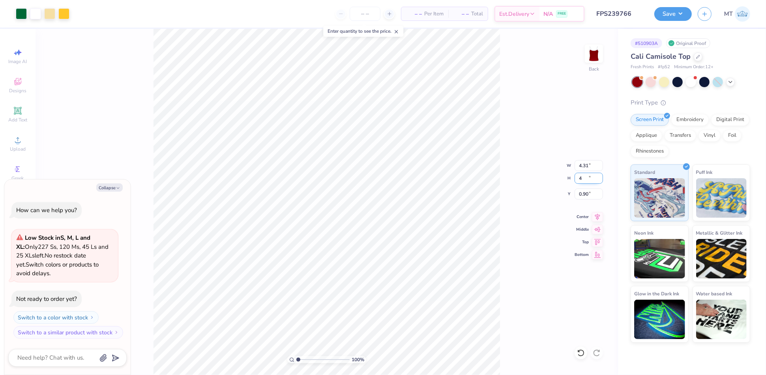
type input "4.25"
type input "4.00"
click at [585, 192] on input "0.93" at bounding box center [589, 194] width 28 height 11
type input "1"
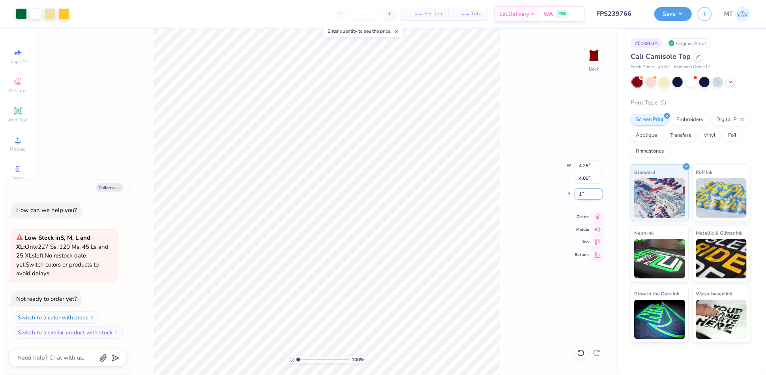
type textarea "x"
type input "1.00"
click at [530, 159] on div "100 % Back W 4.25 4.25 " H 4.00 4.00 " Y 1.00 1.00 " Center Middle Top Bottom" at bounding box center [327, 202] width 583 height 347
type textarea "x"
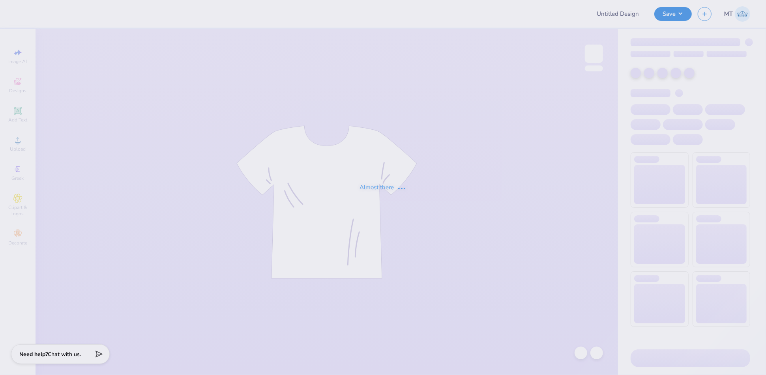
type input "FPS239766"
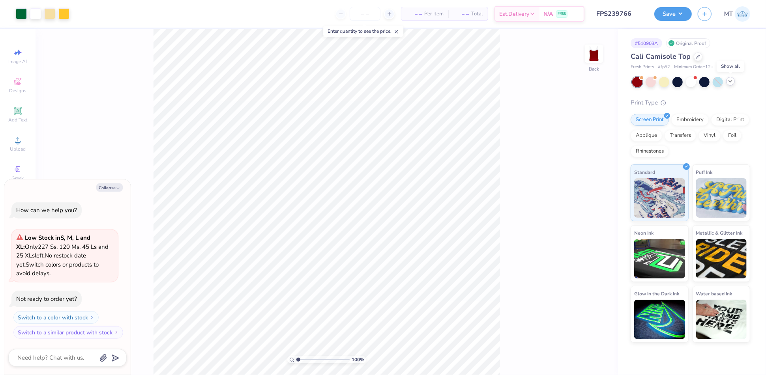
click at [731, 83] on icon at bounding box center [731, 81] width 6 height 6
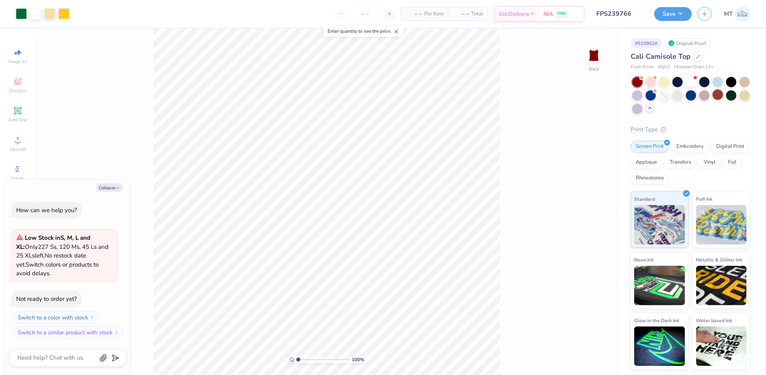
click at [717, 96] on div at bounding box center [718, 95] width 10 height 10
click at [677, 82] on div at bounding box center [678, 81] width 10 height 10
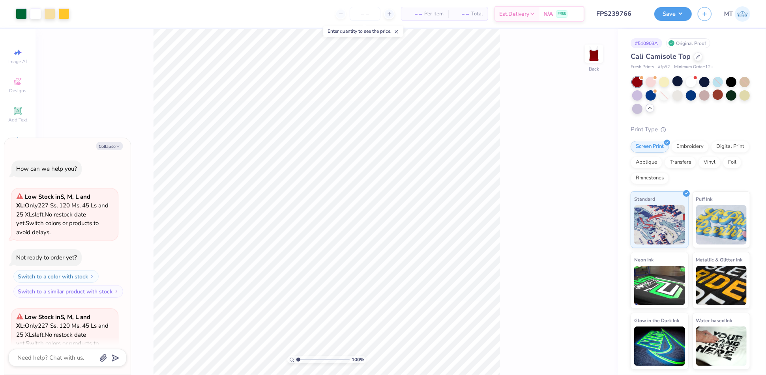
scroll to position [79, 0]
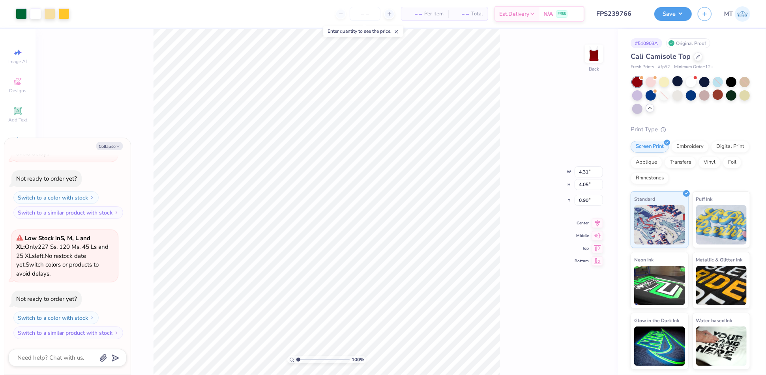
type textarea "x"
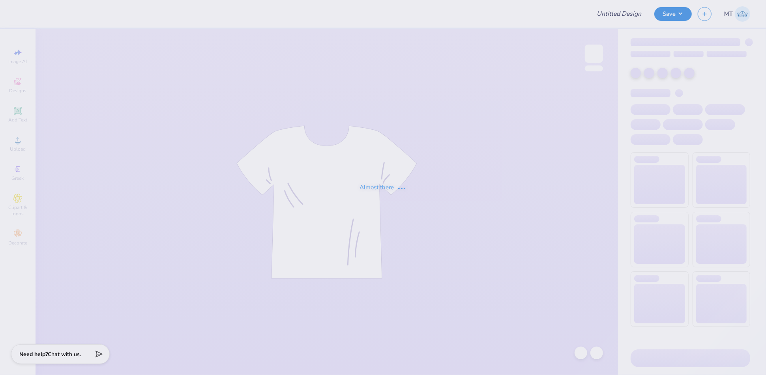
type input "FPS239766"
type input "FPS239767"
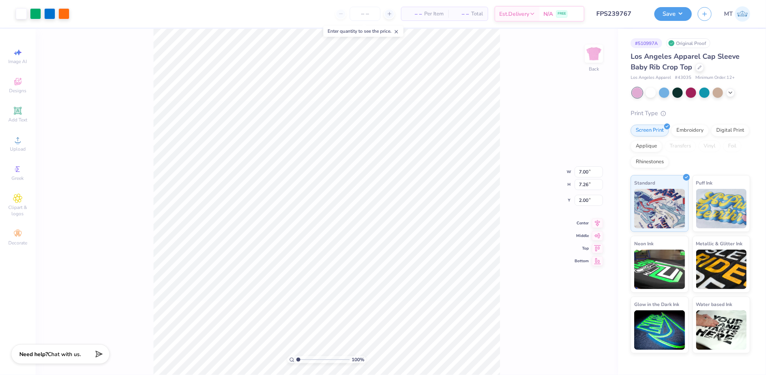
click at [512, 160] on div "100 % Back W 7.00 7.00 " H 7.26 7.26 " Y 2.00 2.00 " Center Middle Top Bottom" at bounding box center [327, 202] width 583 height 347
click at [653, 92] on div at bounding box center [651, 92] width 10 height 10
click at [732, 92] on icon at bounding box center [731, 92] width 6 height 6
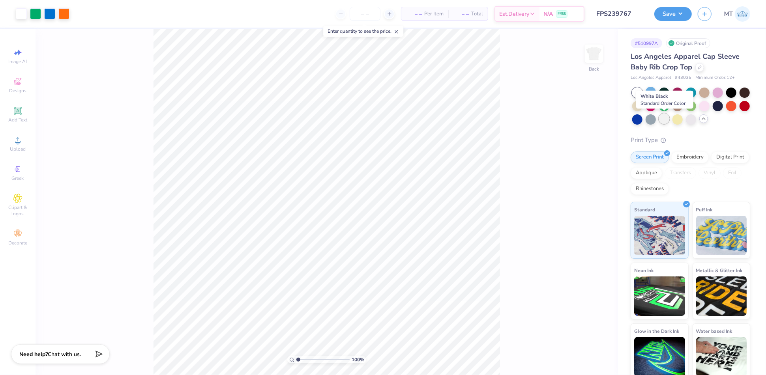
click at [664, 119] on div at bounding box center [664, 119] width 10 height 10
click at [692, 119] on div at bounding box center [691, 119] width 10 height 10
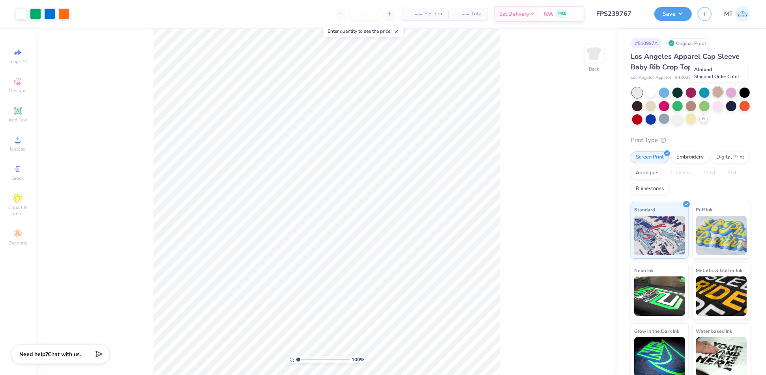
click at [720, 91] on div at bounding box center [718, 92] width 10 height 10
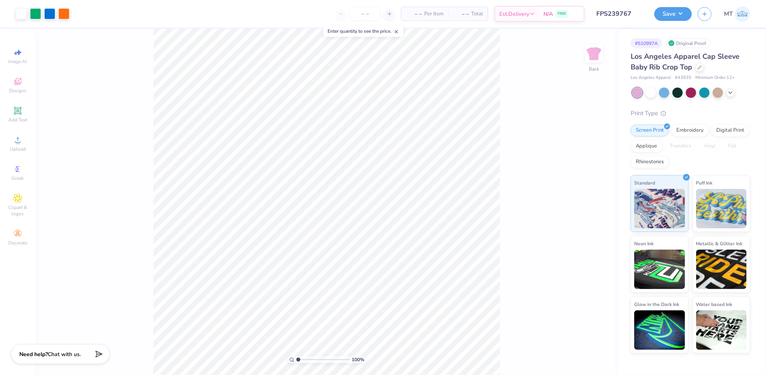
click at [298, 361] on input "range" at bounding box center [323, 360] width 53 height 7
drag, startPoint x: 298, startPoint y: 361, endPoint x: 302, endPoint y: 361, distance: 4.3
type input "1.71"
click at [302, 361] on input "range" at bounding box center [323, 360] width 53 height 7
type input "4.83"
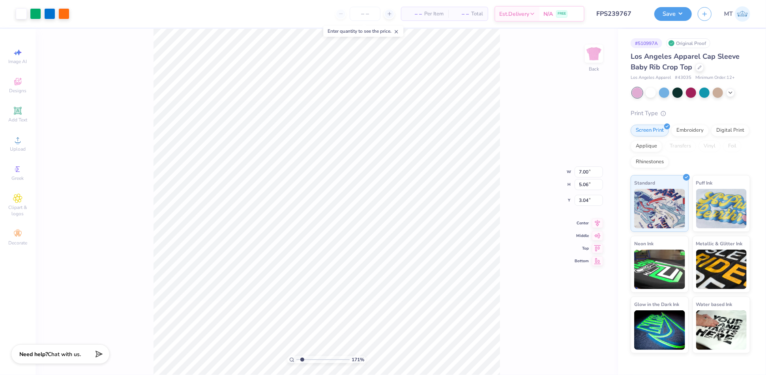
type input "3.49"
type input "3.26"
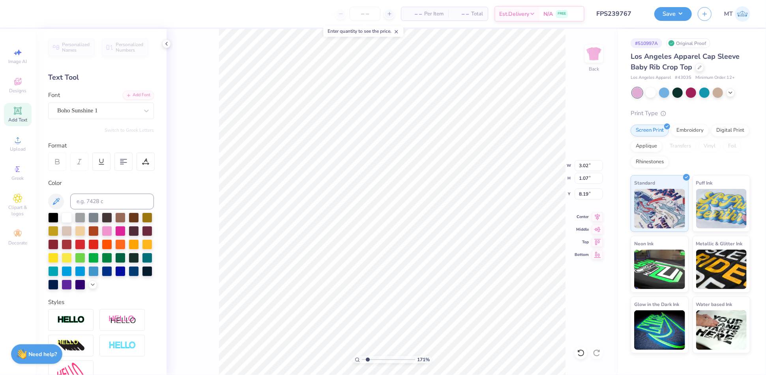
type input "4.13"
type input "6.92"
type input "1.8"
click at [368, 358] on input "range" at bounding box center [388, 360] width 53 height 7
type input "3.57"
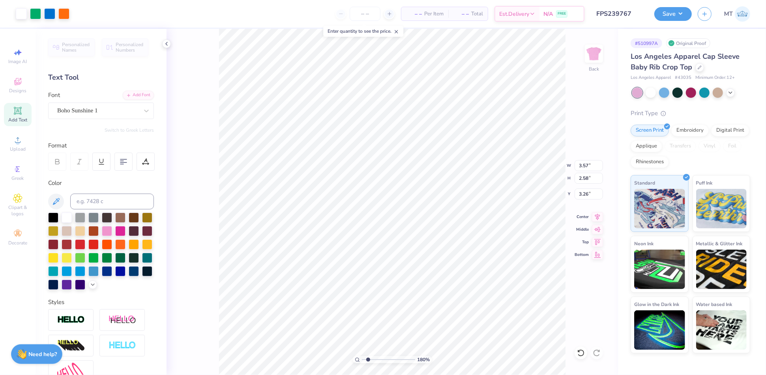
type input "2.58"
type input "3.17"
type textarea "Alpha Chi"
type input "5.87"
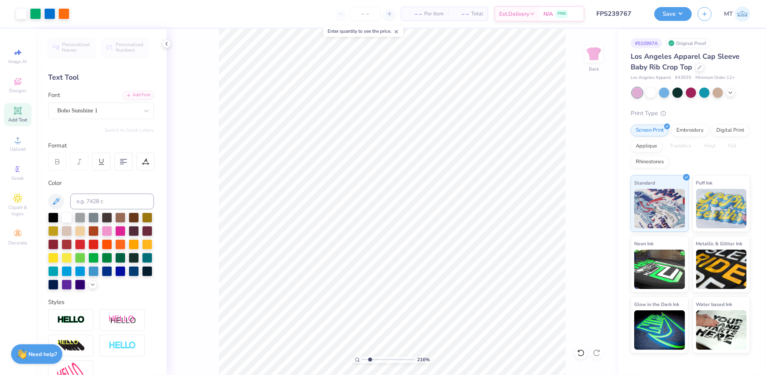
click at [370, 362] on input "range" at bounding box center [388, 360] width 53 height 7
click at [50, 14] on div at bounding box center [49, 13] width 11 height 11
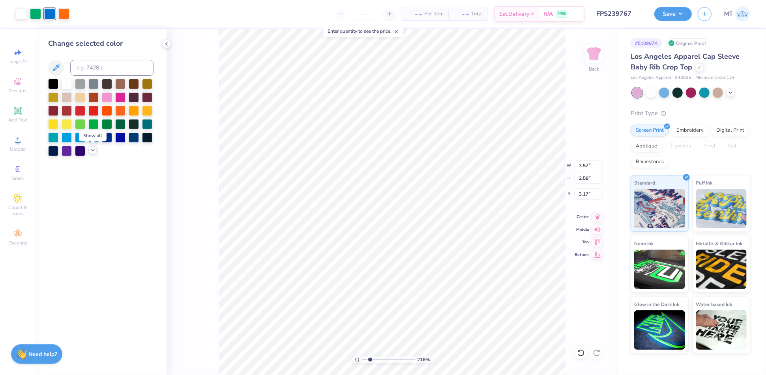
click at [94, 150] on polyline at bounding box center [92, 151] width 3 height 2
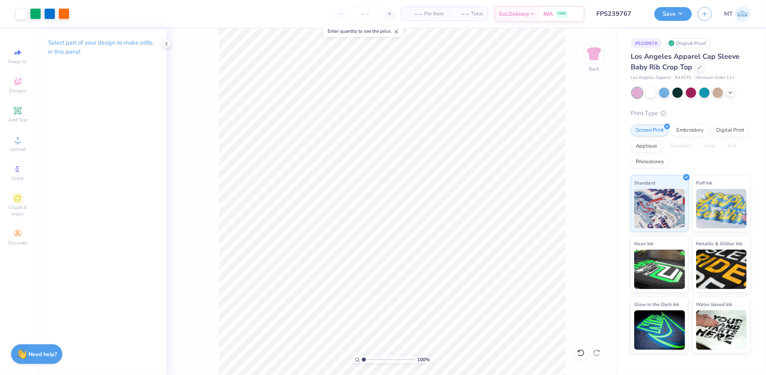
drag, startPoint x: 370, startPoint y: 360, endPoint x: 356, endPoint y: 357, distance: 14.2
type input "1"
click at [362, 357] on input "range" at bounding box center [388, 360] width 53 height 7
click at [701, 68] on icon at bounding box center [700, 67] width 4 height 4
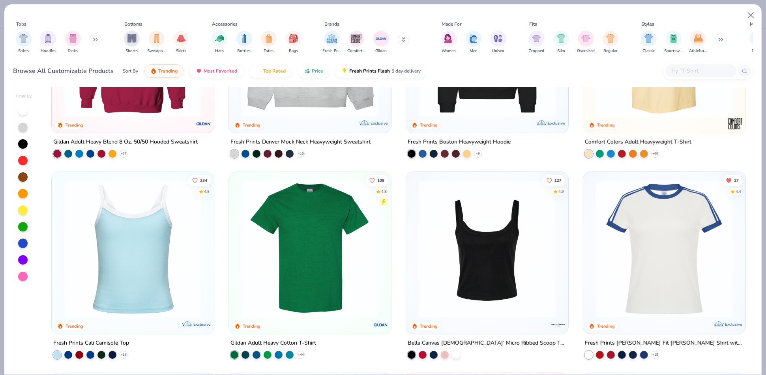
scroll to position [130, 0]
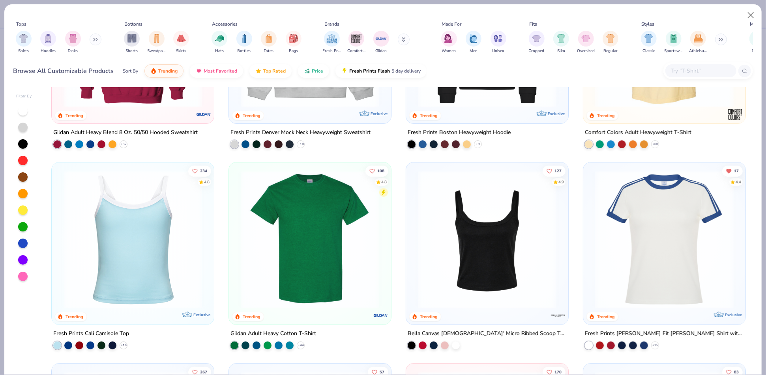
click at [153, 225] on img at bounding box center [133, 240] width 146 height 139
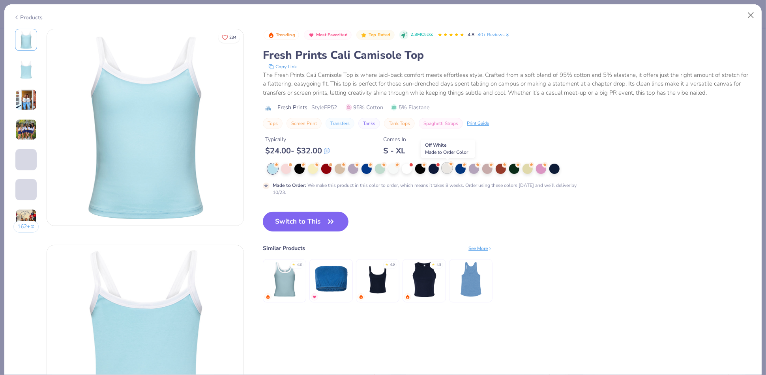
click at [445, 166] on div at bounding box center [447, 168] width 10 height 10
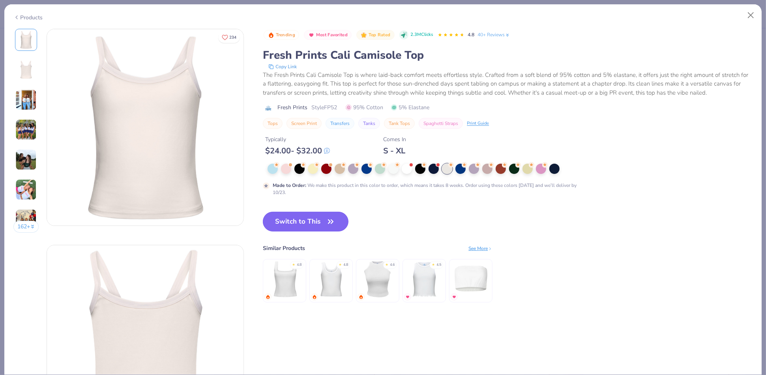
click at [310, 216] on button "Switch to This" at bounding box center [306, 222] width 86 height 20
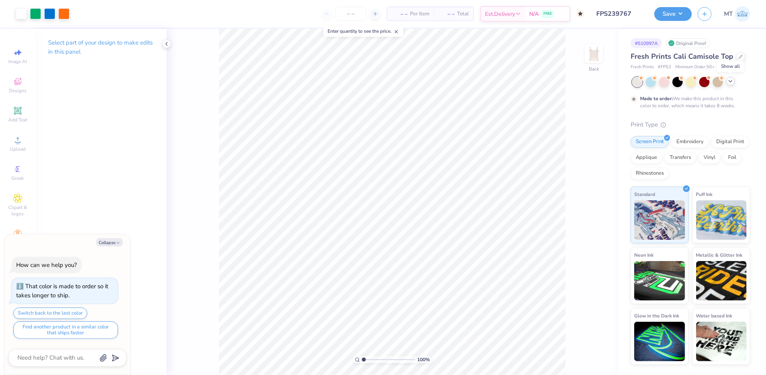
click at [729, 81] on icon at bounding box center [731, 81] width 6 height 6
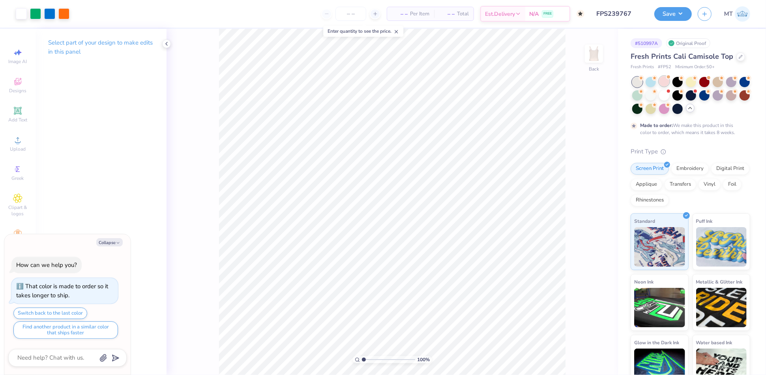
click at [668, 84] on div at bounding box center [664, 81] width 10 height 10
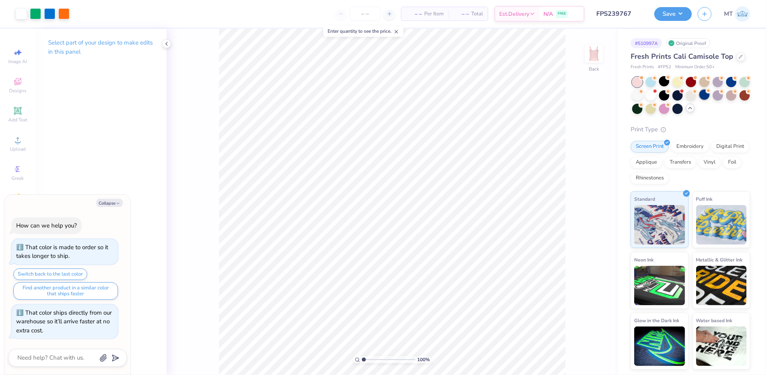
type textarea "x"
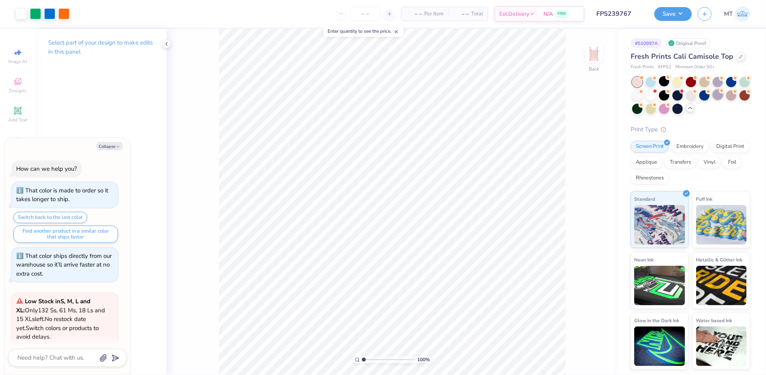
scroll to position [183, 0]
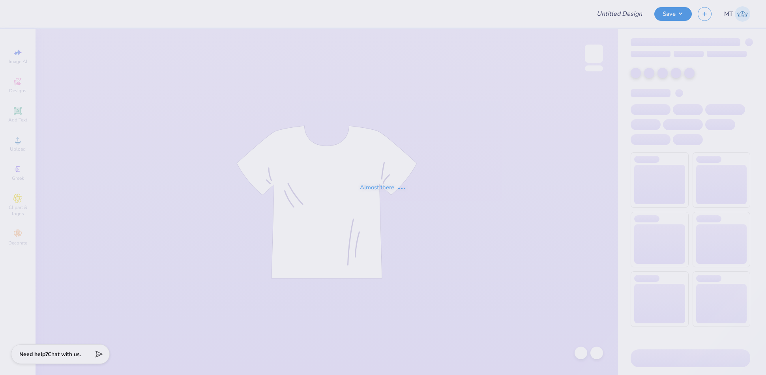
type input "FPS239768"
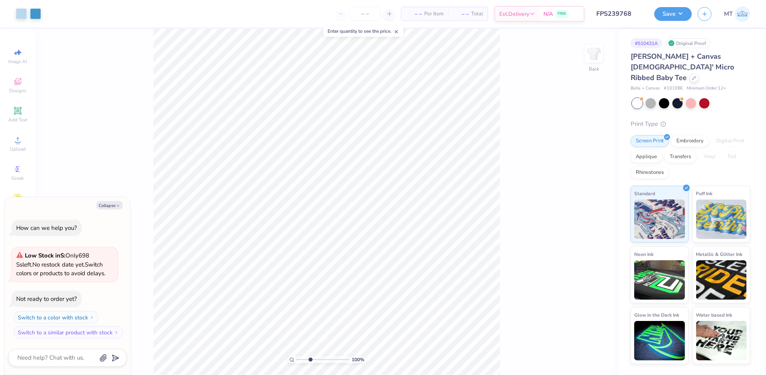
click at [310, 360] on input "range" at bounding box center [323, 360] width 53 height 7
drag, startPoint x: 310, startPoint y: 359, endPoint x: 315, endPoint y: 357, distance: 5.7
type input "4.2"
click at [315, 357] on input "range" at bounding box center [323, 360] width 53 height 7
click at [111, 203] on button "Collapse" at bounding box center [109, 205] width 26 height 8
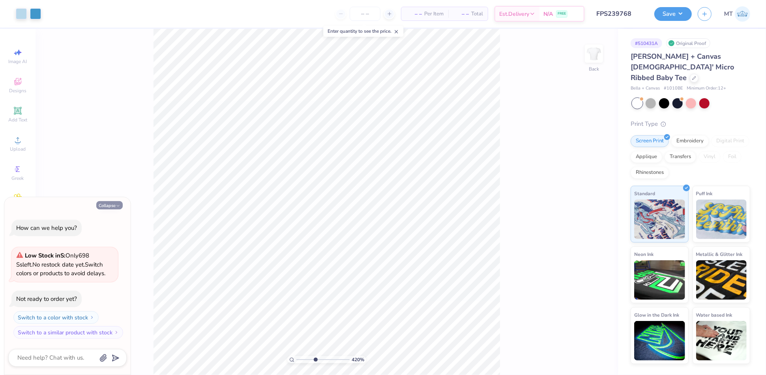
type textarea "x"
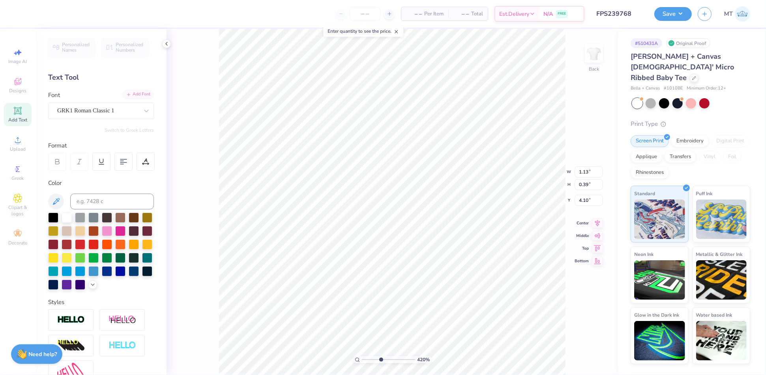
click at [130, 95] on icon at bounding box center [128, 94] width 5 height 5
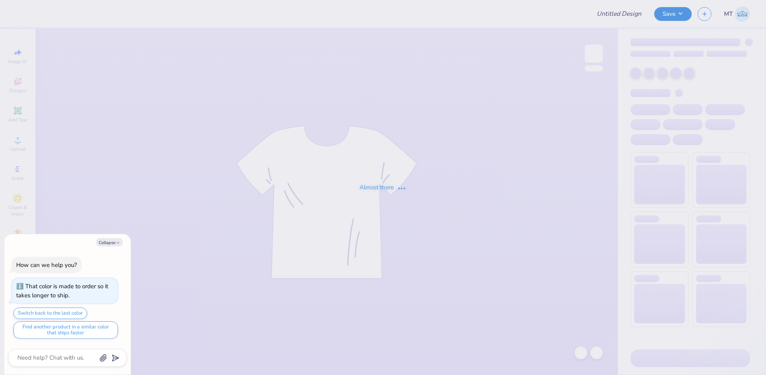
type textarea "x"
type input "FPS239769"
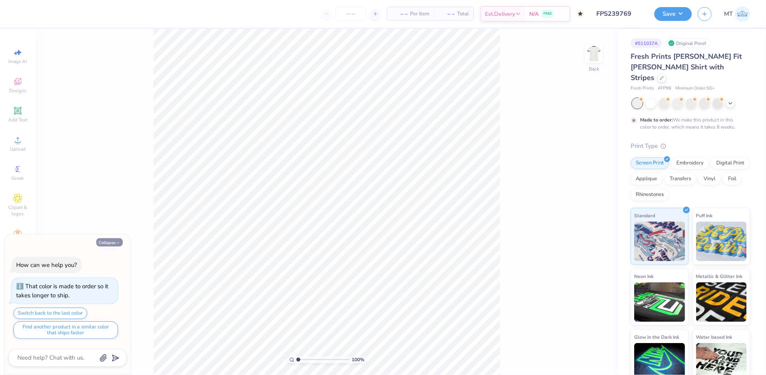
click at [107, 242] on button "Collapse" at bounding box center [109, 242] width 26 height 8
type textarea "x"
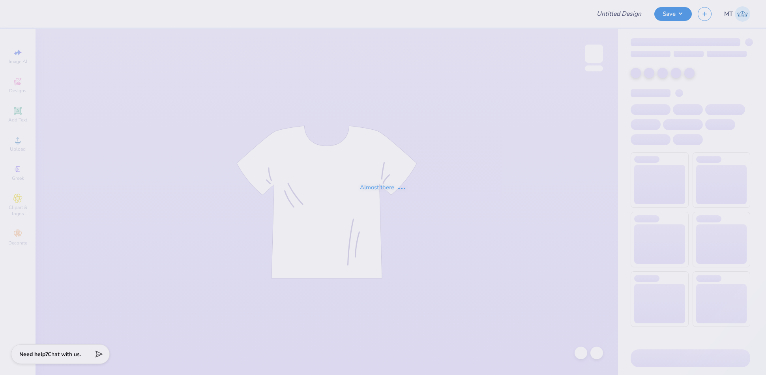
type input "FPS239770"
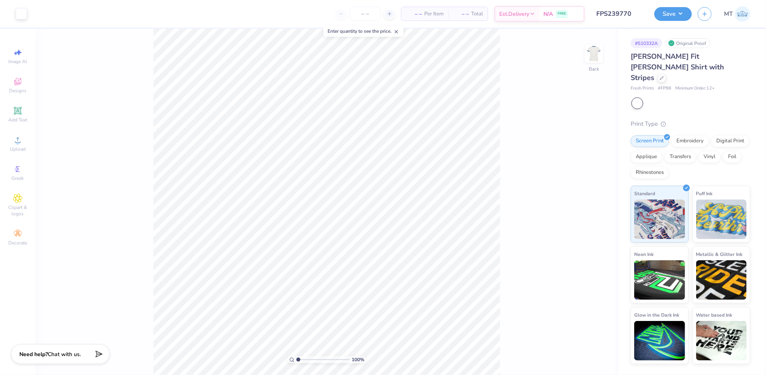
click at [642, 98] on div at bounding box center [638, 103] width 10 height 10
click at [660, 73] on div at bounding box center [662, 77] width 9 height 9
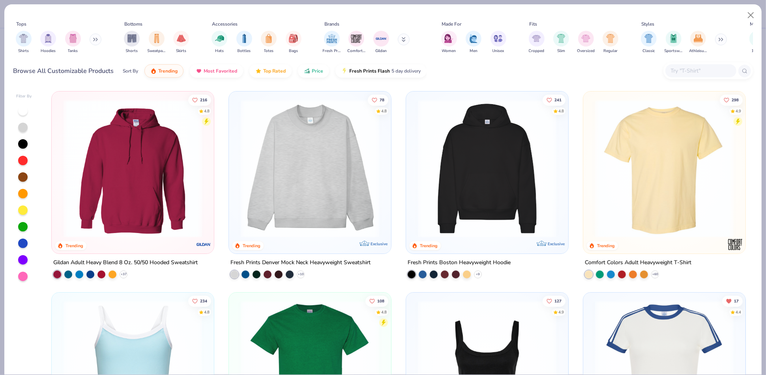
click at [602, 343] on img at bounding box center [664, 370] width 146 height 139
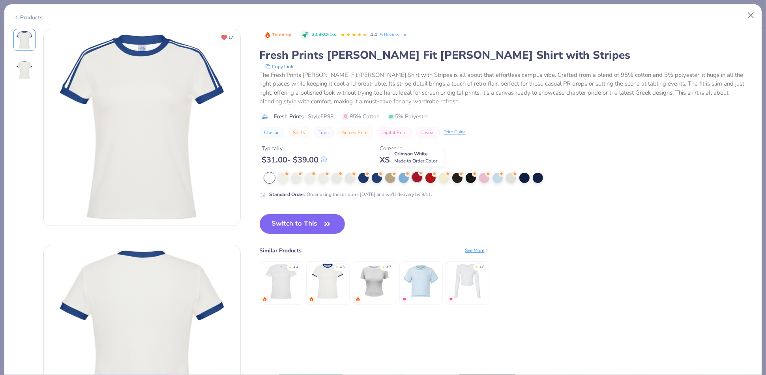
click at [419, 175] on icon at bounding box center [422, 174] width 6 height 6
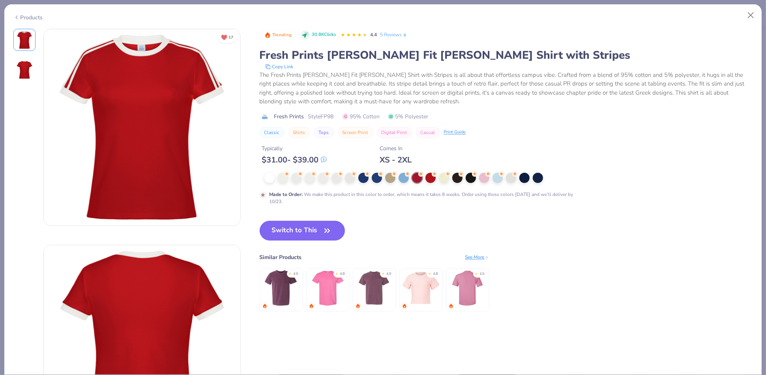
click at [305, 232] on button "Switch to This" at bounding box center [303, 231] width 86 height 20
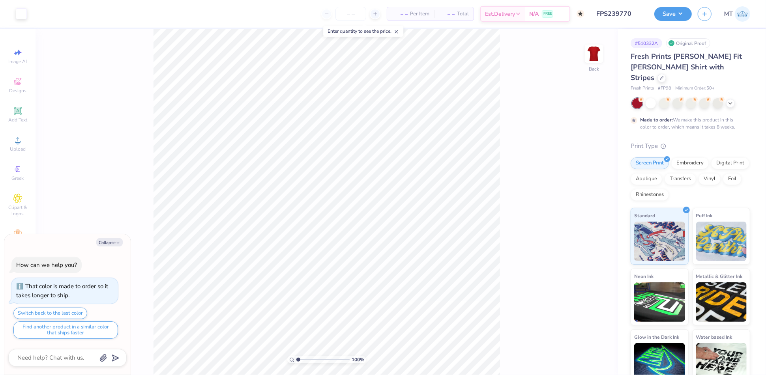
type textarea "x"
click at [584, 170] on input "8.00" at bounding box center [589, 172] width 28 height 11
type input "7"
type textarea "x"
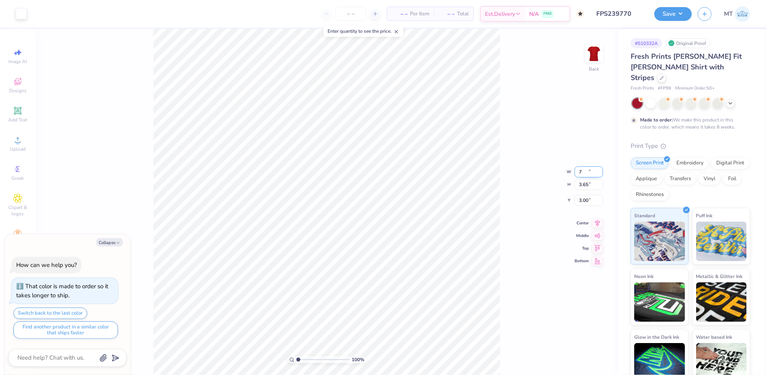
type input "7.00"
type input "3.20"
click at [584, 193] on input "3.23" at bounding box center [589, 194] width 28 height 11
type input "3"
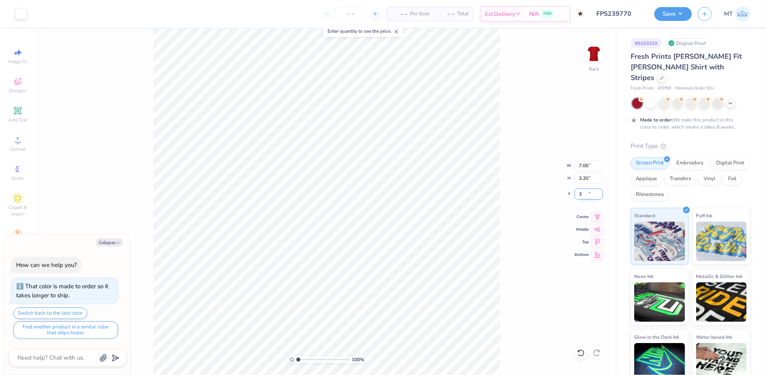
type textarea "x"
click at [583, 194] on input "3.00" at bounding box center [589, 194] width 28 height 11
type input "2"
type textarea "x"
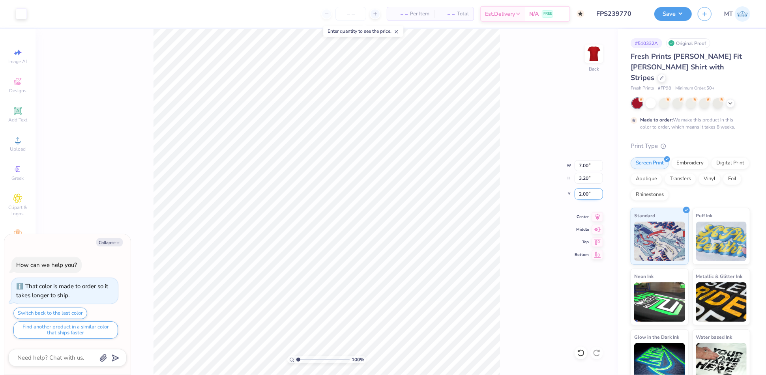
click at [584, 190] on input "2.00" at bounding box center [589, 194] width 28 height 11
type input "2.5"
type textarea "x"
type input "2.50"
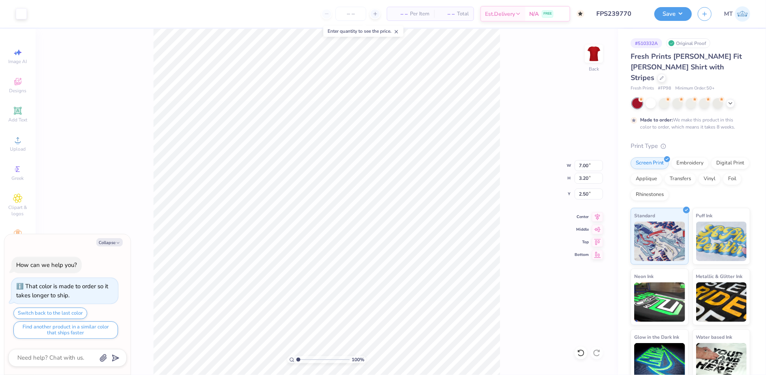
click at [502, 131] on div "100 % Back W 7.00 7.00 " H 3.20 3.20 " Y 2.50 2.50 " Center Middle Top Bottom" at bounding box center [327, 202] width 583 height 347
type textarea "x"
type input "3.23"
click at [310, 360] on input "range" at bounding box center [323, 360] width 53 height 7
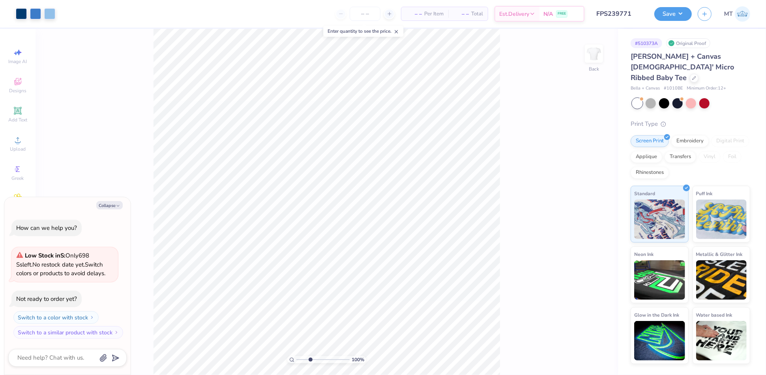
click at [310, 360] on input "range" at bounding box center [323, 360] width 53 height 7
drag, startPoint x: 309, startPoint y: 360, endPoint x: 303, endPoint y: 357, distance: 6.6
click at [303, 357] on input "range" at bounding box center [323, 360] width 53 height 7
drag, startPoint x: 303, startPoint y: 358, endPoint x: 296, endPoint y: 357, distance: 6.8
click at [297, 357] on input "range" at bounding box center [323, 360] width 53 height 7
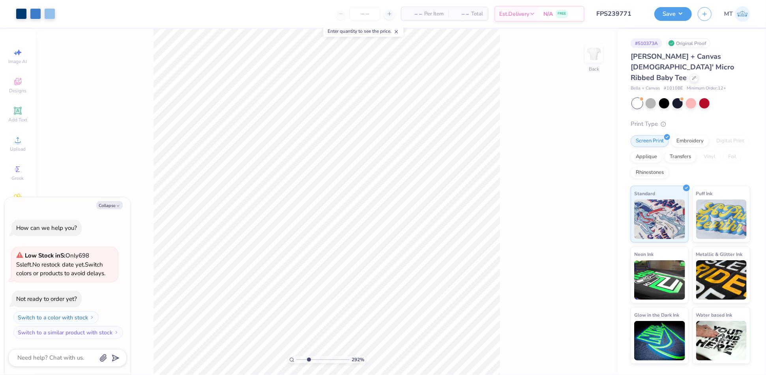
click at [308, 360] on input "range" at bounding box center [323, 360] width 53 height 7
drag, startPoint x: 308, startPoint y: 359, endPoint x: 284, endPoint y: 357, distance: 24.2
click at [297, 357] on input "range" at bounding box center [323, 360] width 53 height 7
click at [305, 360] on input "range" at bounding box center [323, 360] width 53 height 7
type input "1.6"
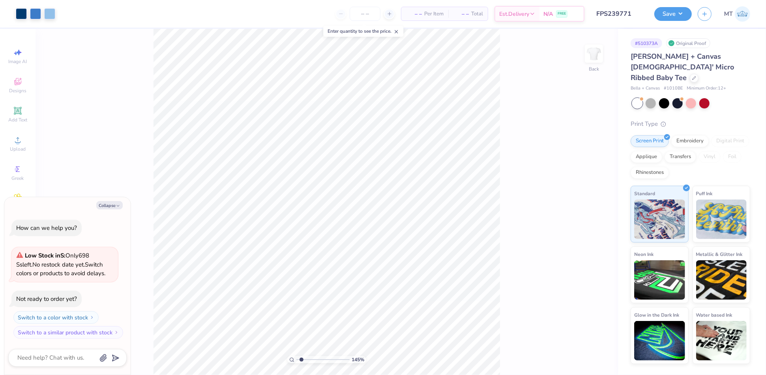
click at [302, 359] on input "range" at bounding box center [323, 360] width 53 height 7
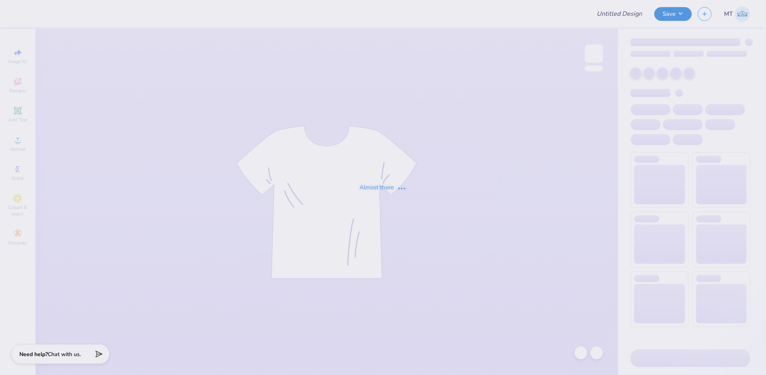
type input "FPS239772"
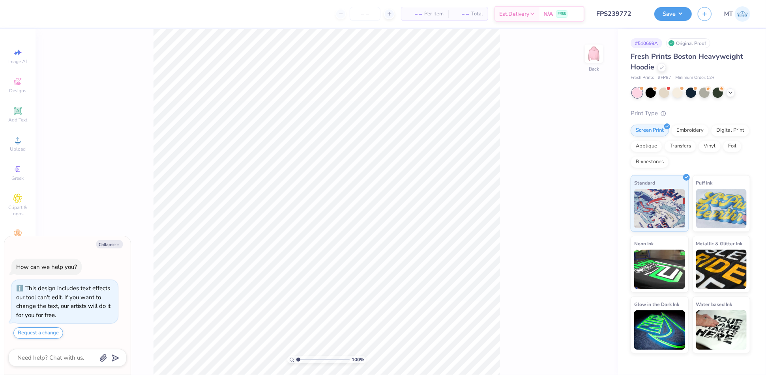
scroll to position [22, 0]
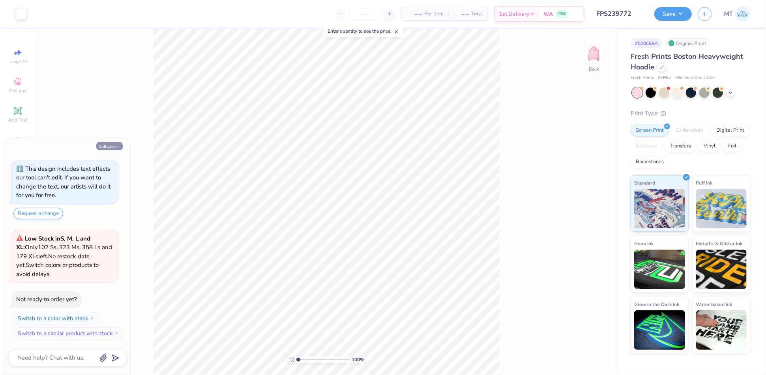
click at [108, 144] on button "Collapse" at bounding box center [109, 146] width 26 height 8
type textarea "x"
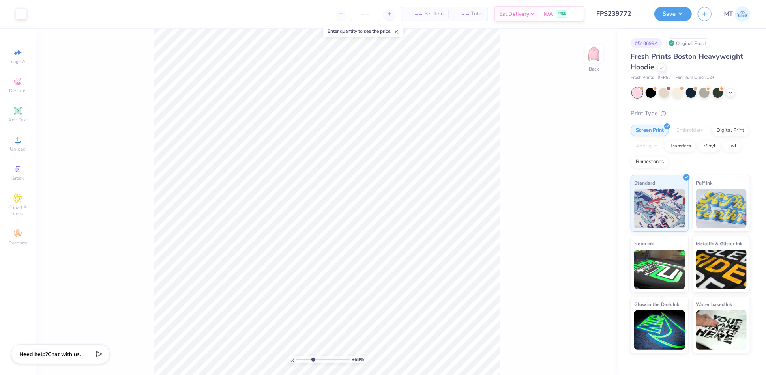
drag, startPoint x: 296, startPoint y: 358, endPoint x: 312, endPoint y: 361, distance: 16.4
click at [313, 361] on input "range" at bounding box center [323, 360] width 53 height 7
drag, startPoint x: 313, startPoint y: 360, endPoint x: 294, endPoint y: 355, distance: 20.1
type input "1"
click at [297, 357] on input "range" at bounding box center [323, 360] width 53 height 7
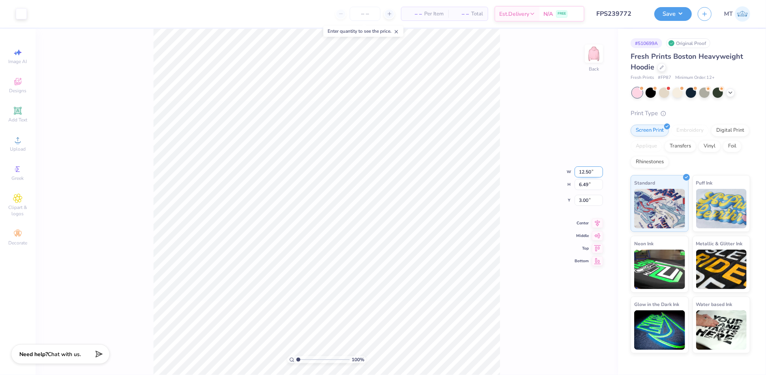
click at [583, 171] on input "12.50" at bounding box center [589, 172] width 28 height 11
type input "10.00"
type input "5.19"
click at [582, 197] on input "3.65" at bounding box center [589, 194] width 28 height 11
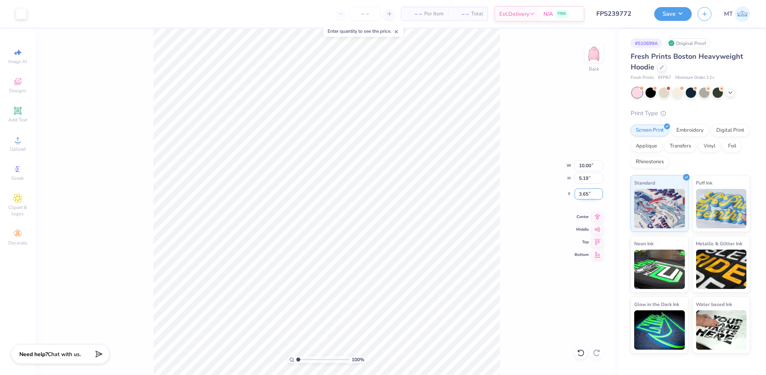
click at [582, 197] on input "3.65" at bounding box center [589, 194] width 28 height 11
type input "2.00"
click at [310, 359] on input "range" at bounding box center [323, 360] width 53 height 7
drag, startPoint x: 310, startPoint y: 361, endPoint x: 296, endPoint y: 359, distance: 14.4
click at [297, 359] on input "range" at bounding box center [323, 360] width 53 height 7
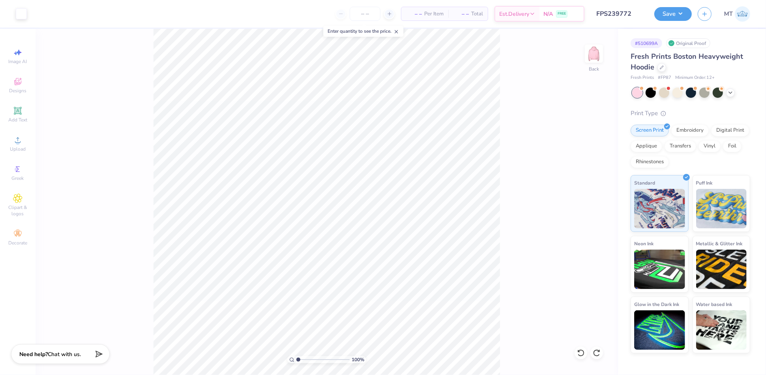
click at [314, 360] on input "range" at bounding box center [323, 360] width 53 height 7
drag, startPoint x: 313, startPoint y: 360, endPoint x: 278, endPoint y: 356, distance: 35.4
click at [297, 357] on input "range" at bounding box center [323, 360] width 53 height 7
click at [319, 361] on input "range" at bounding box center [323, 360] width 53 height 7
drag, startPoint x: 320, startPoint y: 359, endPoint x: 278, endPoint y: 349, distance: 43.4
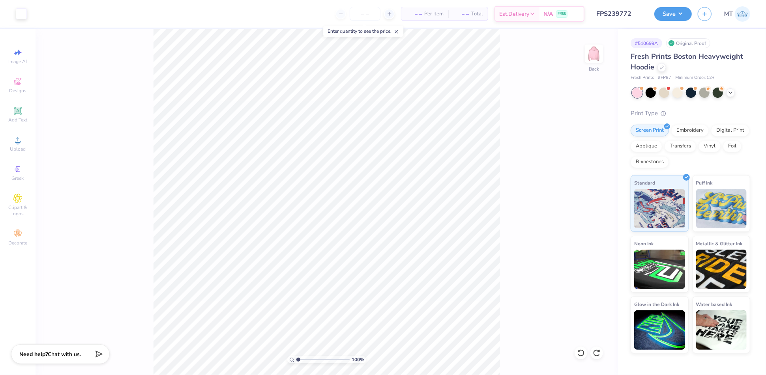
click at [297, 357] on input "range" at bounding box center [323, 360] width 53 height 7
click at [308, 361] on input "range" at bounding box center [323, 360] width 53 height 7
click at [322, 359] on input "range" at bounding box center [323, 360] width 53 height 7
drag, startPoint x: 323, startPoint y: 360, endPoint x: 302, endPoint y: 355, distance: 20.8
click at [302, 357] on input "range" at bounding box center [323, 360] width 53 height 7
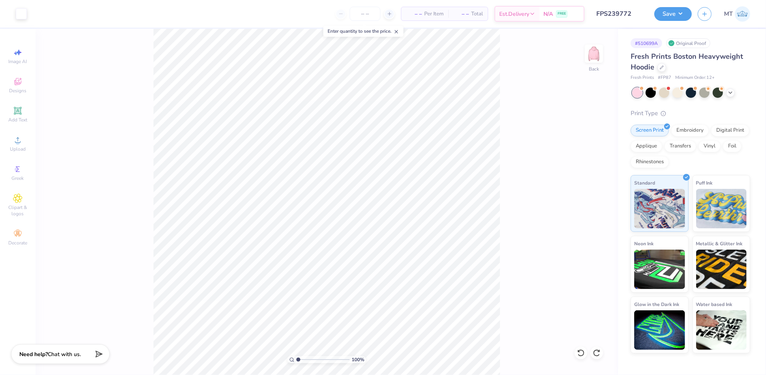
drag, startPoint x: 302, startPoint y: 360, endPoint x: 284, endPoint y: 359, distance: 17.8
type input "1"
click at [297, 359] on input "range" at bounding box center [323, 360] width 53 height 7
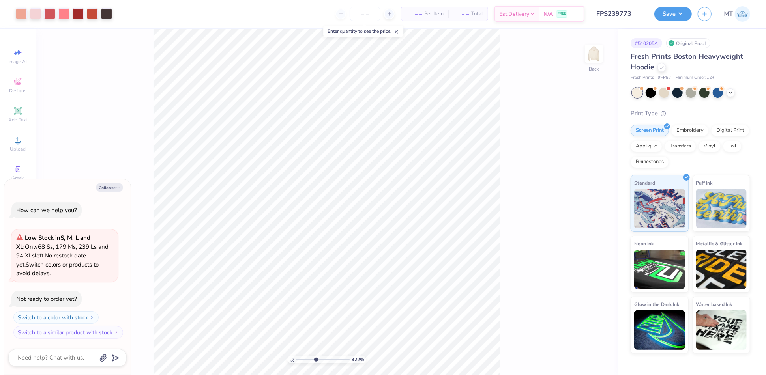
click at [315, 362] on input "range" at bounding box center [323, 360] width 53 height 7
drag, startPoint x: 315, startPoint y: 359, endPoint x: 303, endPoint y: 357, distance: 12.4
click at [303, 357] on input "range" at bounding box center [323, 360] width 53 height 7
type input "1"
click at [286, 356] on div "100 %" at bounding box center [327, 202] width 347 height 347
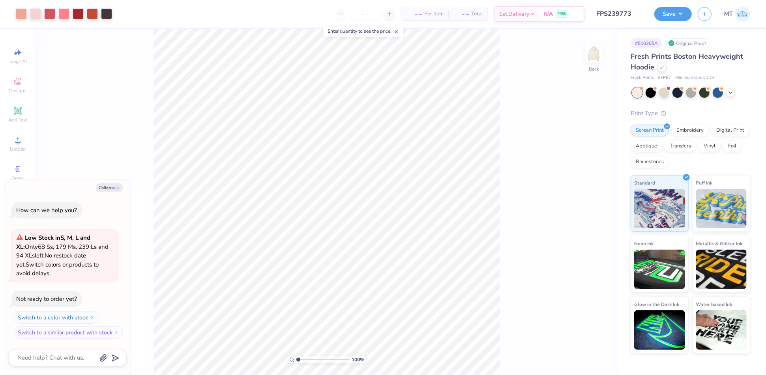
type textarea "x"
click at [583, 170] on input "10.00" at bounding box center [589, 172] width 28 height 11
type input "8"
type textarea "x"
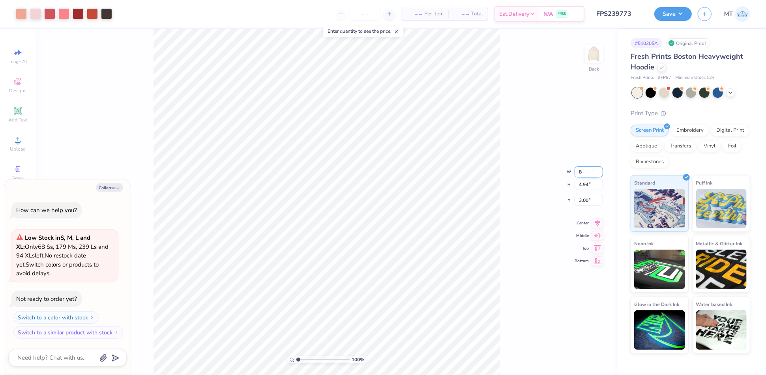
type input "8.00"
type input "3.95"
type input "3.49"
type textarea "x"
type input "3.54"
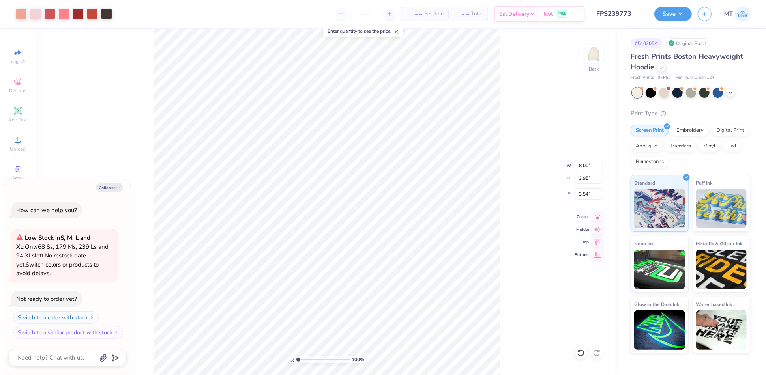
type textarea "x"
type input "3.33"
type textarea "x"
click at [313, 360] on input "range" at bounding box center [323, 360] width 53 height 7
drag, startPoint x: 313, startPoint y: 360, endPoint x: 289, endPoint y: 357, distance: 23.5
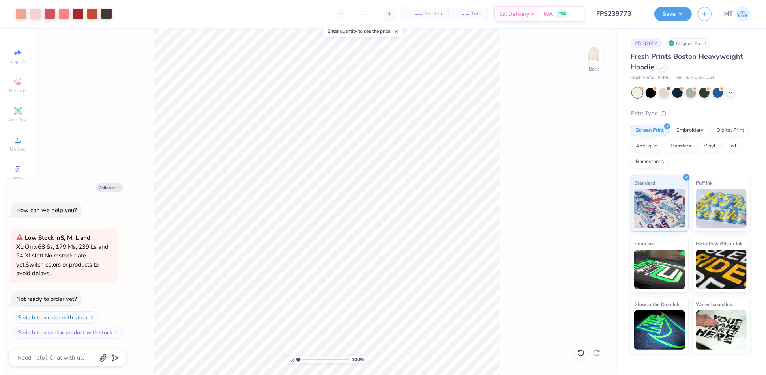
type input "1"
click at [297, 357] on input "range" at bounding box center [323, 360] width 53 height 7
click at [729, 93] on icon at bounding box center [731, 92] width 6 height 6
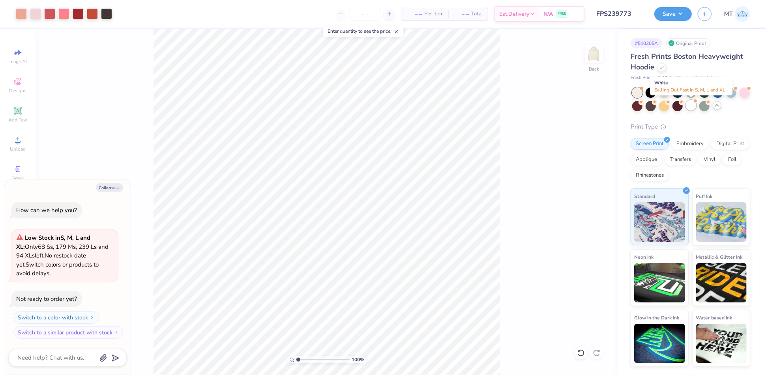
click at [693, 106] on div at bounding box center [691, 105] width 10 height 10
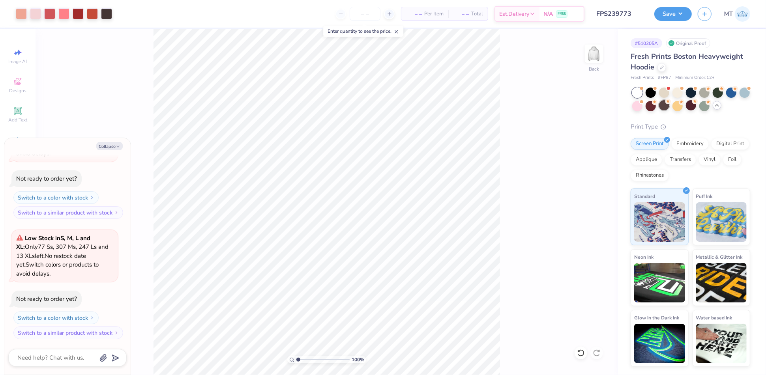
click at [668, 105] on div at bounding box center [664, 105] width 10 height 10
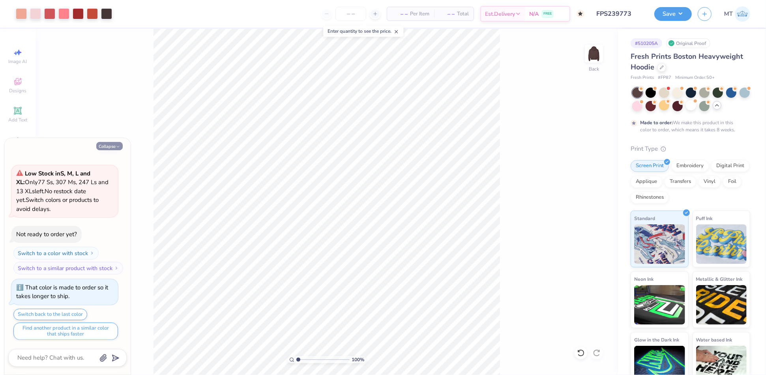
click at [113, 144] on button "Collapse" at bounding box center [109, 146] width 26 height 8
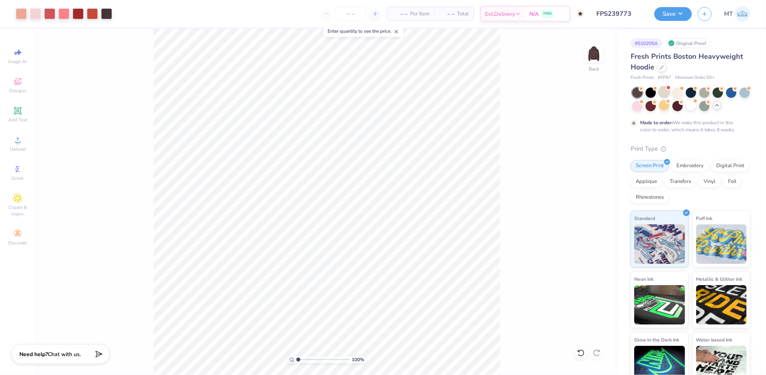
click at [664, 92] on div at bounding box center [664, 92] width 10 height 10
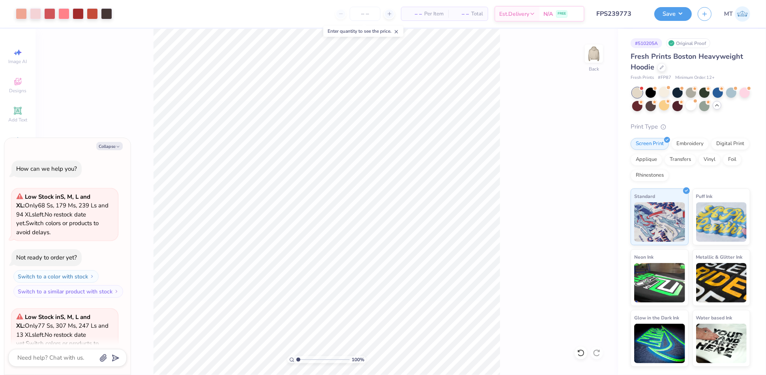
scroll to position [304, 0]
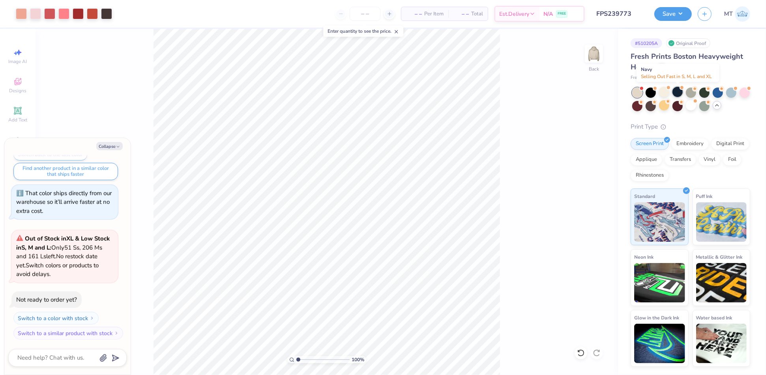
click at [678, 90] on div at bounding box center [678, 92] width 10 height 10
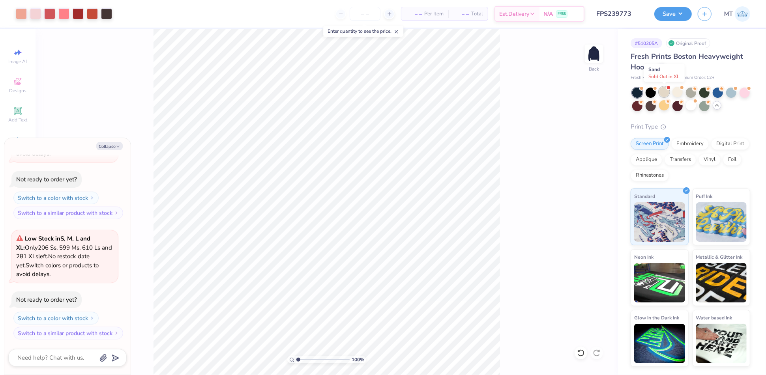
click at [663, 91] on div at bounding box center [664, 92] width 10 height 10
click at [749, 88] on div at bounding box center [749, 87] width 3 height 3
click at [733, 89] on icon at bounding box center [736, 88] width 6 height 6
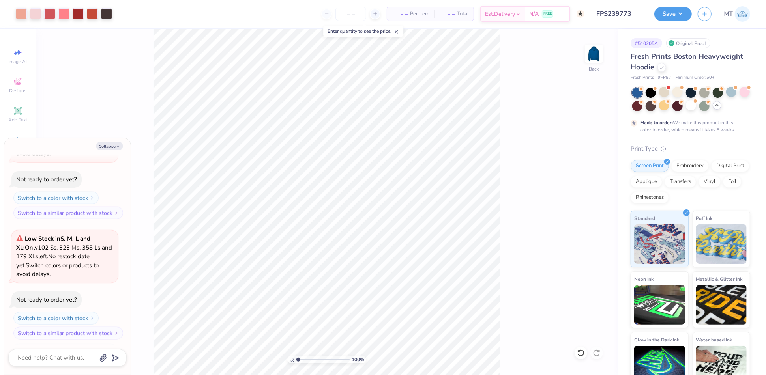
scroll to position [730, 0]
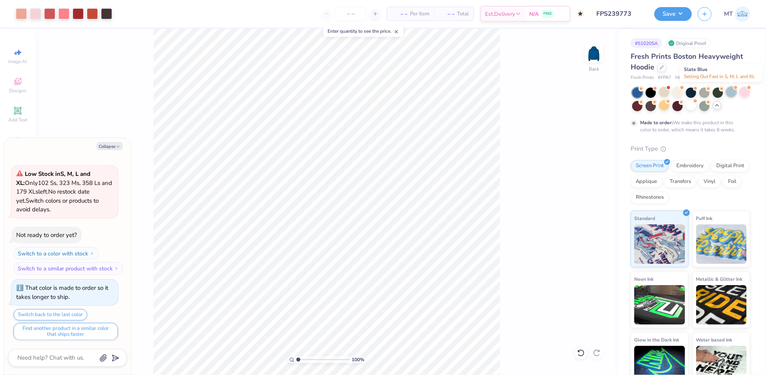
click at [731, 93] on div at bounding box center [731, 92] width 10 height 10
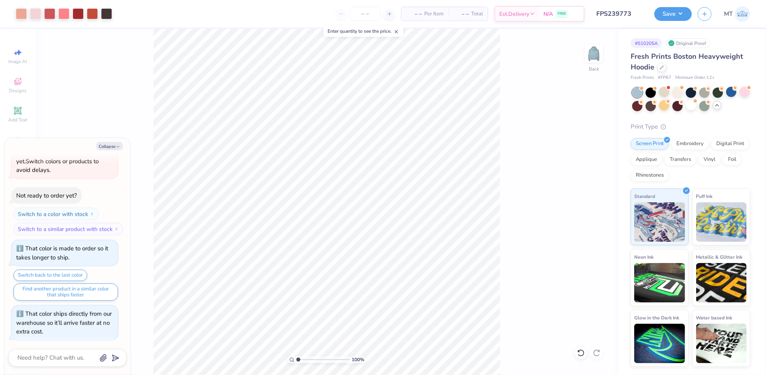
scroll to position [890, 0]
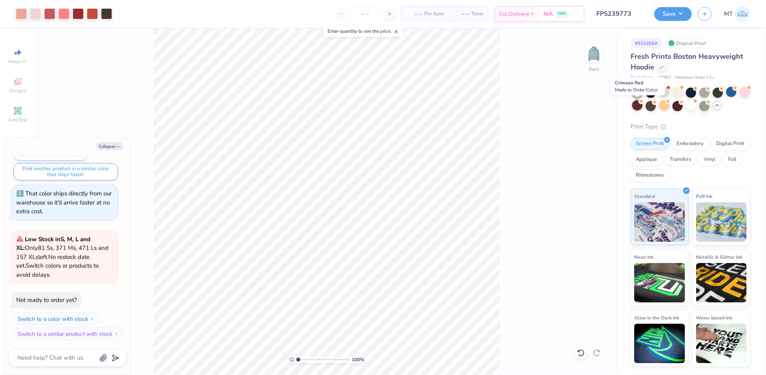
click at [639, 107] on div at bounding box center [638, 105] width 10 height 10
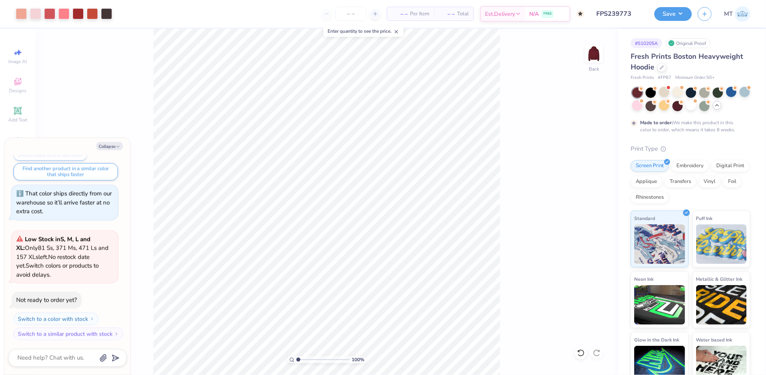
scroll to position [955, 0]
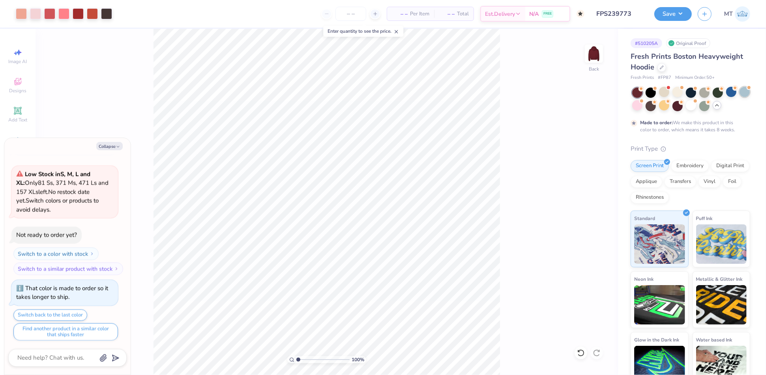
type textarea "x"
click at [313, 358] on input "range" at bounding box center [323, 360] width 53 height 7
click at [313, 361] on input "range" at bounding box center [323, 360] width 53 height 7
drag, startPoint x: 313, startPoint y: 360, endPoint x: 295, endPoint y: 356, distance: 18.5
click at [297, 357] on input "range" at bounding box center [323, 360] width 53 height 7
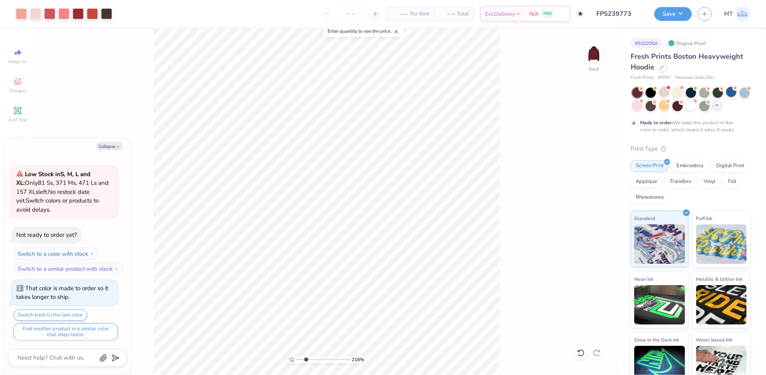
drag, startPoint x: 299, startPoint y: 358, endPoint x: 306, endPoint y: 357, distance: 7.2
type input "2.46"
click at [306, 357] on input "range" at bounding box center [323, 360] width 53 height 7
click at [111, 143] on button "Collapse" at bounding box center [109, 146] width 26 height 8
type textarea "x"
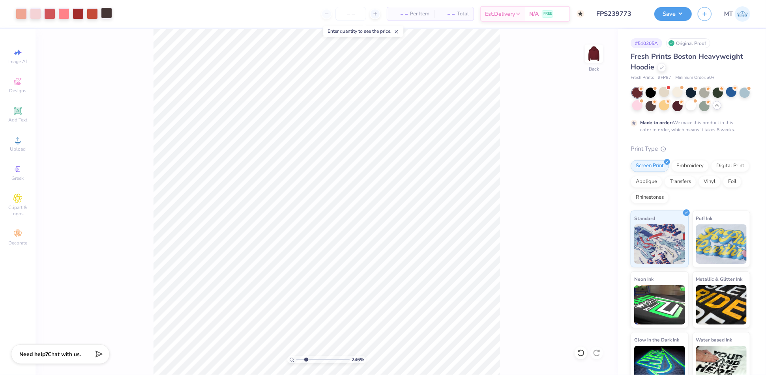
click at [105, 14] on div at bounding box center [106, 13] width 11 height 11
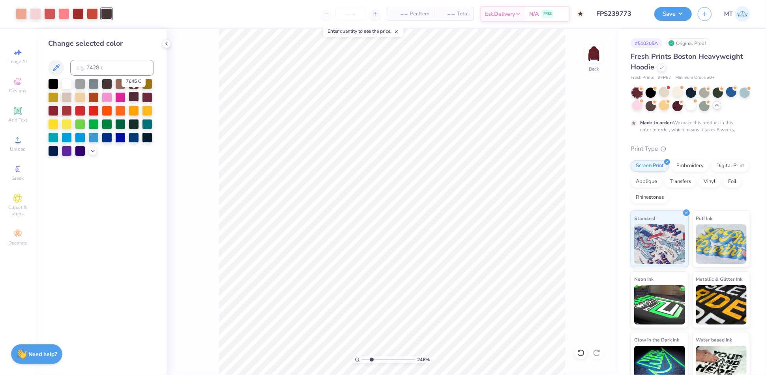
click at [132, 99] on div at bounding box center [134, 97] width 10 height 10
click at [92, 149] on icon at bounding box center [93, 150] width 6 height 6
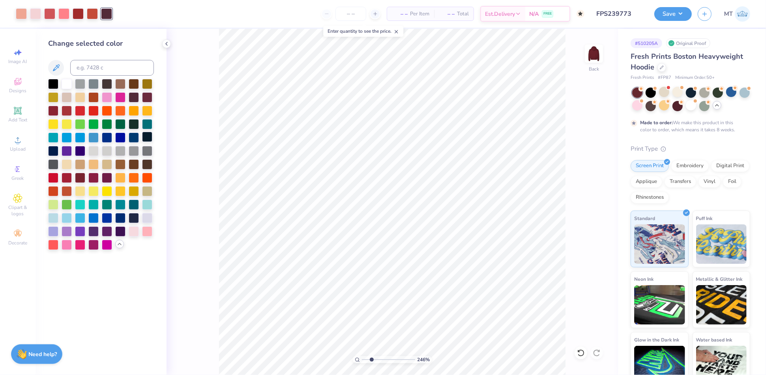
click at [146, 139] on div at bounding box center [147, 137] width 10 height 10
click at [147, 163] on div at bounding box center [147, 164] width 10 height 10
click at [96, 176] on div at bounding box center [93, 177] width 10 height 10
click at [108, 178] on div at bounding box center [107, 177] width 10 height 10
click at [117, 179] on div at bounding box center [120, 177] width 10 height 10
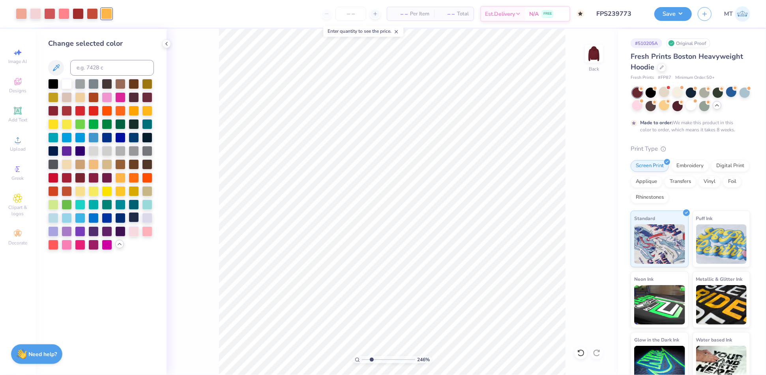
click at [138, 218] on div at bounding box center [134, 217] width 10 height 10
drag, startPoint x: 372, startPoint y: 360, endPoint x: 364, endPoint y: 359, distance: 7.9
click at [364, 359] on input "range" at bounding box center [388, 360] width 53 height 7
type input "1"
drag, startPoint x: 364, startPoint y: 358, endPoint x: 357, endPoint y: 358, distance: 7.5
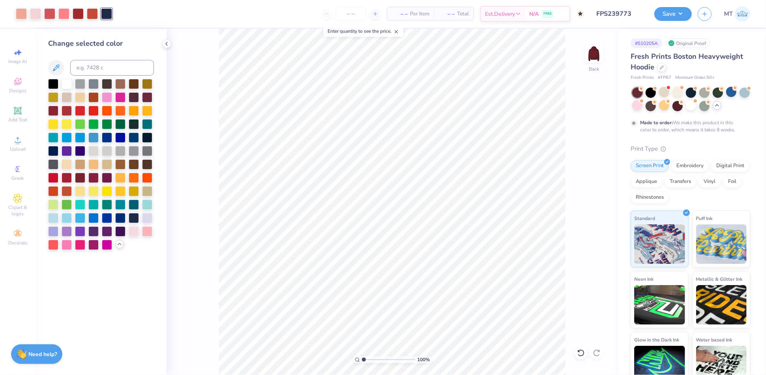
click at [362, 358] on input "range" at bounding box center [388, 360] width 53 height 7
click at [679, 95] on div at bounding box center [678, 92] width 10 height 10
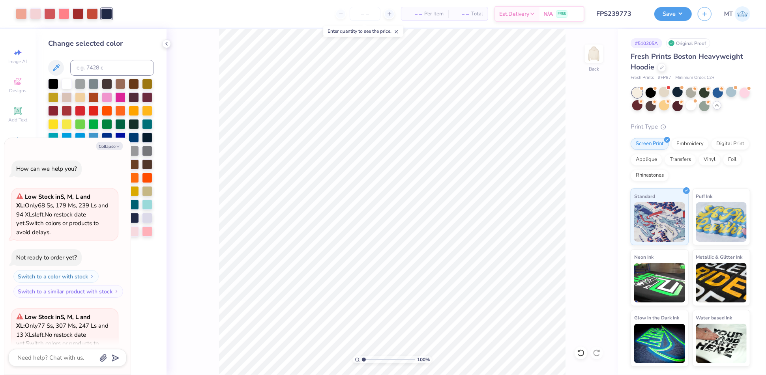
scroll to position [1114, 0]
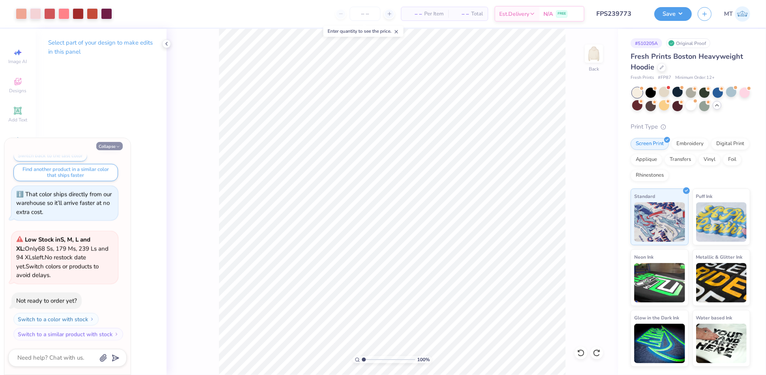
click at [107, 146] on button "Collapse" at bounding box center [109, 146] width 26 height 8
type textarea "x"
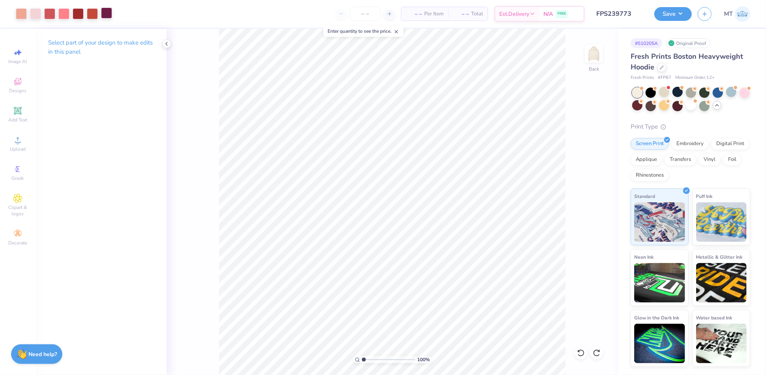
click at [110, 12] on div at bounding box center [106, 13] width 11 height 11
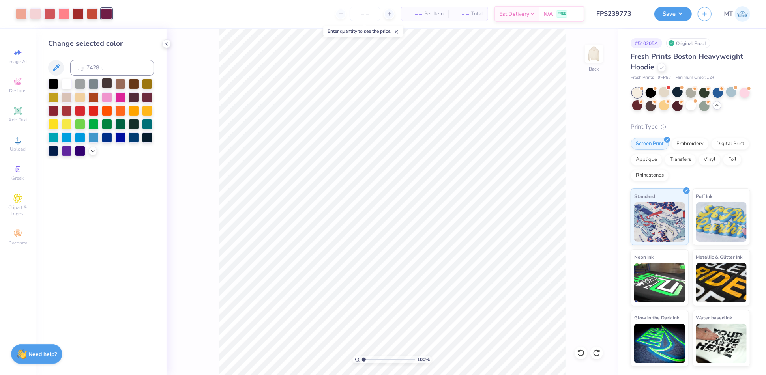
click at [105, 83] on div at bounding box center [107, 83] width 10 height 10
click at [374, 362] on input "range" at bounding box center [388, 360] width 53 height 7
drag, startPoint x: 374, startPoint y: 359, endPoint x: 358, endPoint y: 355, distance: 16.8
click at [362, 357] on input "range" at bounding box center [388, 360] width 53 height 7
click at [373, 360] on input "range" at bounding box center [388, 360] width 53 height 7
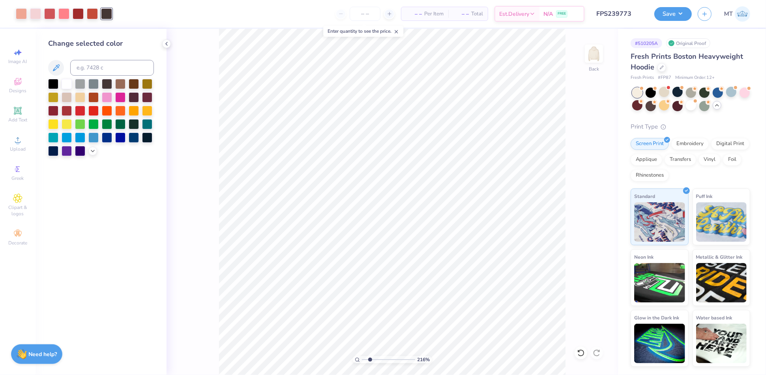
click at [370, 359] on input "range" at bounding box center [388, 360] width 53 height 7
drag, startPoint x: 370, startPoint y: 359, endPoint x: 360, endPoint y: 359, distance: 10.3
type input "1"
click at [362, 359] on input "range" at bounding box center [388, 360] width 53 height 7
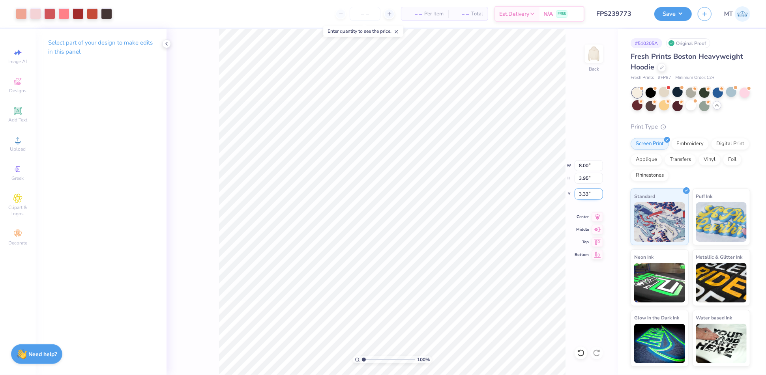
click at [584, 194] on input "3.33" at bounding box center [589, 194] width 28 height 11
type input "3.00"
click at [381, 360] on input "range" at bounding box center [388, 360] width 53 height 7
drag, startPoint x: 381, startPoint y: 360, endPoint x: 359, endPoint y: 356, distance: 22.8
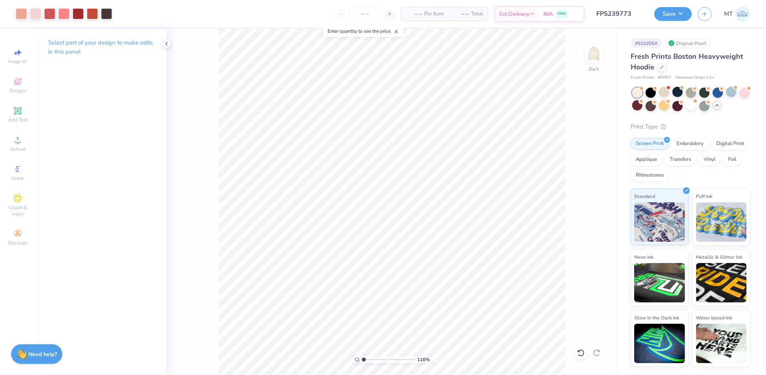
click at [362, 357] on input "range" at bounding box center [388, 360] width 53 height 7
click at [92, 14] on div at bounding box center [92, 13] width 11 height 11
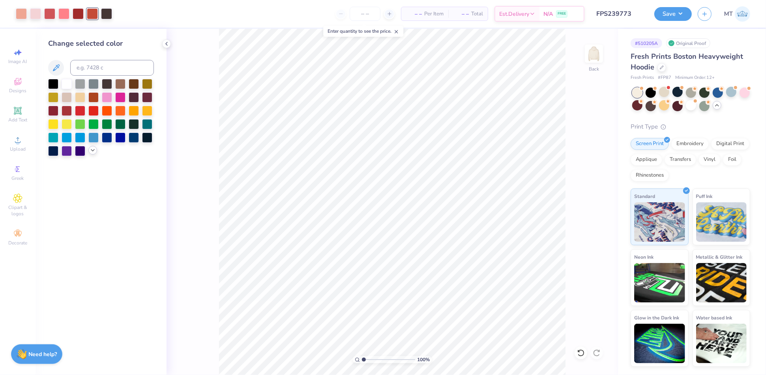
click at [92, 151] on icon at bounding box center [93, 150] width 6 height 6
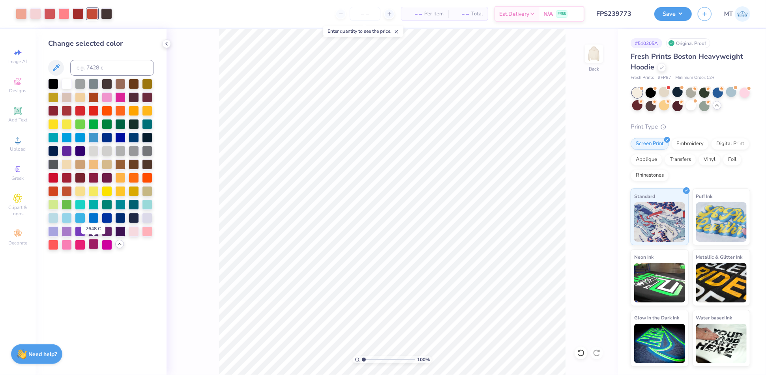
click at [93, 244] on div at bounding box center [93, 244] width 10 height 10
click at [77, 15] on div at bounding box center [78, 13] width 11 height 11
click at [81, 245] on div at bounding box center [80, 244] width 10 height 10
click at [61, 11] on div at bounding box center [63, 13] width 11 height 11
click at [145, 232] on div at bounding box center [147, 231] width 10 height 10
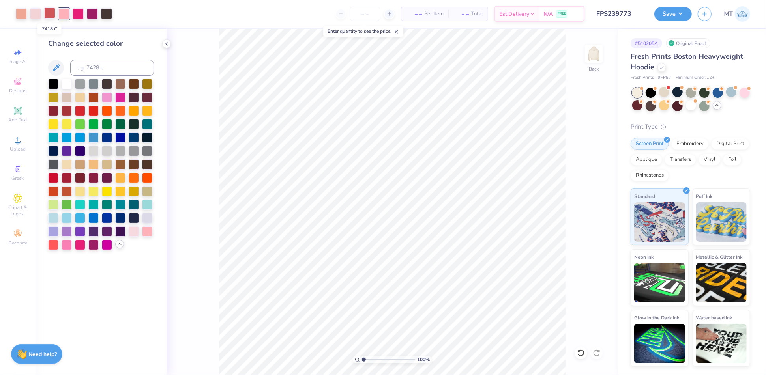
click at [51, 13] on div at bounding box center [49, 13] width 11 height 11
click at [134, 180] on div at bounding box center [134, 177] width 10 height 10
click at [36, 13] on div at bounding box center [35, 13] width 11 height 11
click at [105, 96] on div at bounding box center [107, 97] width 10 height 10
click at [382, 359] on input "range" at bounding box center [388, 360] width 53 height 7
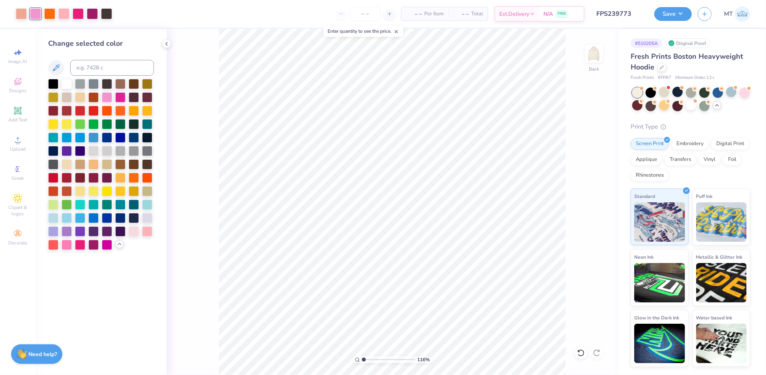
drag, startPoint x: 380, startPoint y: 359, endPoint x: 327, endPoint y: 353, distance: 52.8
click at [362, 357] on input "range" at bounding box center [388, 360] width 53 height 7
click at [582, 347] on div at bounding box center [581, 353] width 13 height 13
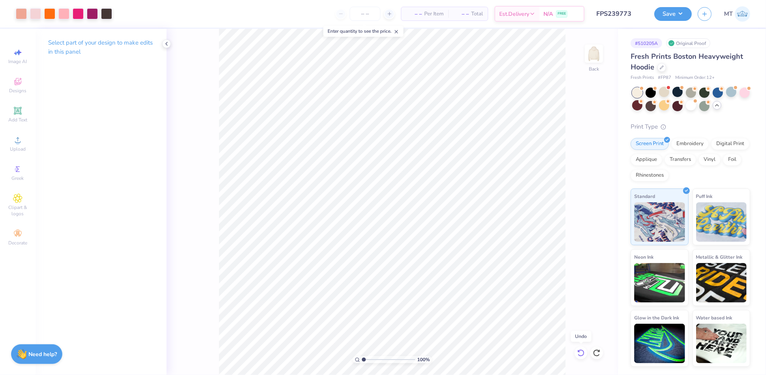
click at [582, 347] on div at bounding box center [581, 353] width 13 height 13
click at [379, 361] on input "range" at bounding box center [388, 360] width 53 height 7
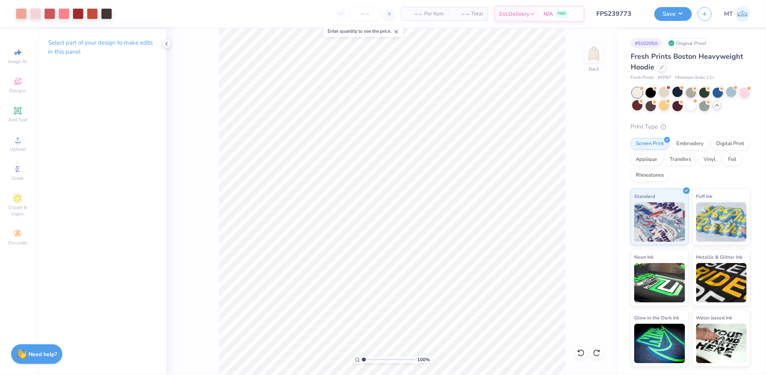
drag, startPoint x: 379, startPoint y: 361, endPoint x: 359, endPoint y: 357, distance: 19.7
click at [359, 357] on div "100 %" at bounding box center [392, 360] width 79 height 7
type input "1"
click at [683, 15] on button "Save" at bounding box center [674, 13] width 38 height 14
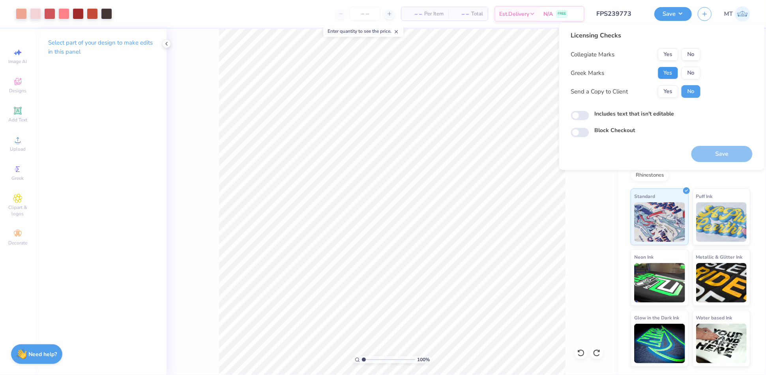
click at [675, 69] on button "Yes" at bounding box center [668, 73] width 21 height 13
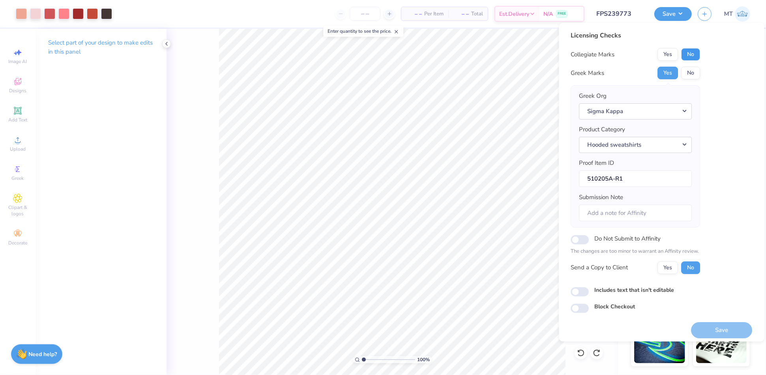
click at [688, 58] on button "No" at bounding box center [691, 54] width 19 height 13
click at [714, 330] on button "Save" at bounding box center [722, 331] width 61 height 16
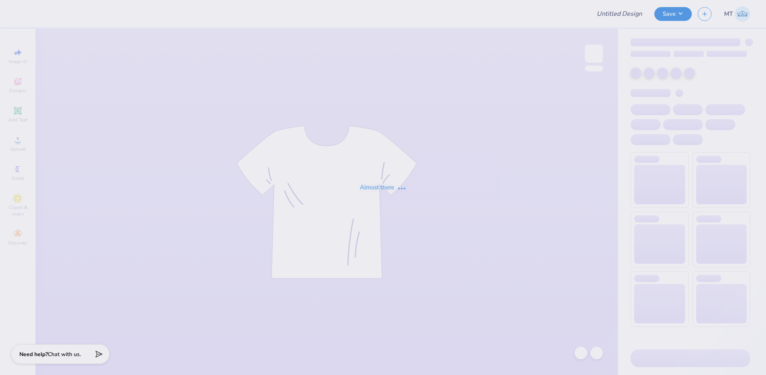
type input "FPS239774"
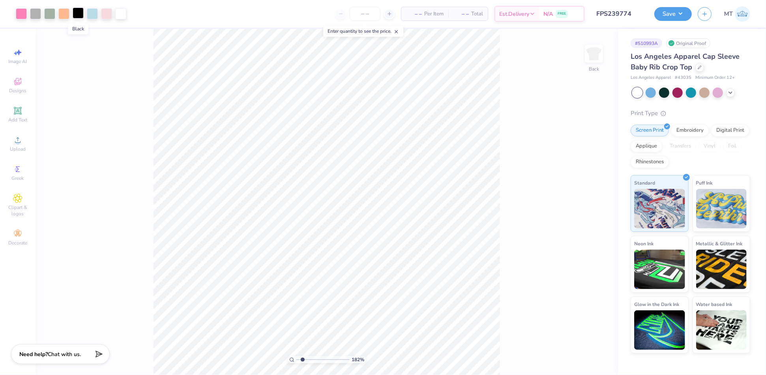
click at [80, 17] on div at bounding box center [78, 13] width 11 height 11
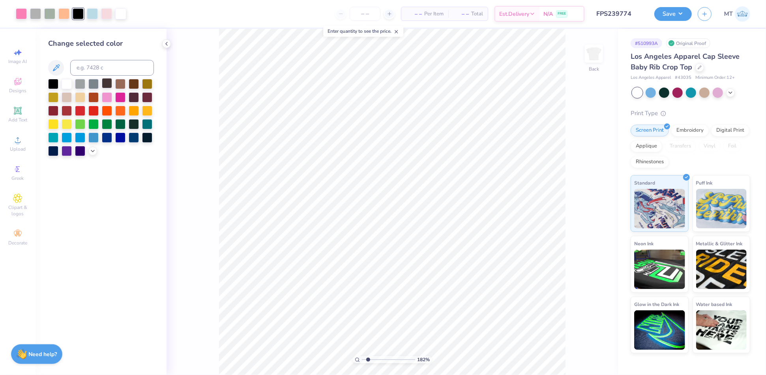
click at [103, 84] on div at bounding box center [107, 83] width 10 height 10
click at [96, 152] on icon at bounding box center [93, 150] width 6 height 6
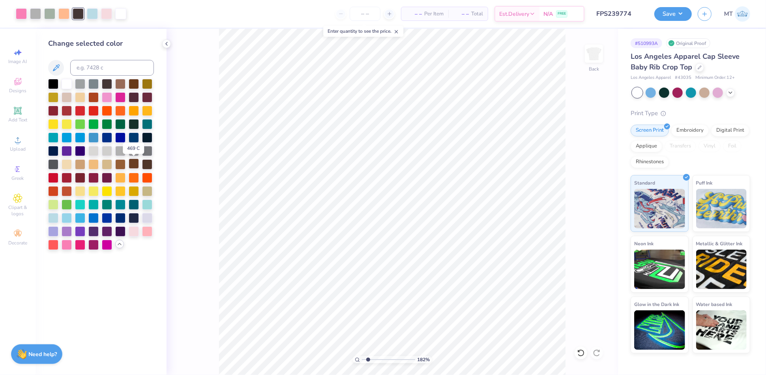
click at [130, 164] on div at bounding box center [134, 164] width 10 height 10
click at [121, 164] on div at bounding box center [120, 164] width 10 height 10
click at [79, 13] on div at bounding box center [78, 13] width 11 height 11
click at [20, 15] on div at bounding box center [21, 13] width 11 height 11
click at [77, 13] on div at bounding box center [78, 13] width 11 height 11
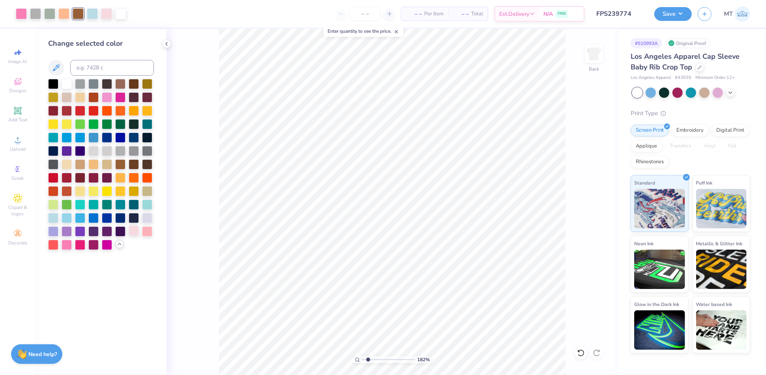
click at [137, 231] on div at bounding box center [134, 231] width 10 height 10
click at [149, 231] on div at bounding box center [147, 231] width 10 height 10
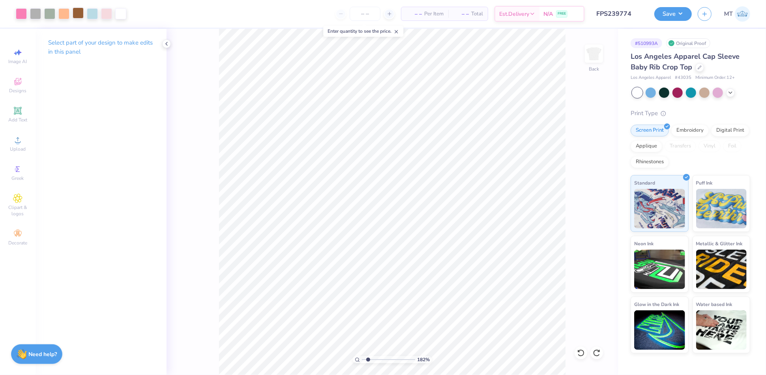
click at [82, 16] on div at bounding box center [78, 13] width 11 height 11
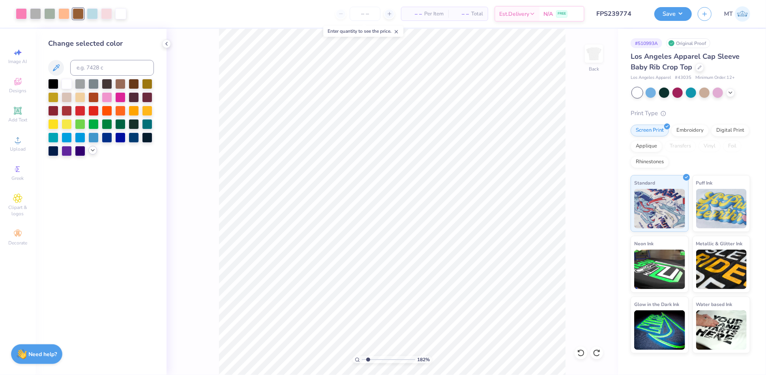
click at [94, 149] on icon at bounding box center [93, 150] width 6 height 6
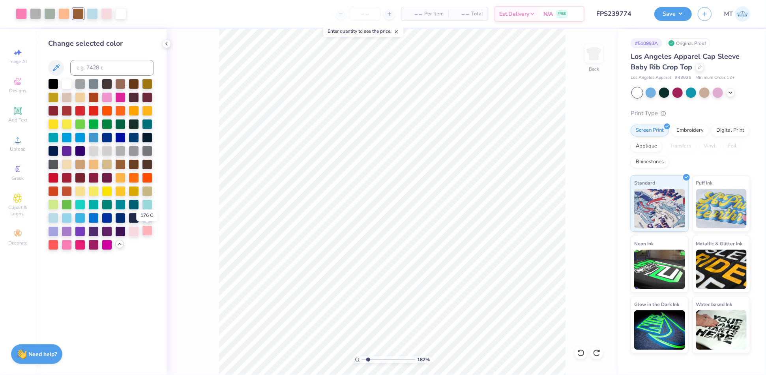
click at [147, 233] on div at bounding box center [147, 231] width 10 height 10
click at [16, 11] on div at bounding box center [21, 13] width 11 height 11
type input "5.68837830201932"
click at [103, 71] on input at bounding box center [112, 68] width 84 height 16
type input "695"
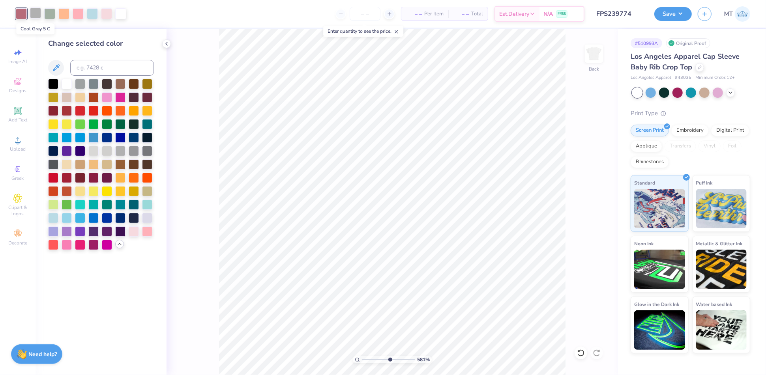
click at [32, 13] on div at bounding box center [35, 13] width 11 height 11
type input "3.35699282236806"
click at [107, 67] on input at bounding box center [112, 68] width 84 height 16
type input "5645"
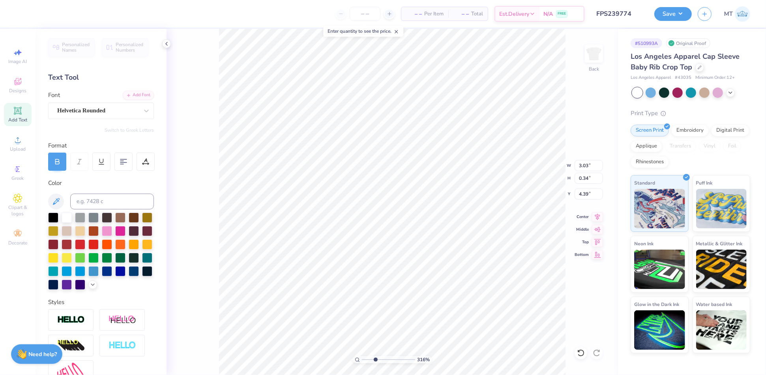
scroll to position [8, 2]
type input "3.16092669372813"
type textarea "D"
type input "3.16092669372813"
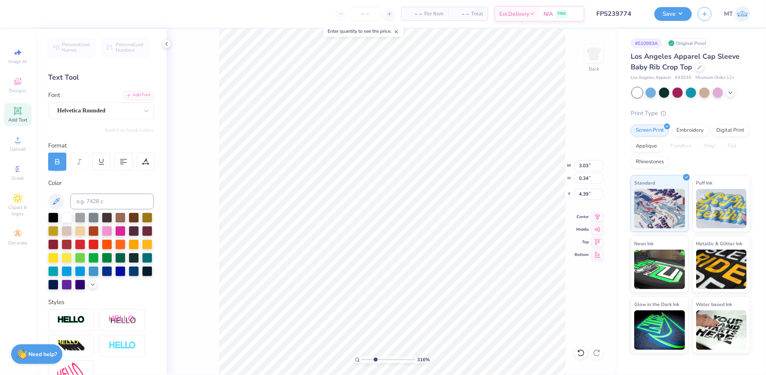
type textarea "DE"
type input "3.16092669372813"
type textarea "DEL"
type input "3.16092669372813"
type textarea "DELT"
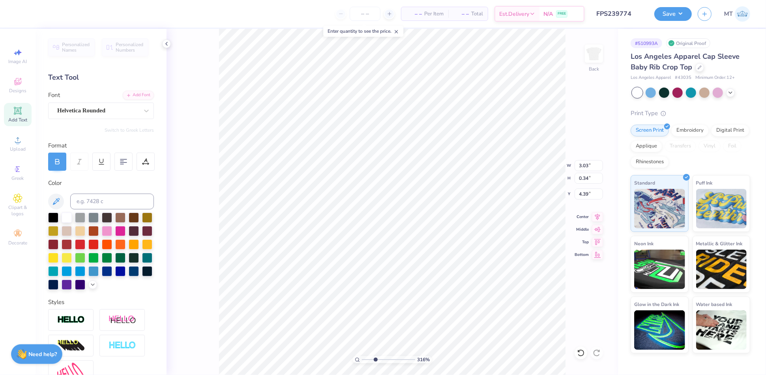
type input "3.16092669372813"
type textarea "DELTA"
type input "3.16092669372813"
type textarea "DELTA"
type input "3.16092669372813"
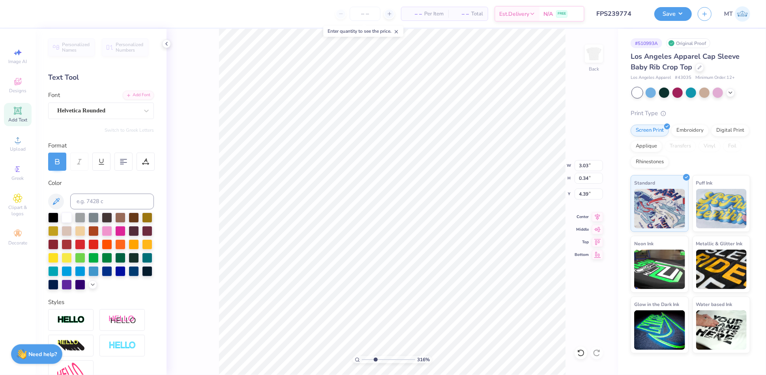
type textarea "DELTA G"
type input "3.16092669372813"
type textarea "DELTA GA"
type input "3.16092669372813"
type textarea "DELTA GAM"
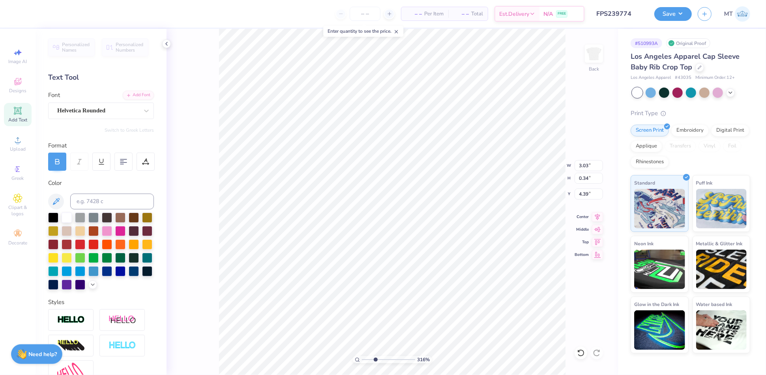
type input "3.16092669372813"
type textarea "DELTA GAMM"
type input "3.16092669372813"
type textarea "DELTA GAMMA"
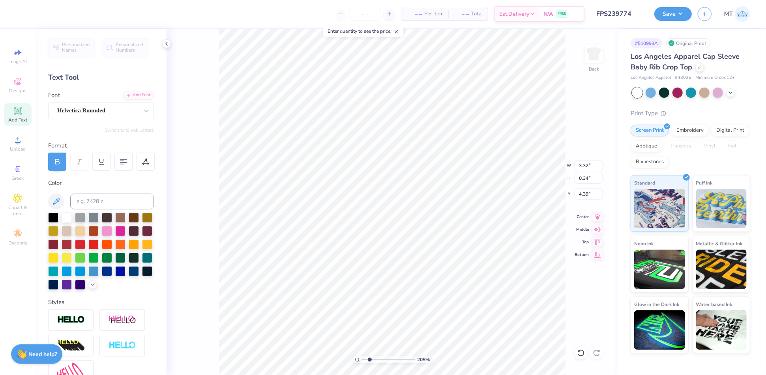
type input "2.04717540547684"
type input "4.34"
click at [149, 160] on div at bounding box center [146, 162] width 18 height 18
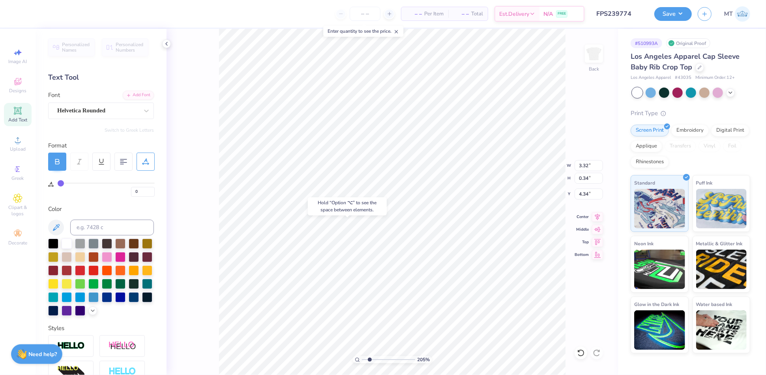
type input "1"
type input "2"
type input "3"
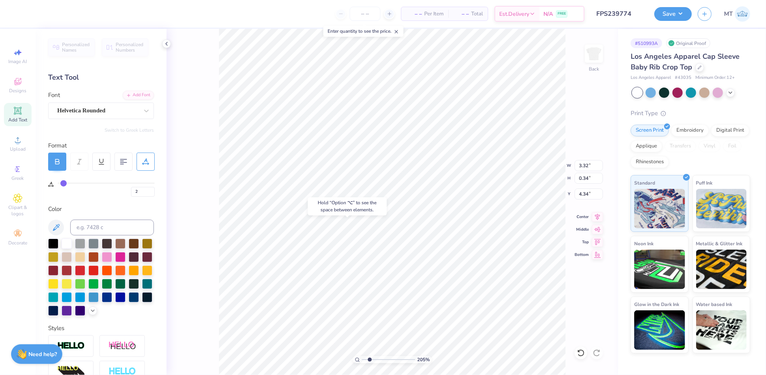
type input "3"
type input "4"
type input "5"
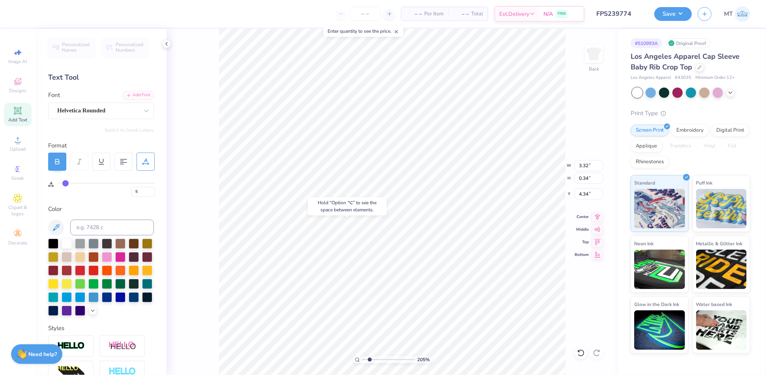
type input "6"
type input "2.04717540547684"
drag, startPoint x: 59, startPoint y: 182, endPoint x: 66, endPoint y: 184, distance: 6.8
type input "6"
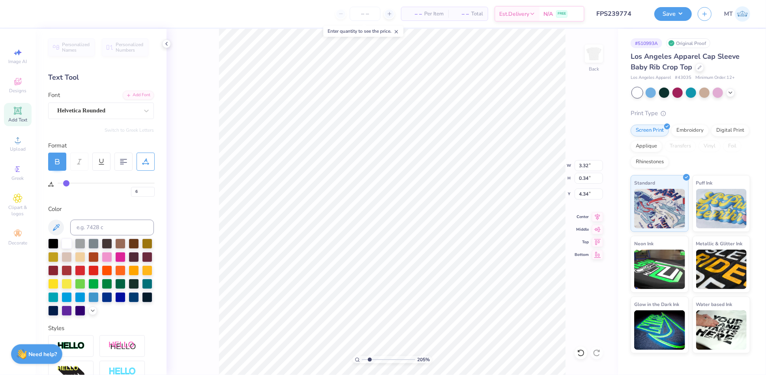
click at [66, 184] on input "range" at bounding box center [106, 183] width 97 height 1
type input "2.04717540547684"
type input "3.59"
type input "4.32917580770237"
type input "4.31"
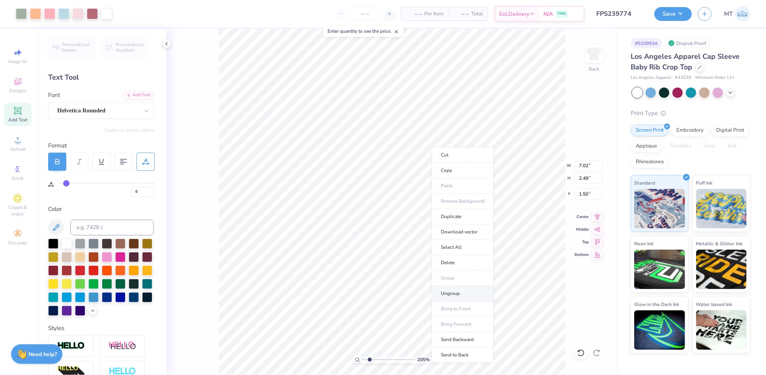
click at [462, 287] on li "Ungroup" at bounding box center [463, 293] width 62 height 15
type input "6.06888866070993"
type input "1.03"
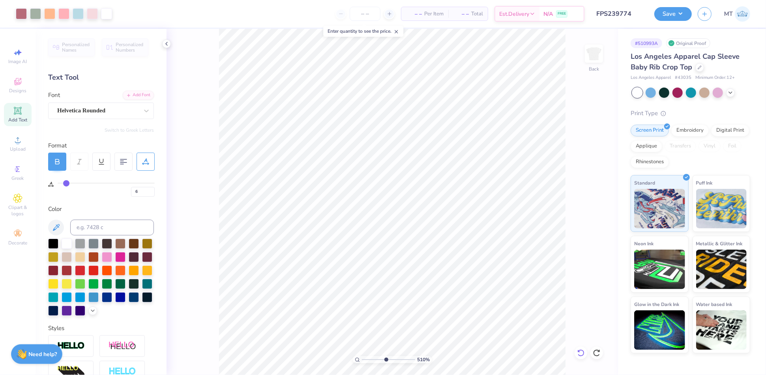
click at [580, 356] on icon at bounding box center [581, 353] width 7 height 7
type input "4.40413183190649"
type input "4.29"
type input "1.20907017624209"
click at [582, 164] on input "7.02" at bounding box center [589, 165] width 28 height 11
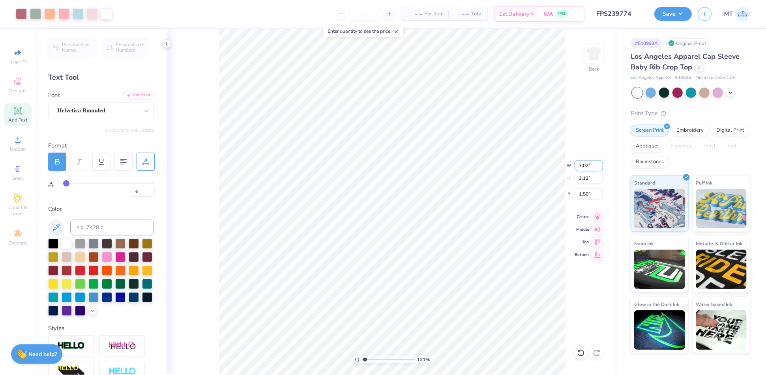
click at [582, 164] on input "7.02" at bounding box center [589, 165] width 28 height 11
type input "6.5"
type input "1.20907017624209"
type input "6.50"
type input "2.90"
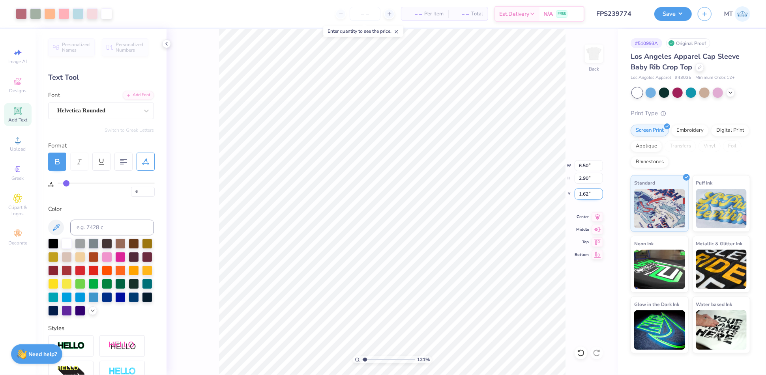
click at [580, 191] on input "1.62" at bounding box center [589, 194] width 28 height 11
type input "2"
type input "1.20907017624209"
type input "2.00"
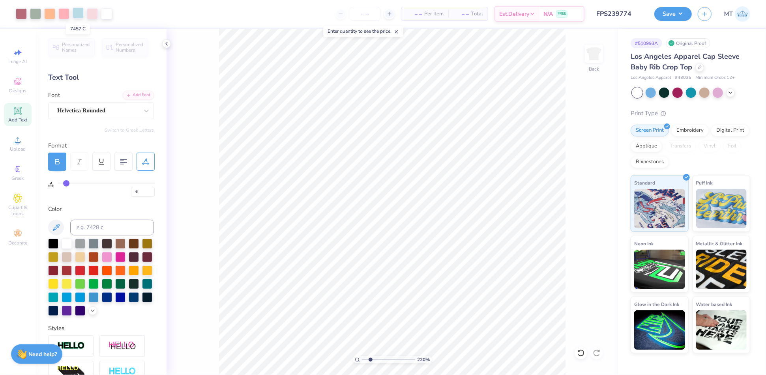
click at [75, 15] on div at bounding box center [78, 13] width 11 height 11
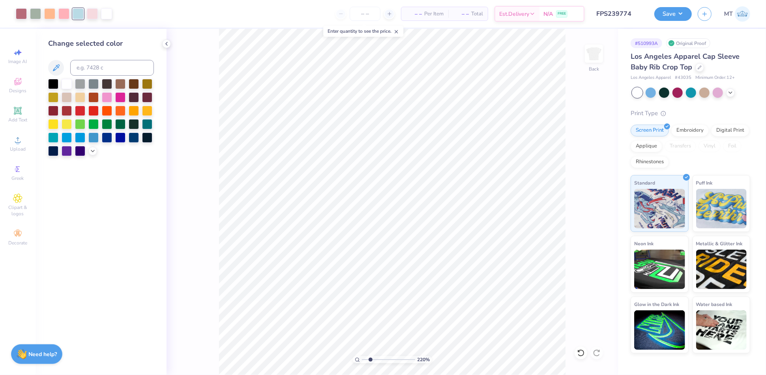
click at [88, 149] on div at bounding box center [101, 117] width 106 height 77
click at [93, 152] on icon at bounding box center [93, 150] width 6 height 6
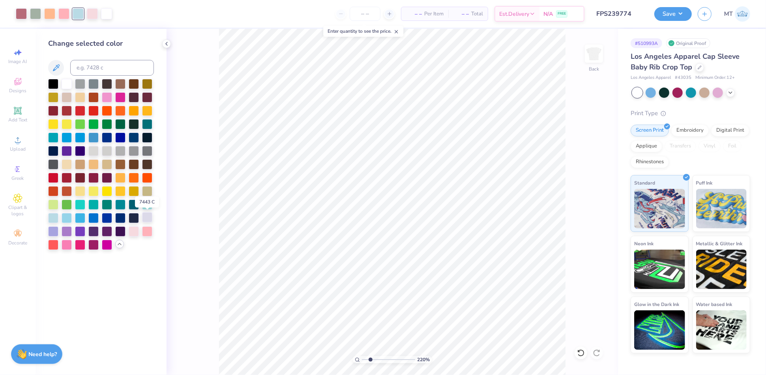
click at [150, 219] on div at bounding box center [147, 217] width 10 height 10
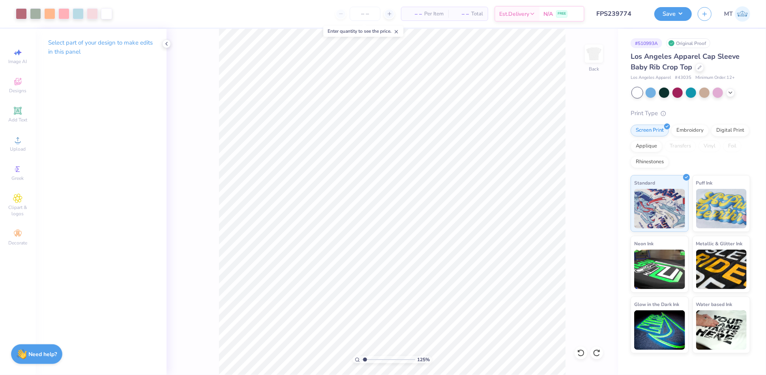
type input "1"
click at [676, 13] on button "Save" at bounding box center [674, 13] width 38 height 14
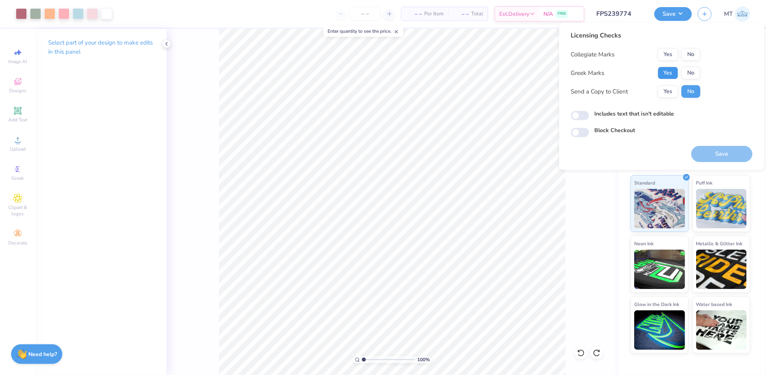
click at [673, 78] on button "Yes" at bounding box center [668, 73] width 21 height 13
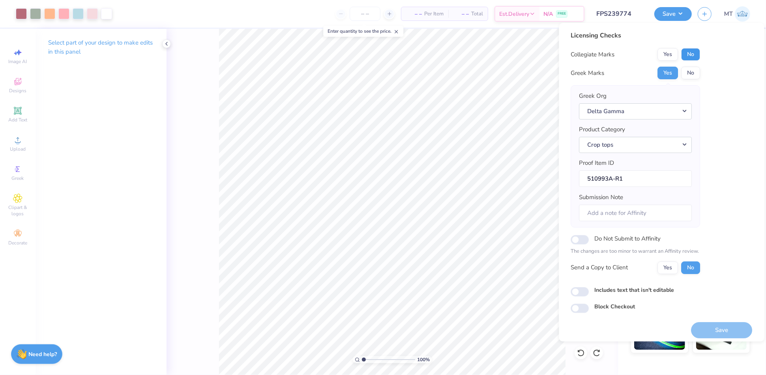
click at [691, 58] on button "No" at bounding box center [691, 54] width 19 height 13
click at [726, 323] on button "Save" at bounding box center [722, 331] width 61 height 16
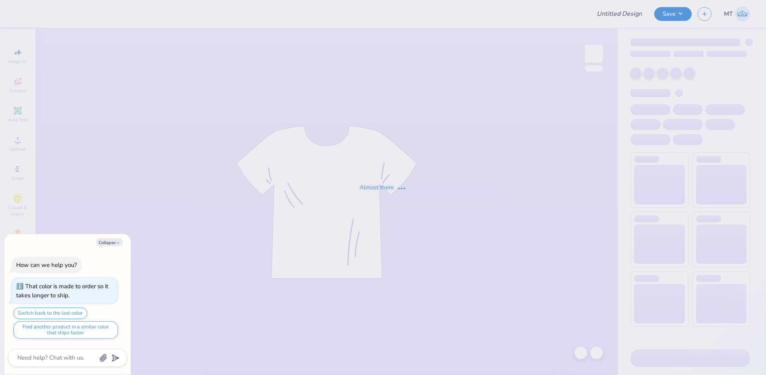
type input "FPS239775"
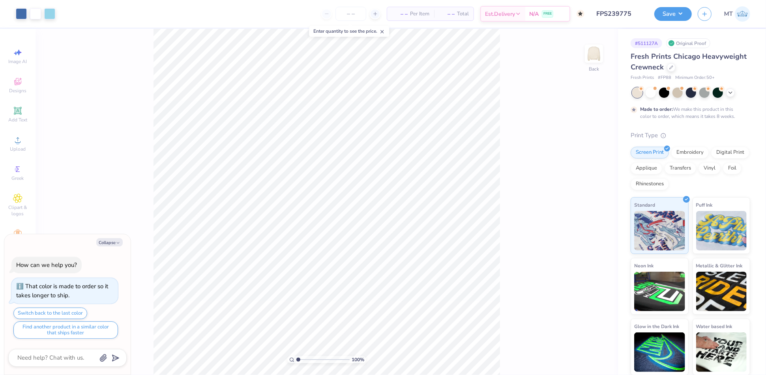
type textarea "x"
type input "2.64724391645411"
type textarea "x"
type input "1.5063712062027"
type textarea "x"
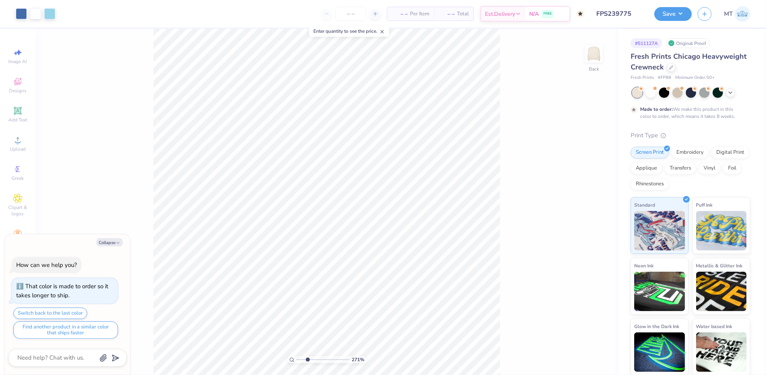
type input "1"
